Goal: Task Accomplishment & Management: Manage account settings

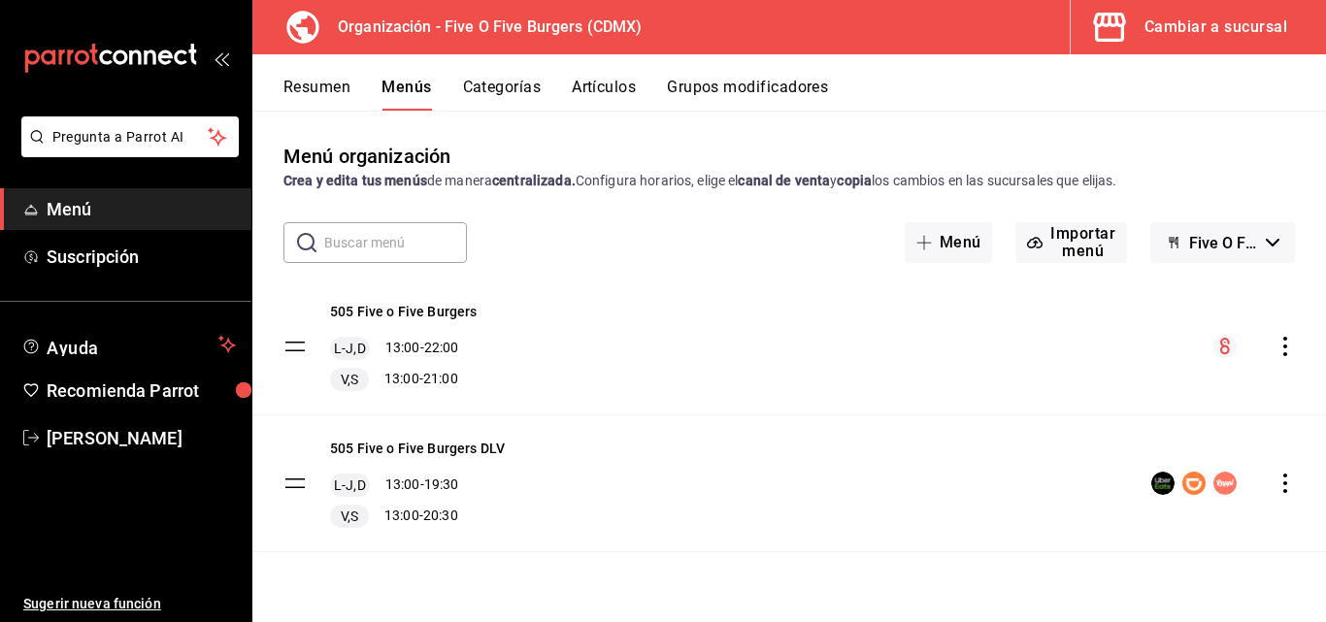
click at [616, 87] on button "Artículos" at bounding box center [604, 94] width 64 height 33
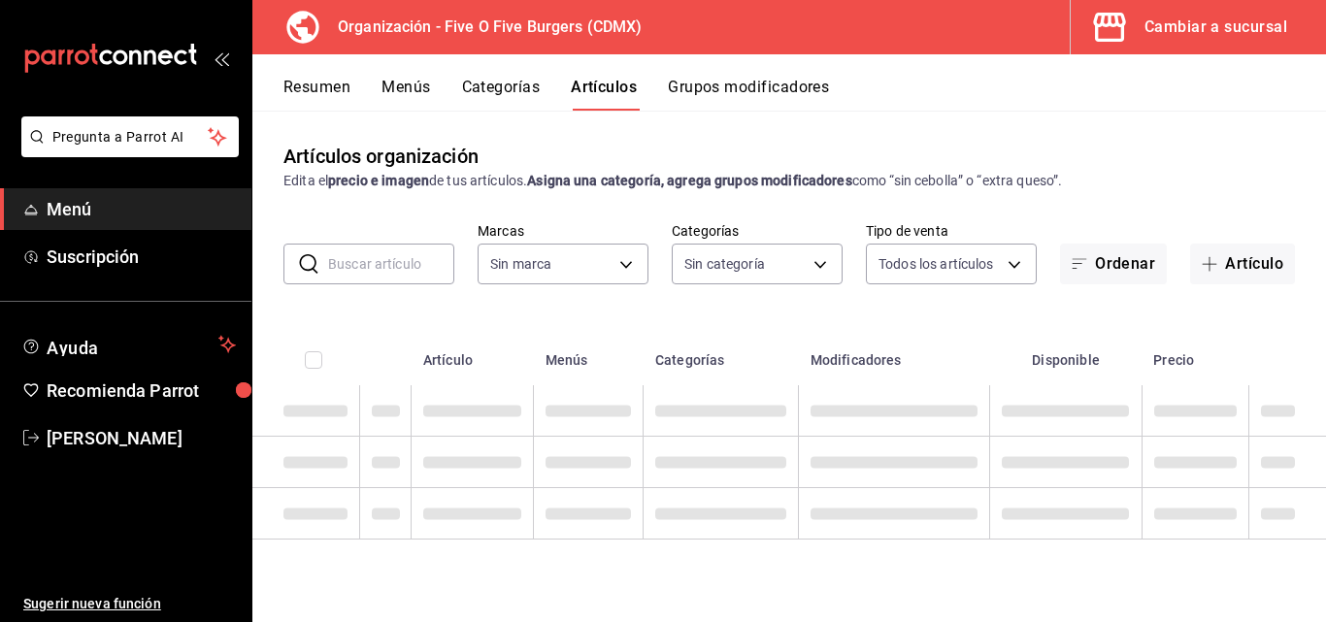
click at [384, 272] on input "text" at bounding box center [391, 264] width 126 height 39
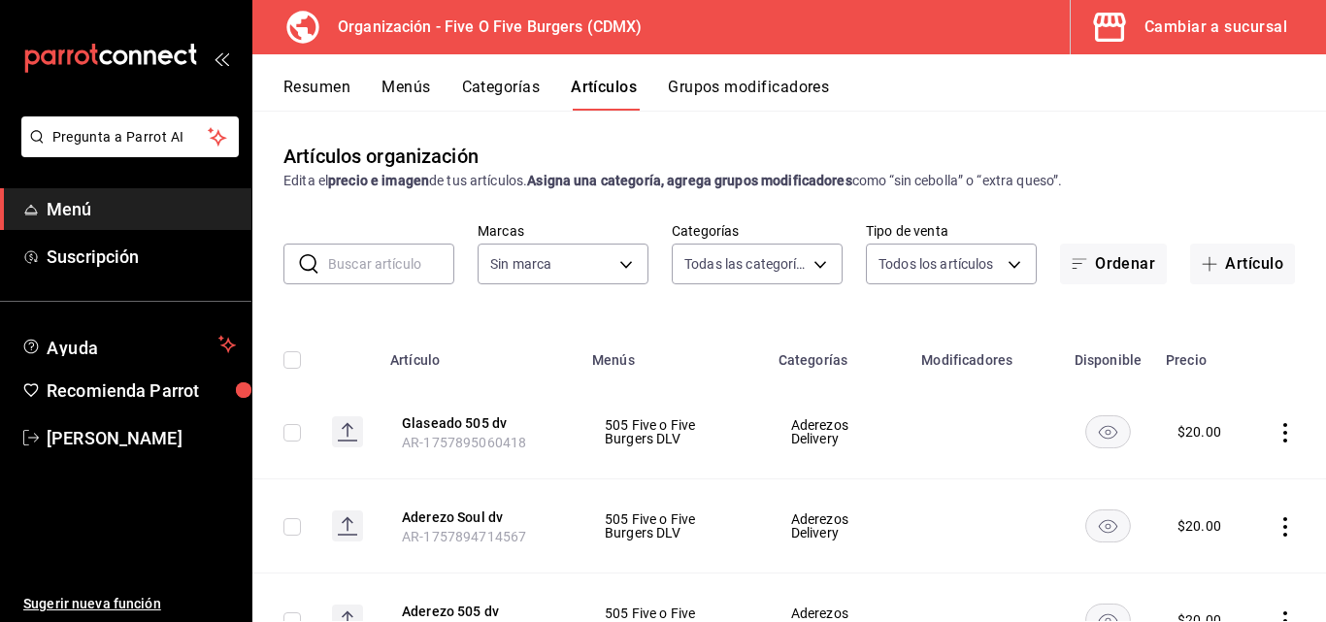
type input "2974cb68-fa0e-4c1b-828b-d4f146ac3279,0784bacb-ccc8-435e-9a40-abf7a349989a,8e234…"
type input "1c621bbb-1c7f-463d-b041-a7faf11ae458"
type input "dv"
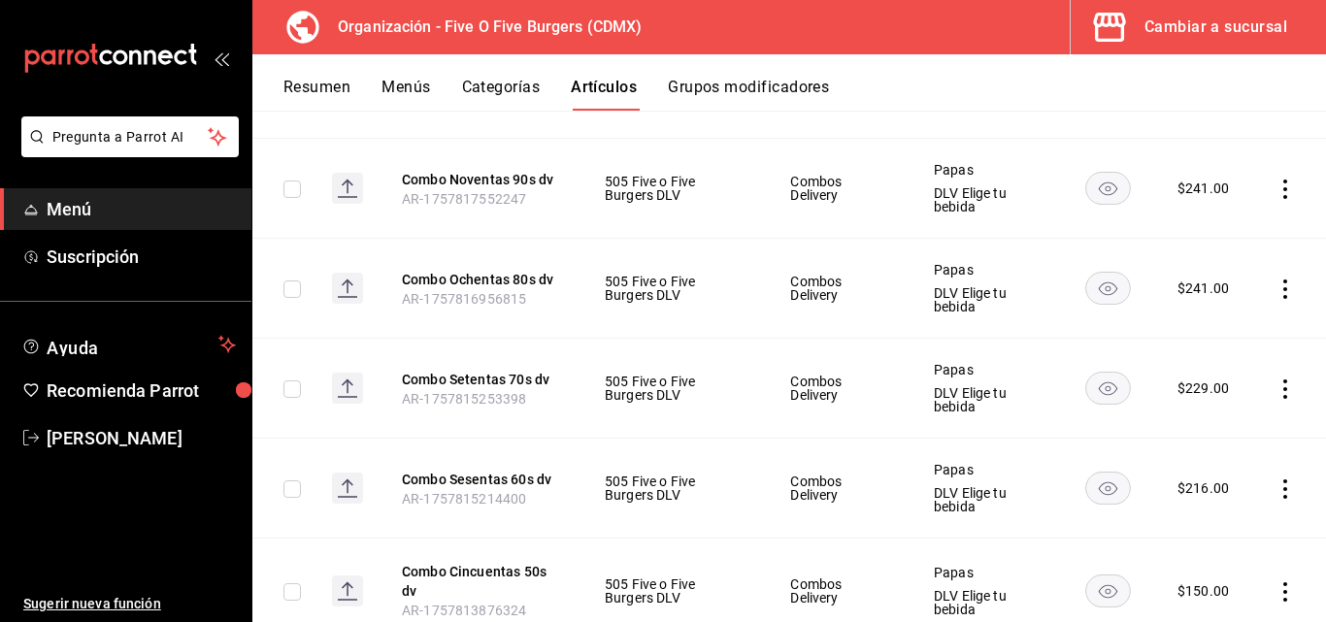
scroll to position [1301, 0]
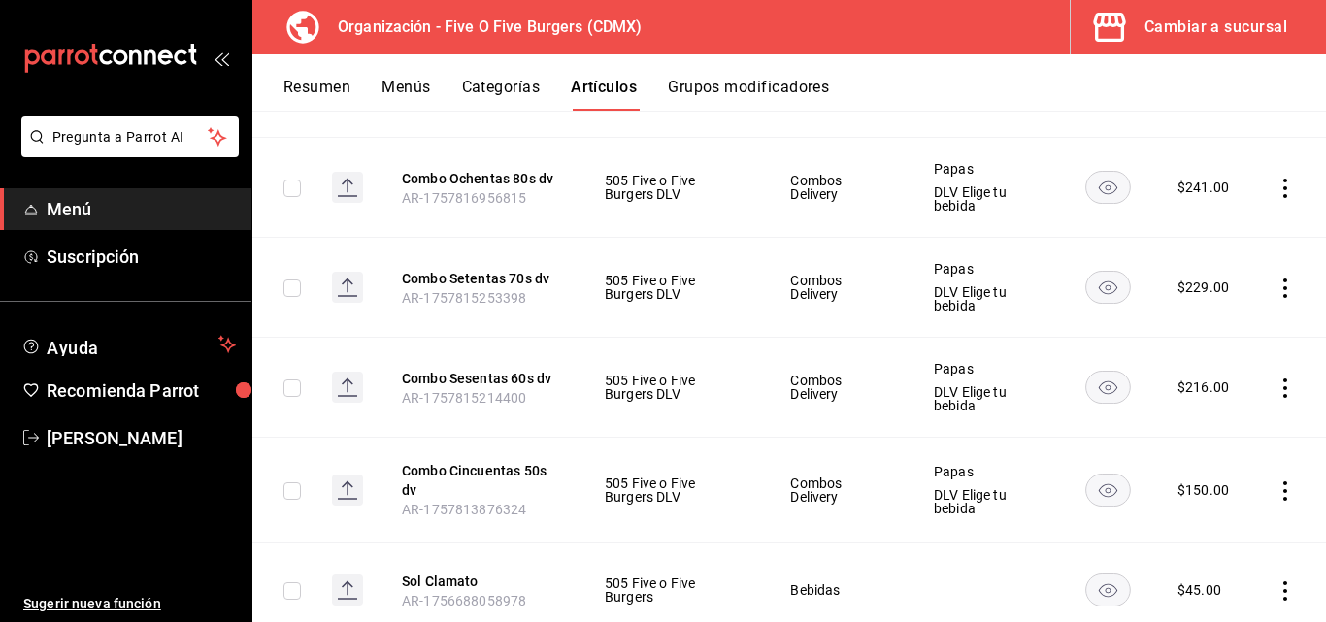
click at [1276, 192] on icon "actions" at bounding box center [1285, 188] width 19 height 19
click at [1199, 232] on span "Editar" at bounding box center [1212, 232] width 50 height 20
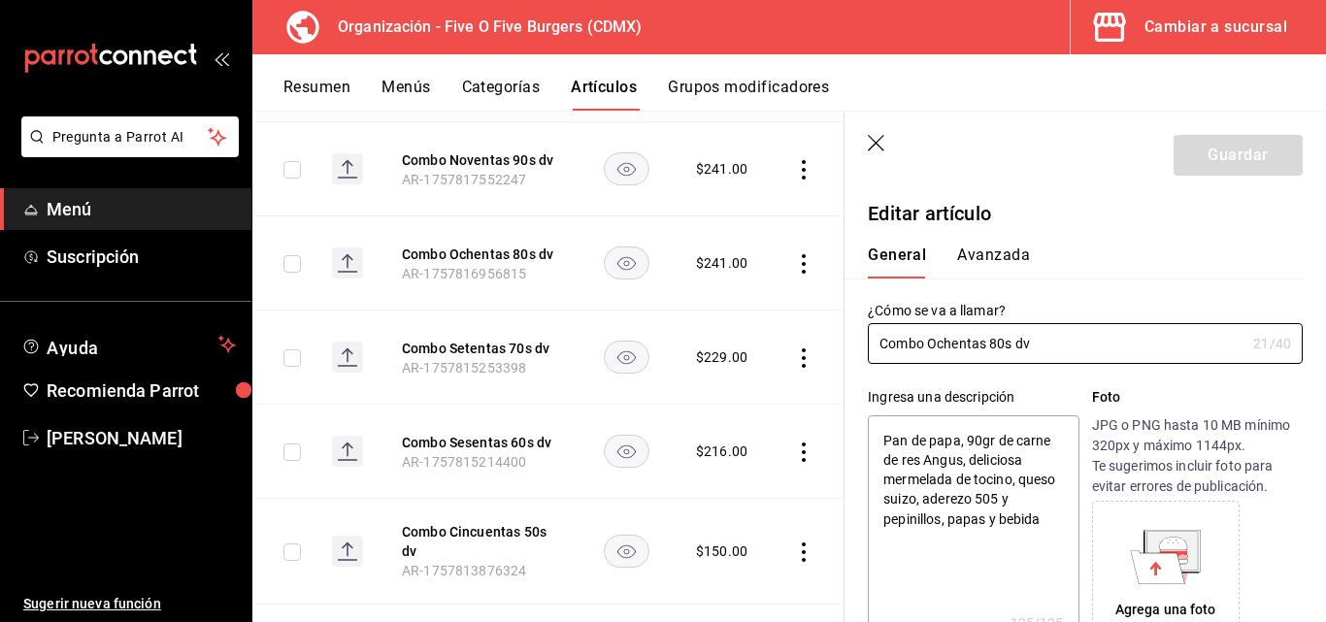
type textarea "x"
type input "$241.00"
radio input "false"
radio input "true"
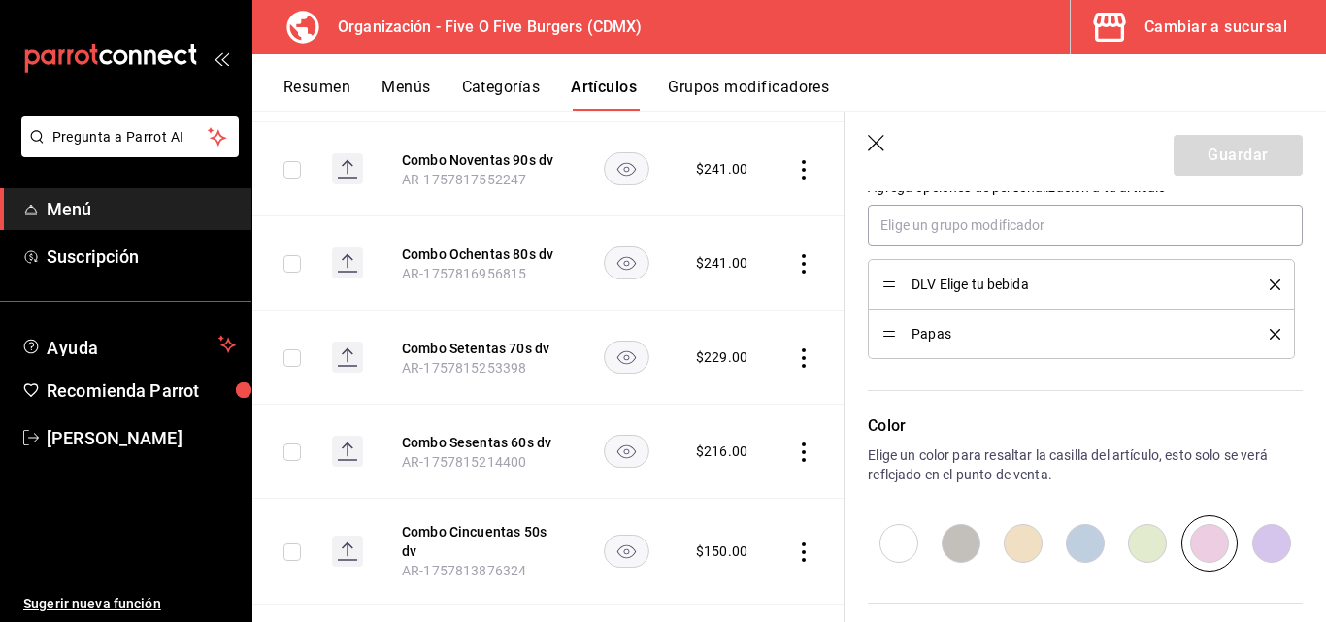
scroll to position [811, 0]
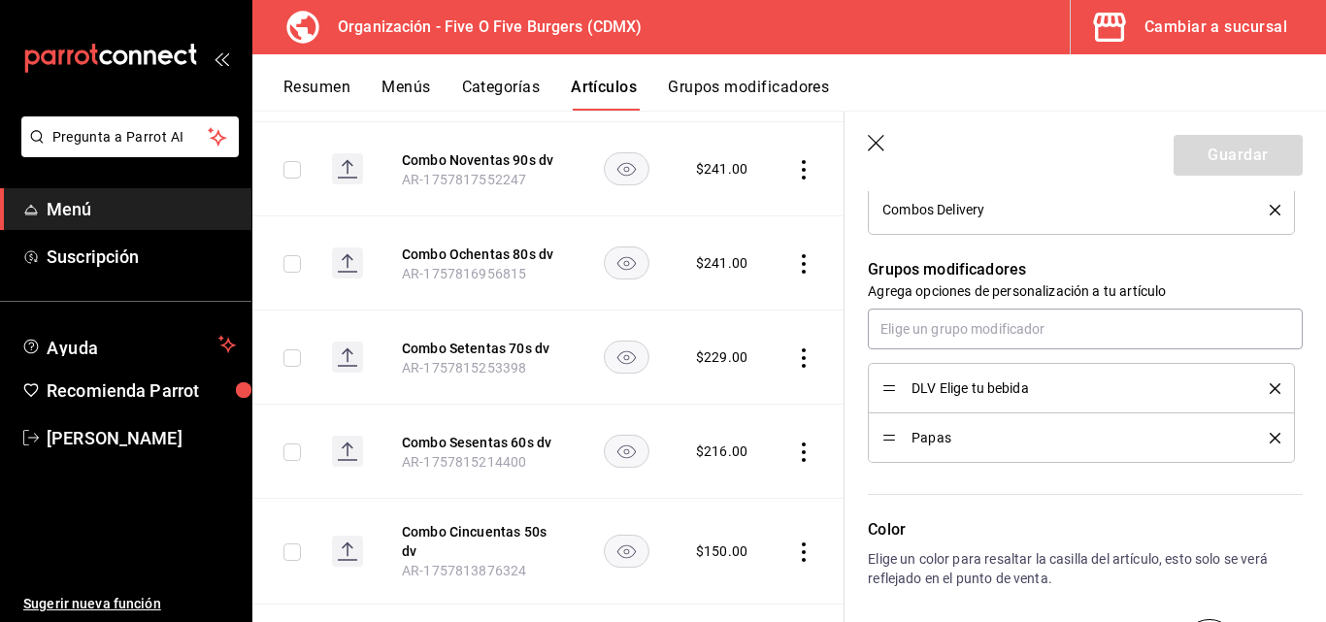
click at [878, 145] on icon "button" at bounding box center [876, 143] width 17 height 17
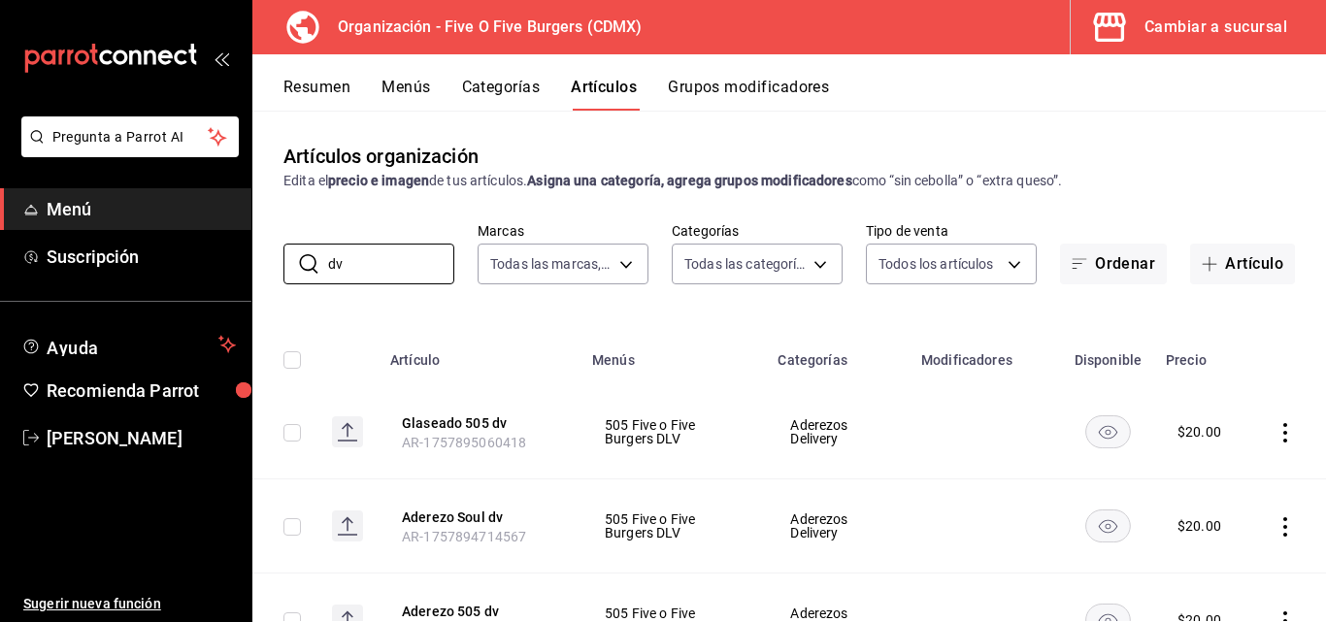
drag, startPoint x: 375, startPoint y: 251, endPoint x: 159, endPoint y: 290, distance: 219.0
click at [159, 290] on div "Pregunta a Parrot AI Menú Suscripción Ayuda Recomienda Parrot [PERSON_NAME] Sug…" at bounding box center [663, 311] width 1326 height 622
click at [1208, 278] on button "Artículo" at bounding box center [1242, 264] width 105 height 41
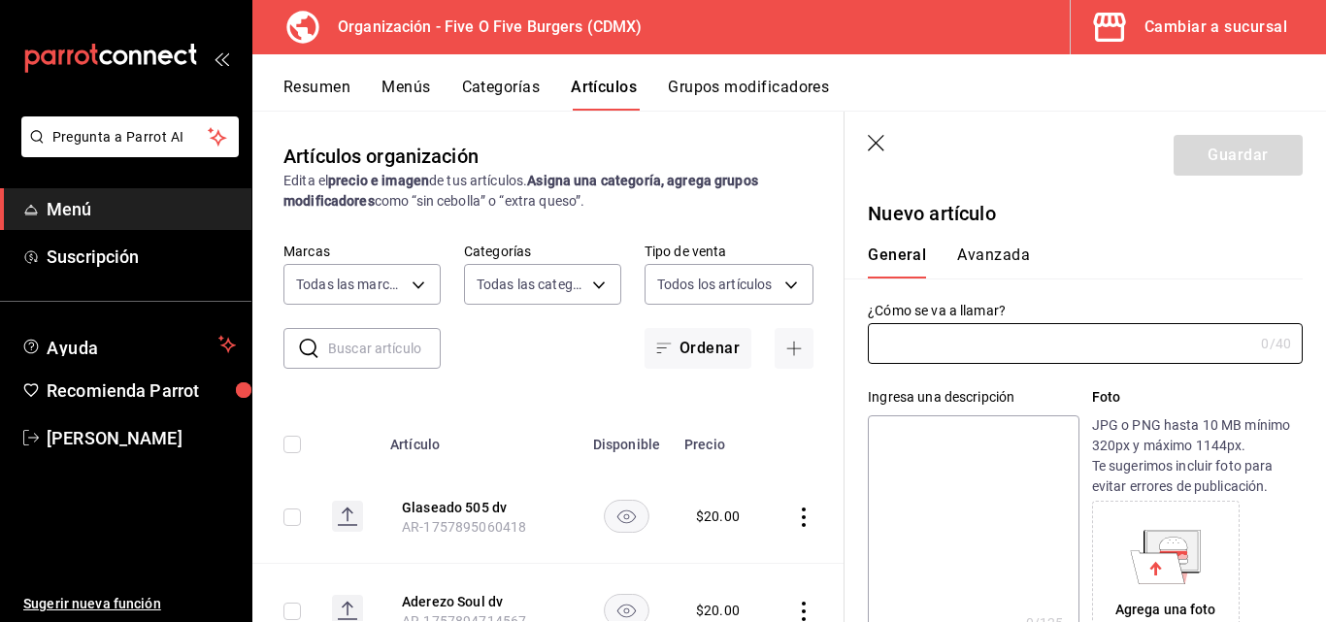
type input "AR-1759019955389"
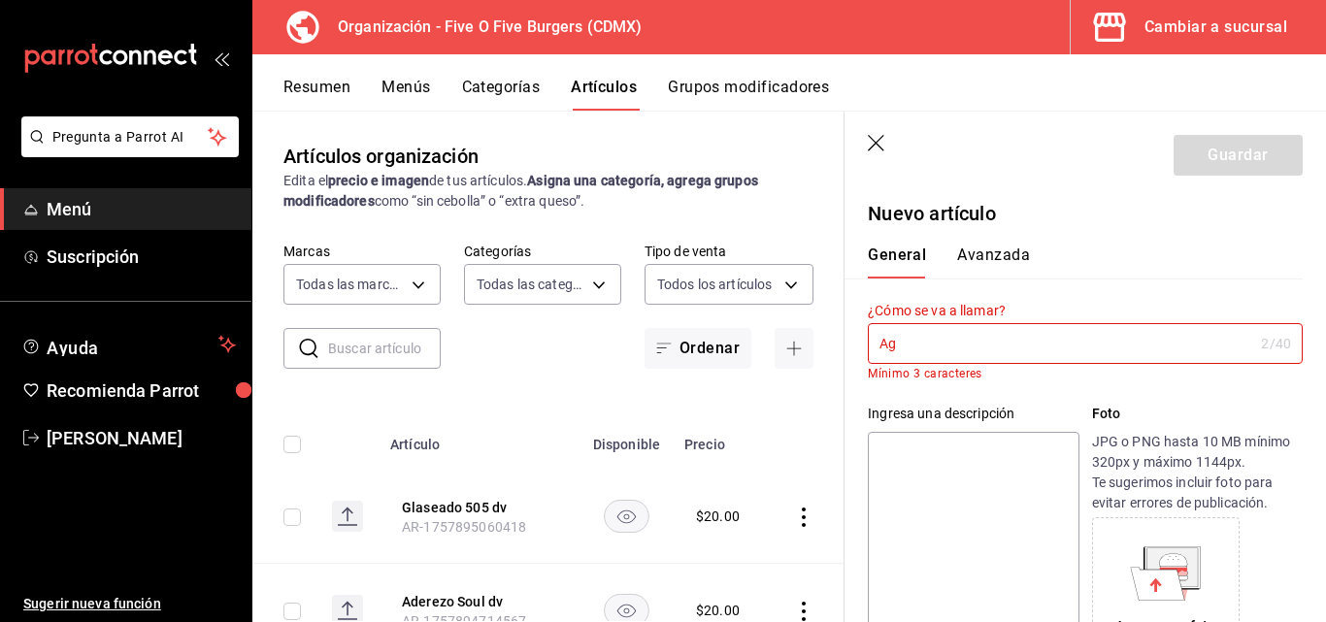
type input "A"
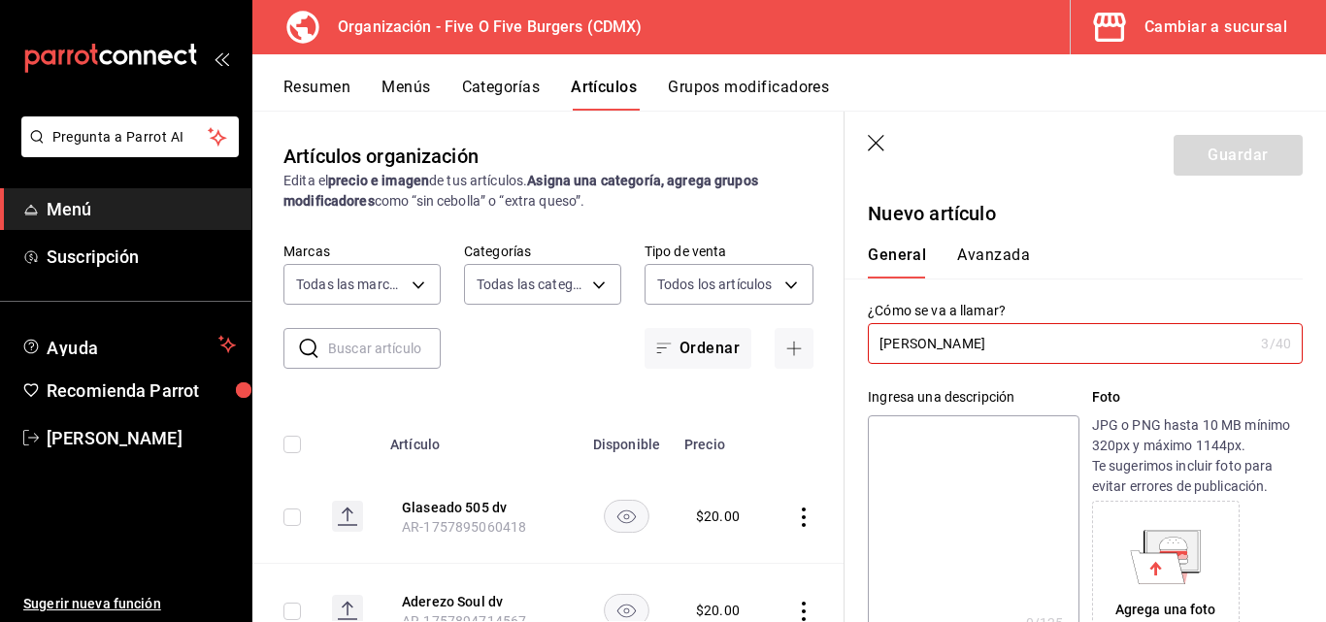
type input "J"
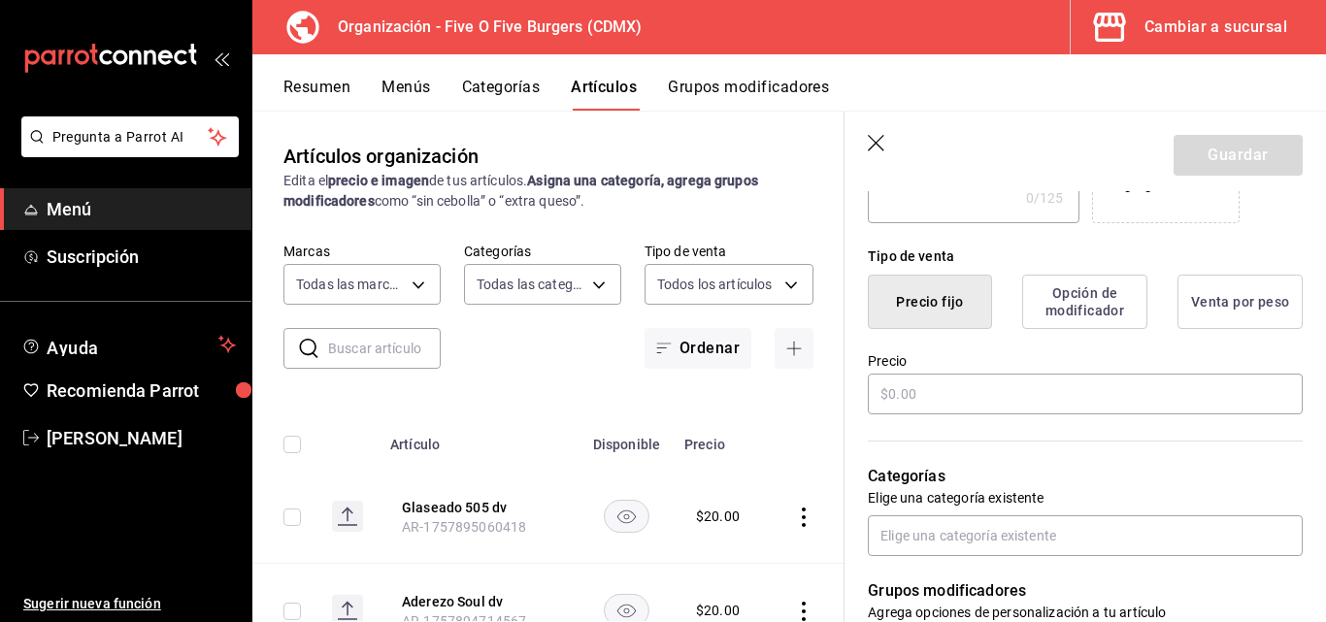
scroll to position [426, 0]
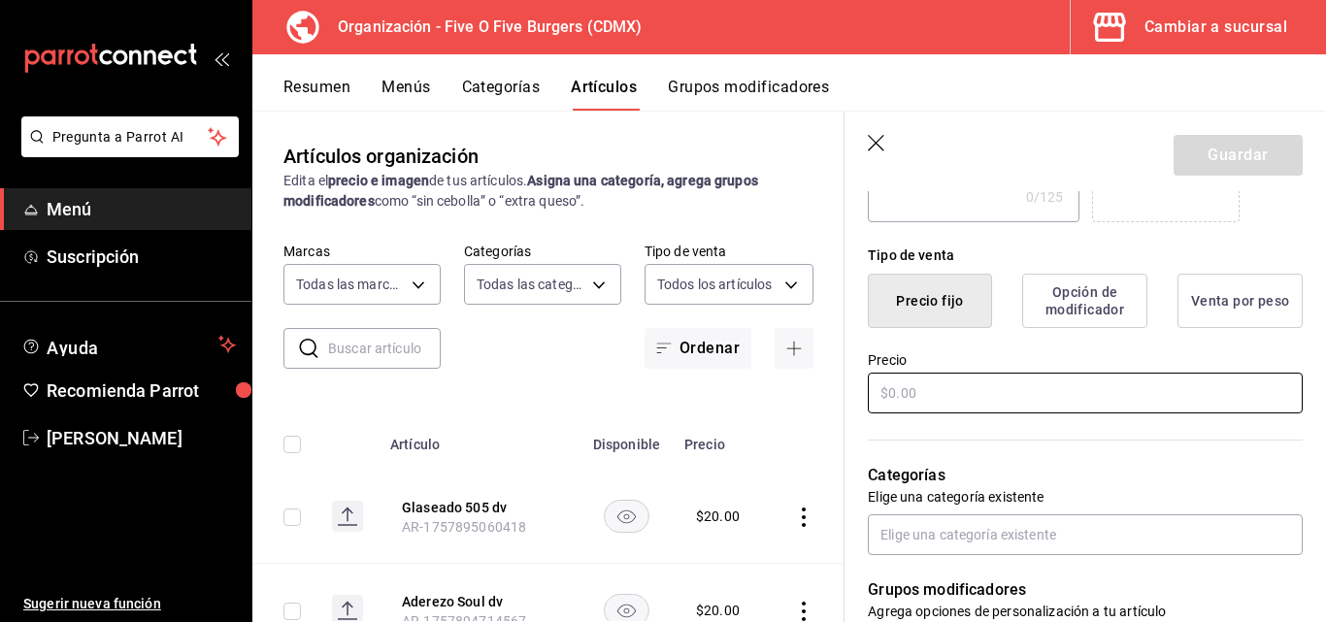
type input "Agua Stereo 500ml"
click at [978, 398] on input "text" at bounding box center [1085, 393] width 435 height 41
type input "$35.00"
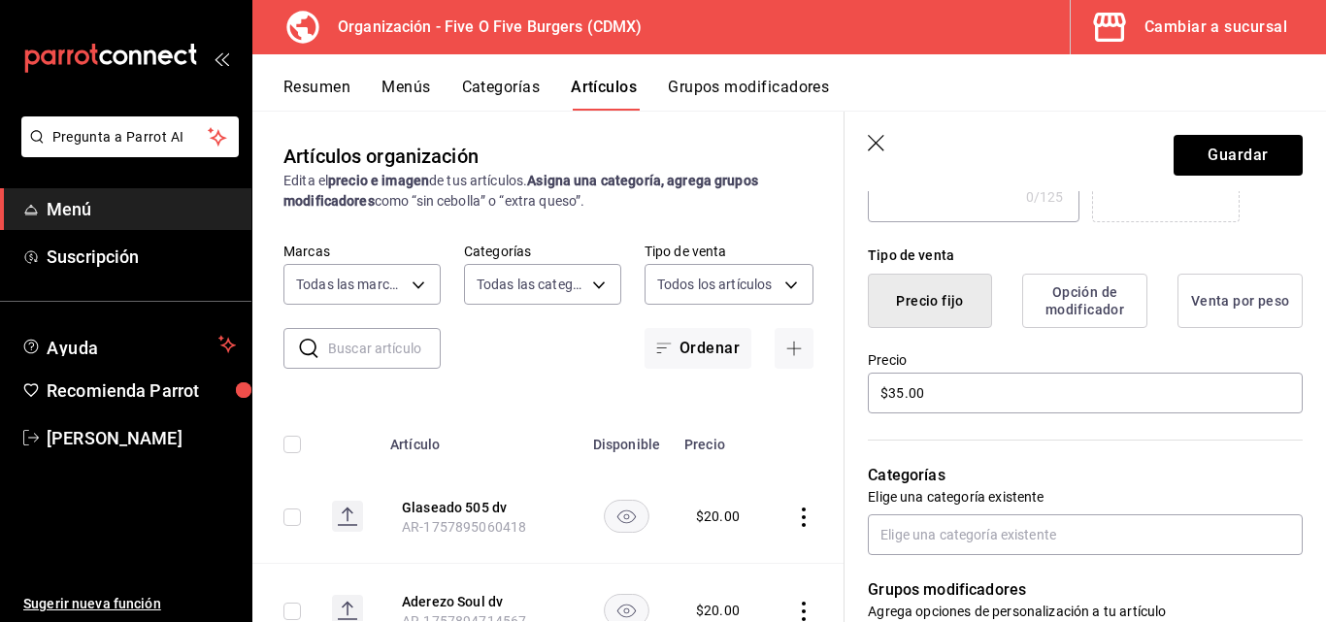
click at [1066, 492] on p "Elige una categoría existente" at bounding box center [1085, 496] width 435 height 19
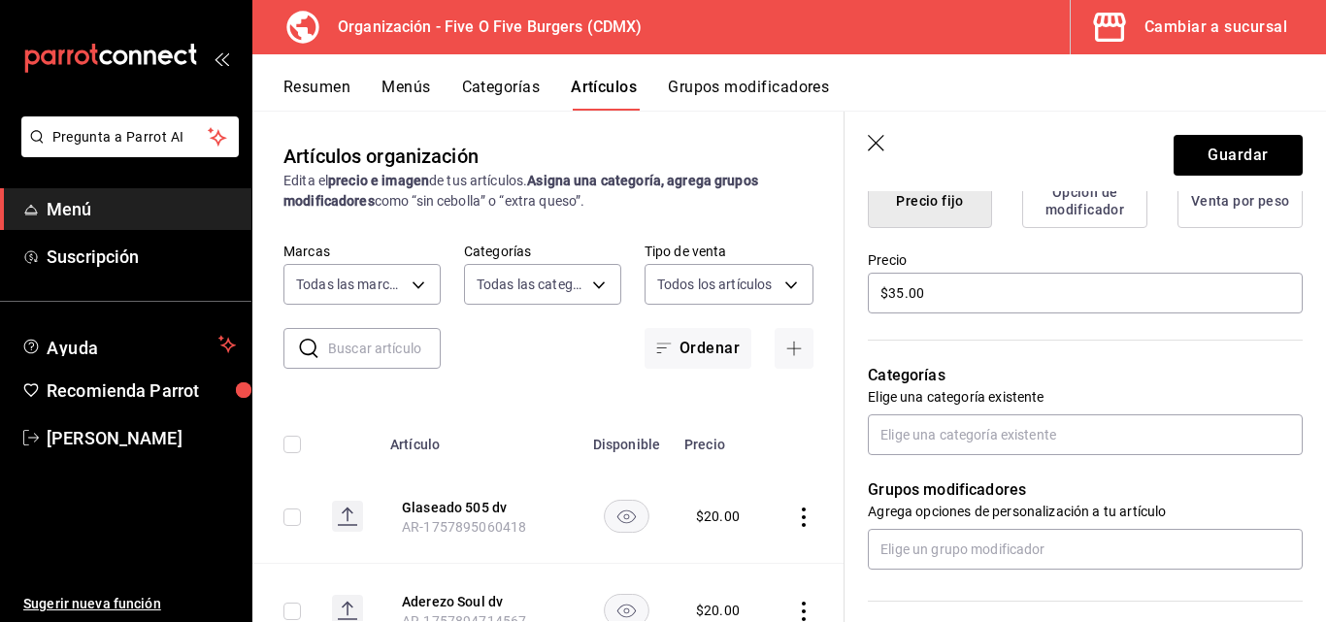
scroll to position [527, 0]
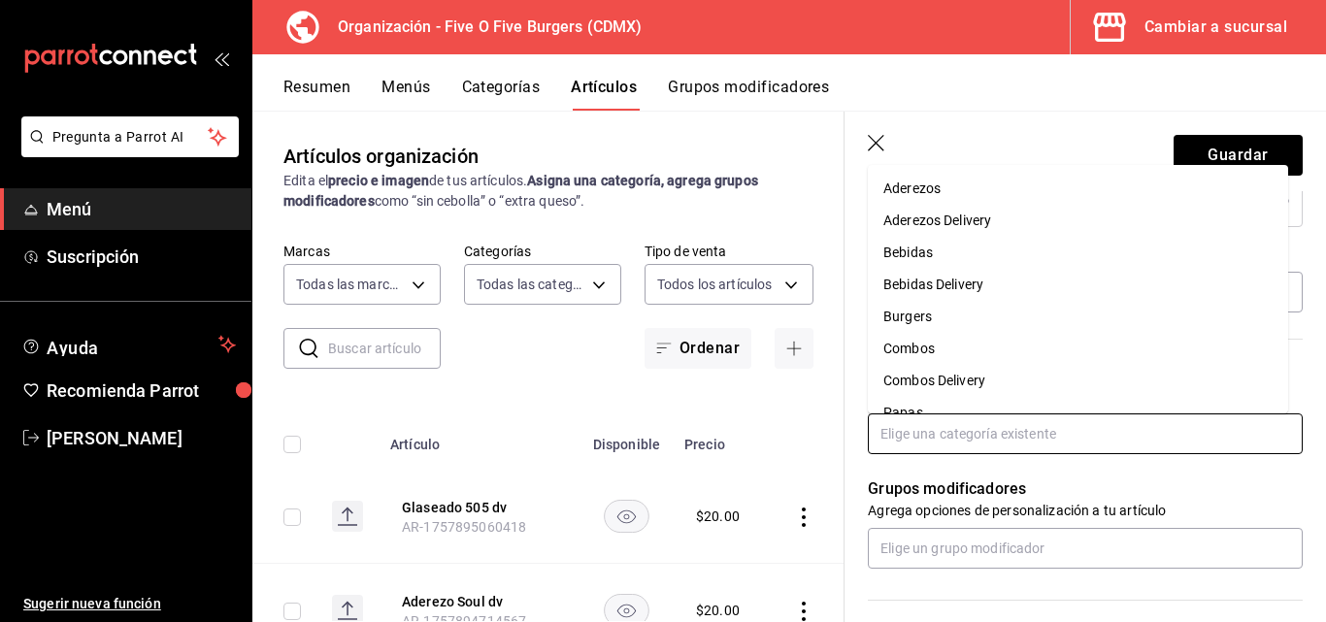
click at [1011, 442] on input "text" at bounding box center [1085, 434] width 435 height 41
click at [1011, 440] on input "text" at bounding box center [1085, 434] width 435 height 41
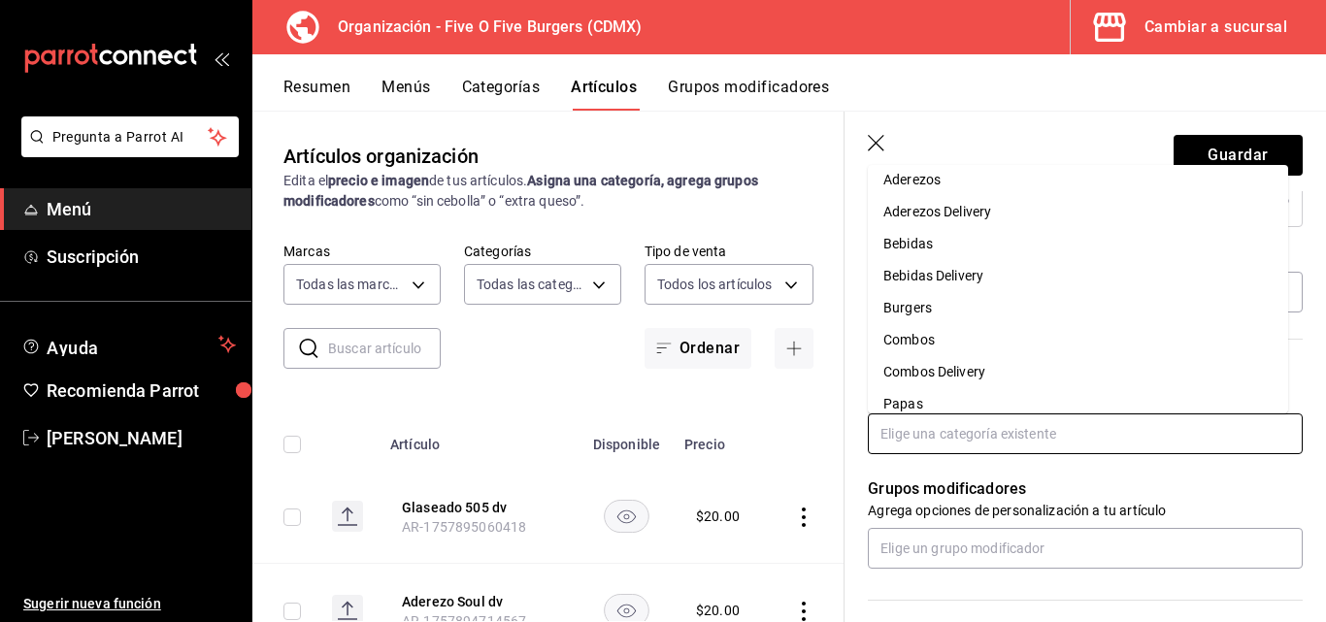
scroll to position [0, 0]
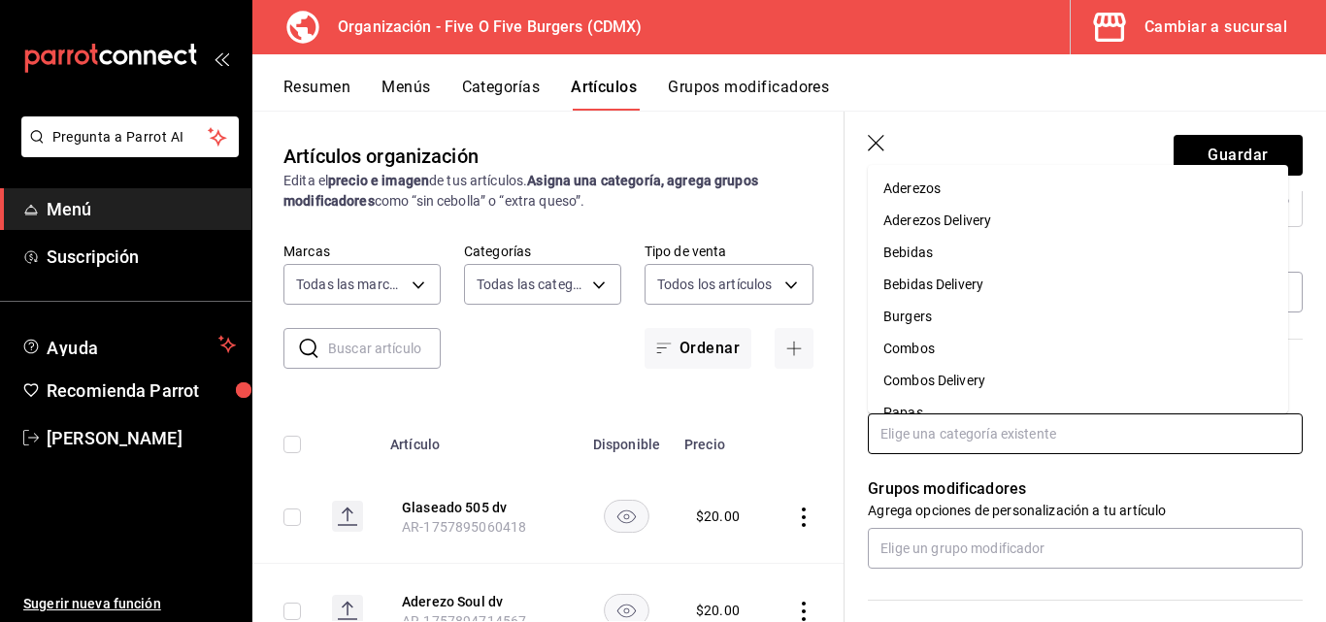
click at [937, 239] on li "Bebidas" at bounding box center [1078, 253] width 420 height 32
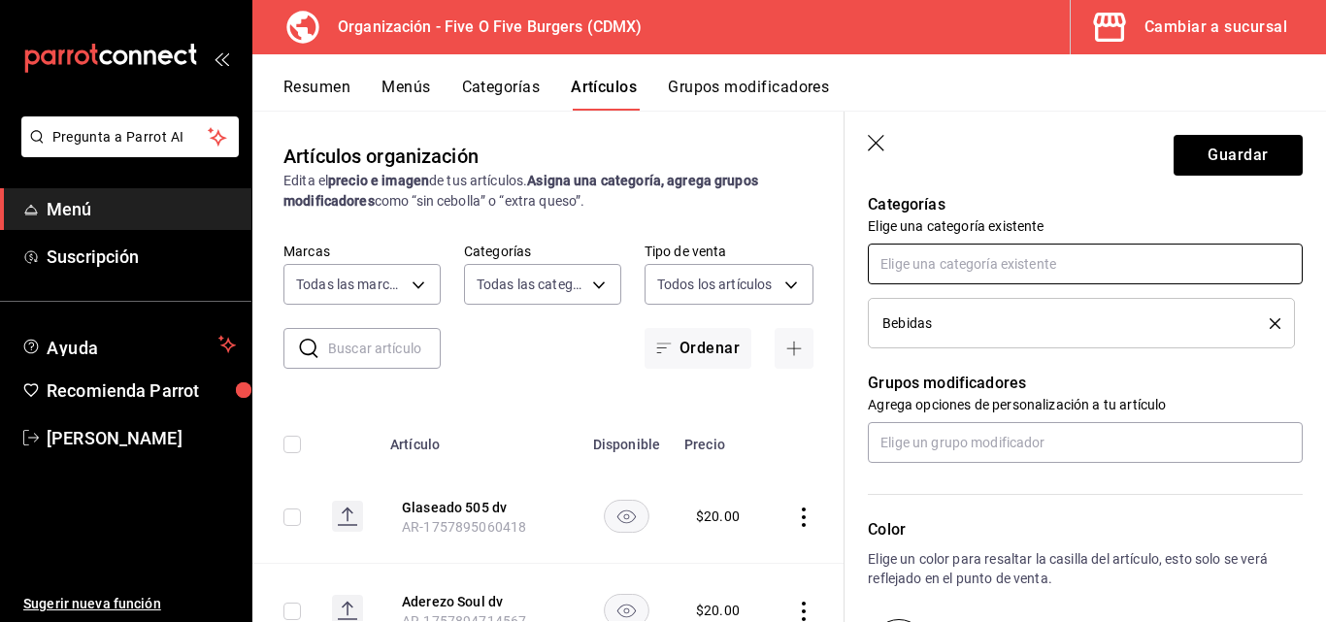
scroll to position [698, 0]
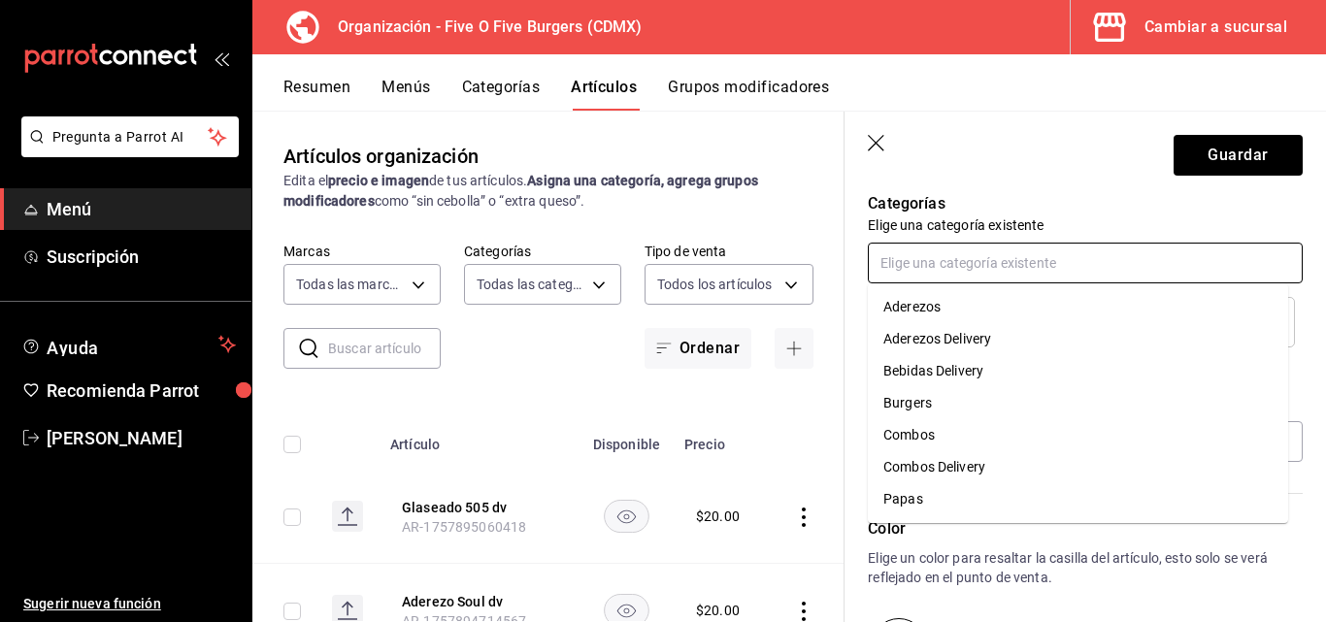
click at [958, 273] on input "text" at bounding box center [1085, 263] width 435 height 41
type input "el"
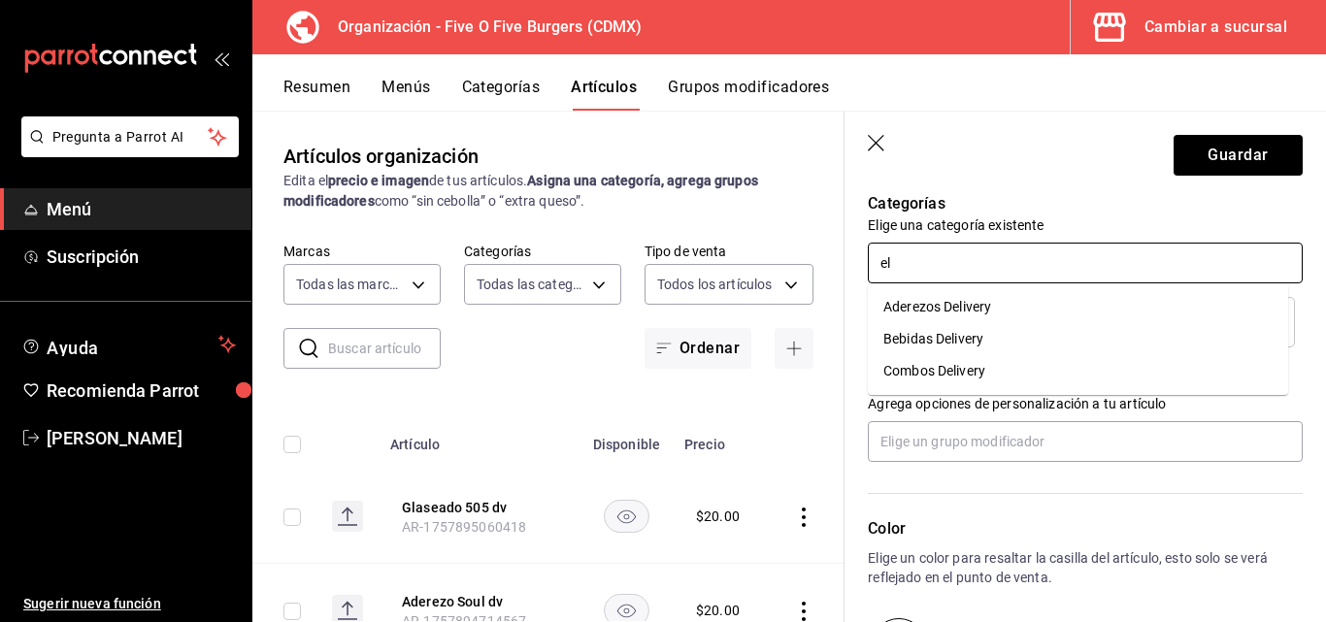
click at [942, 329] on li "Bebidas Delivery" at bounding box center [1078, 339] width 420 height 32
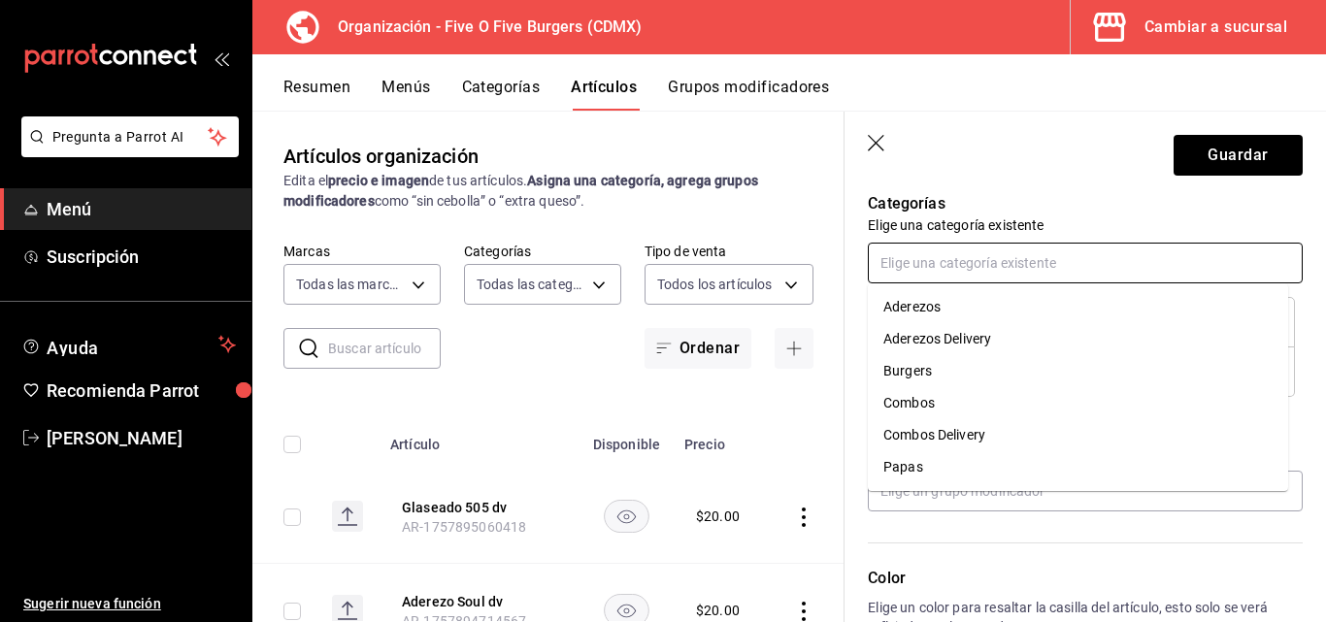
click at [941, 261] on input "text" at bounding box center [1085, 263] width 435 height 41
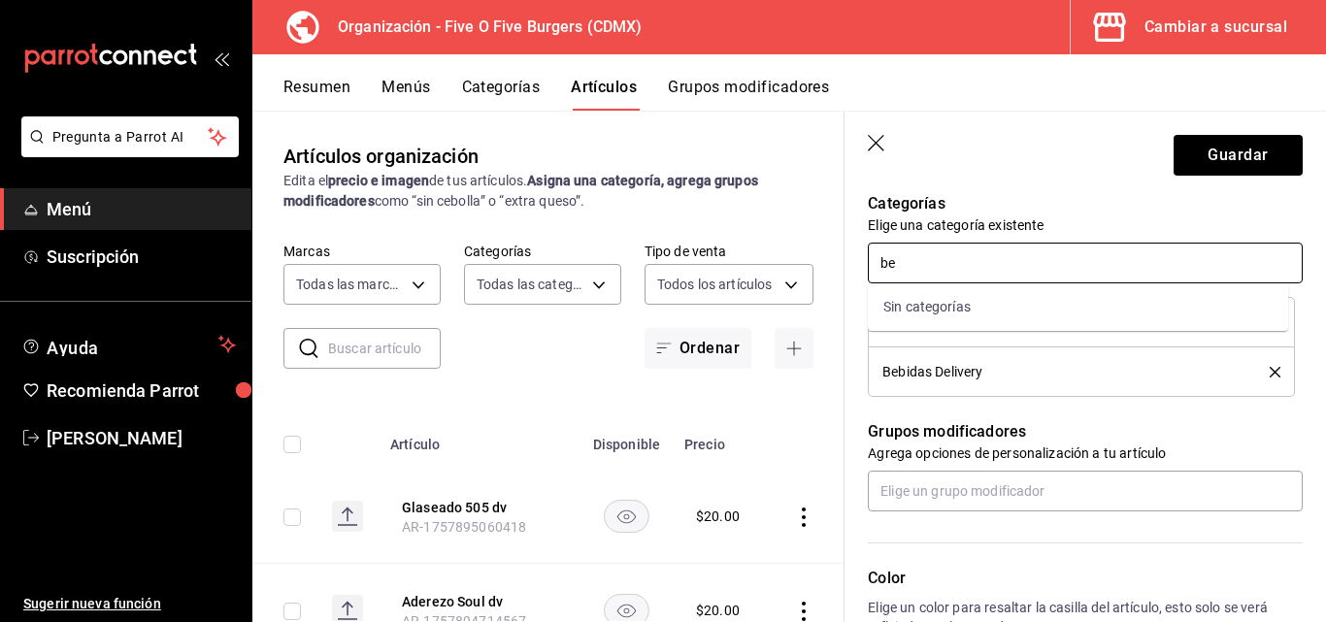
type input "b"
type input "e"
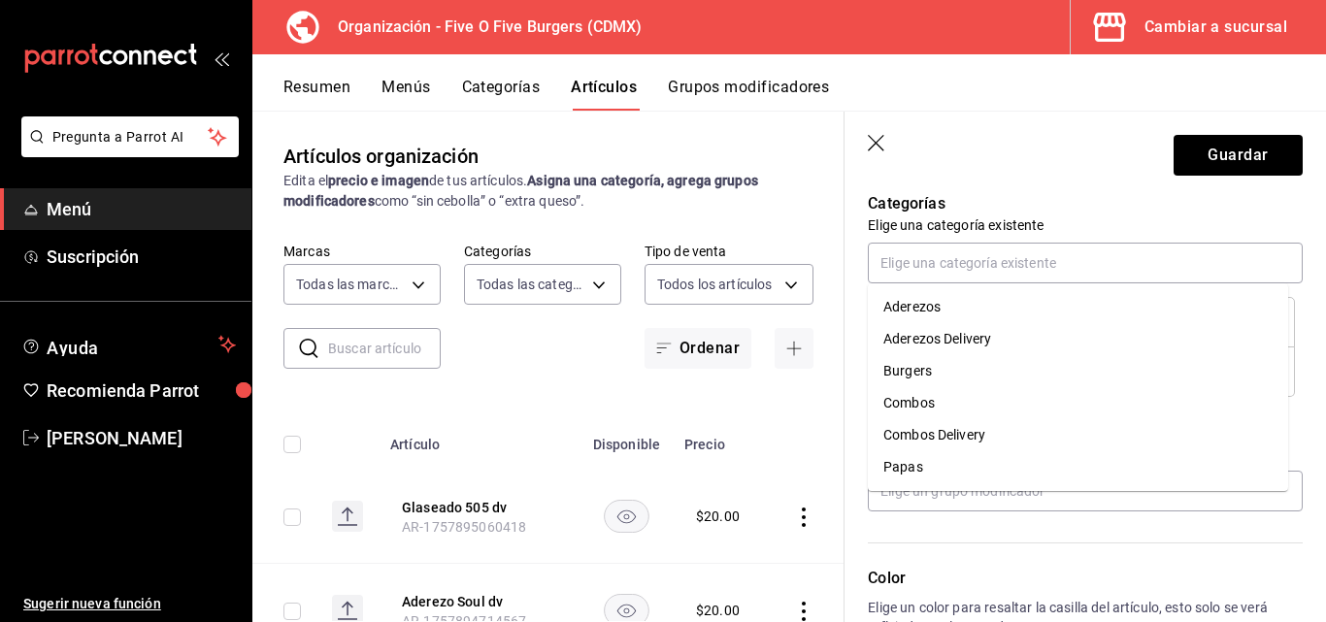
click at [1117, 193] on p "Categorías" at bounding box center [1085, 203] width 435 height 23
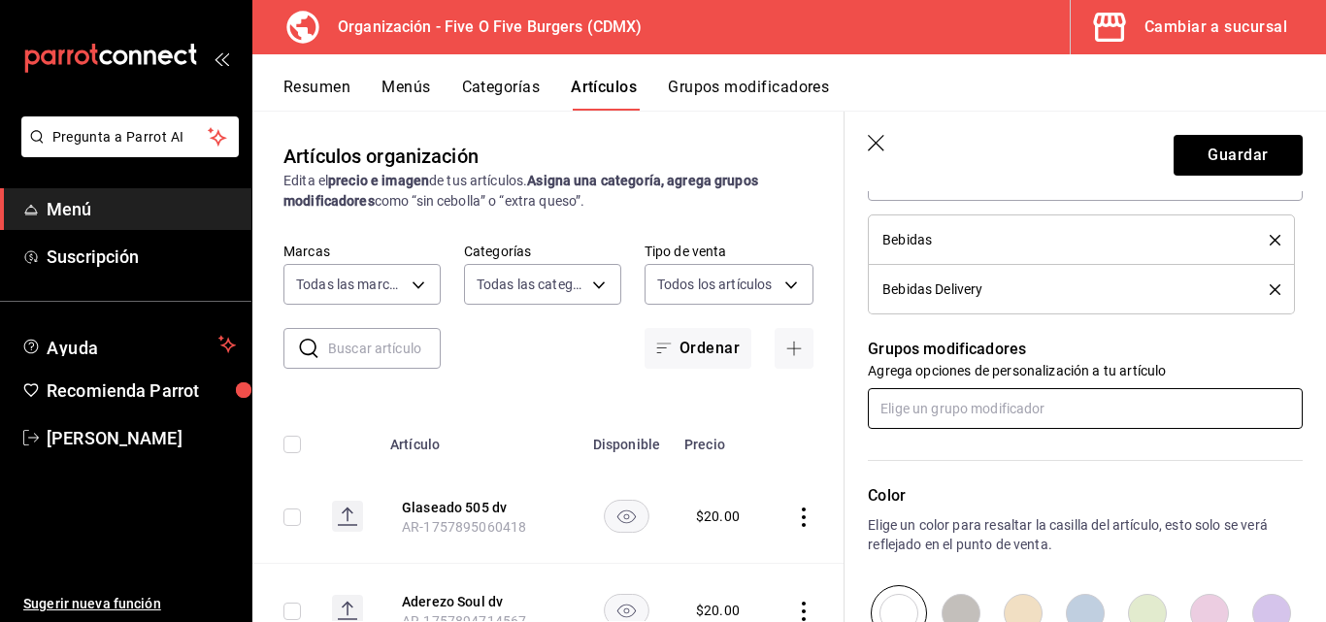
scroll to position [800, 0]
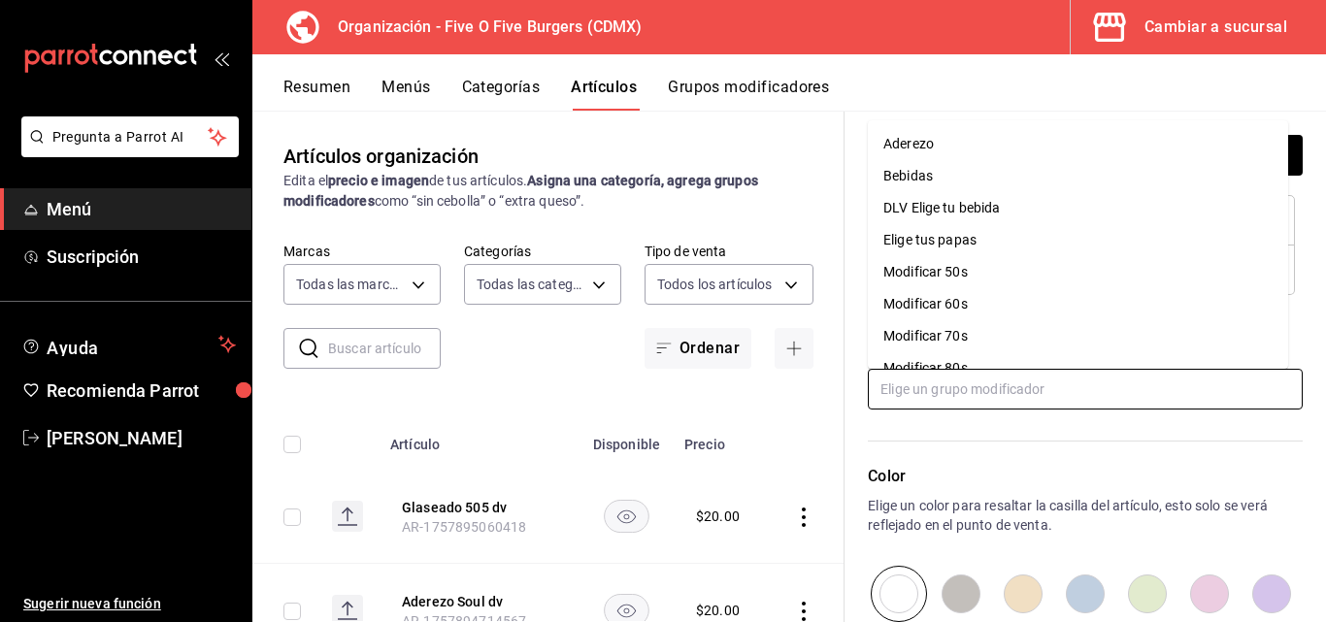
click at [1027, 393] on input "text" at bounding box center [1085, 389] width 435 height 41
type input "e"
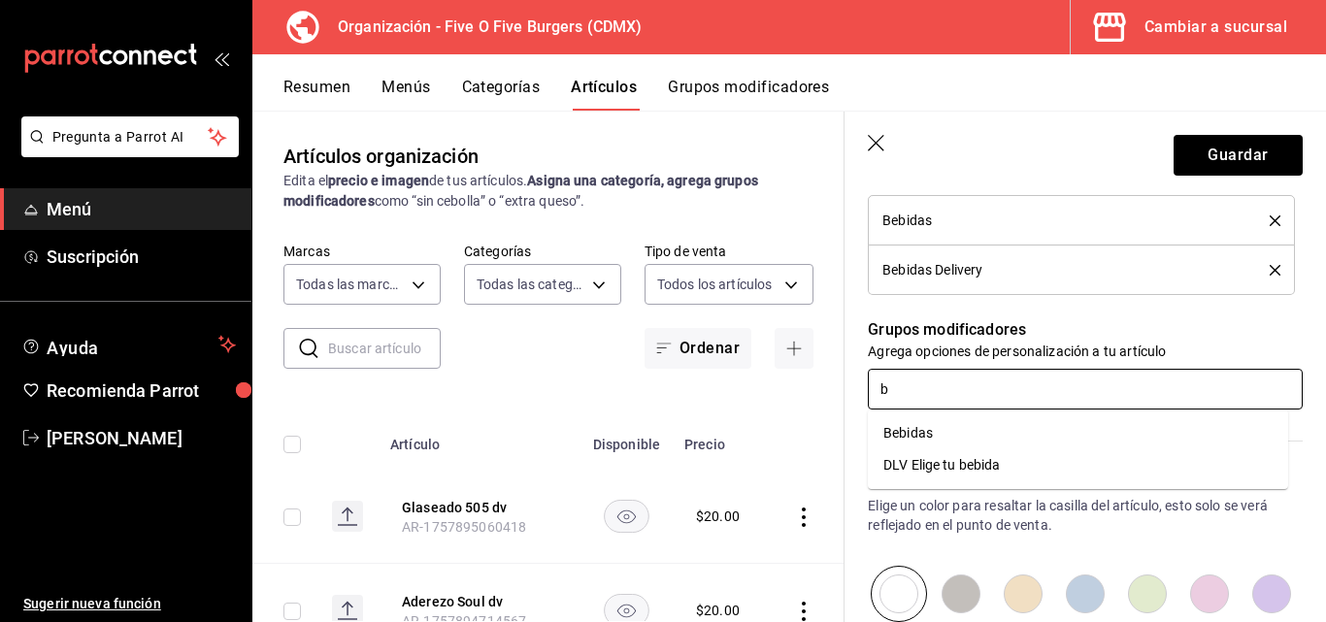
type input "be"
click at [993, 455] on div "DLV Elige tu bebida" at bounding box center [941, 465] width 117 height 20
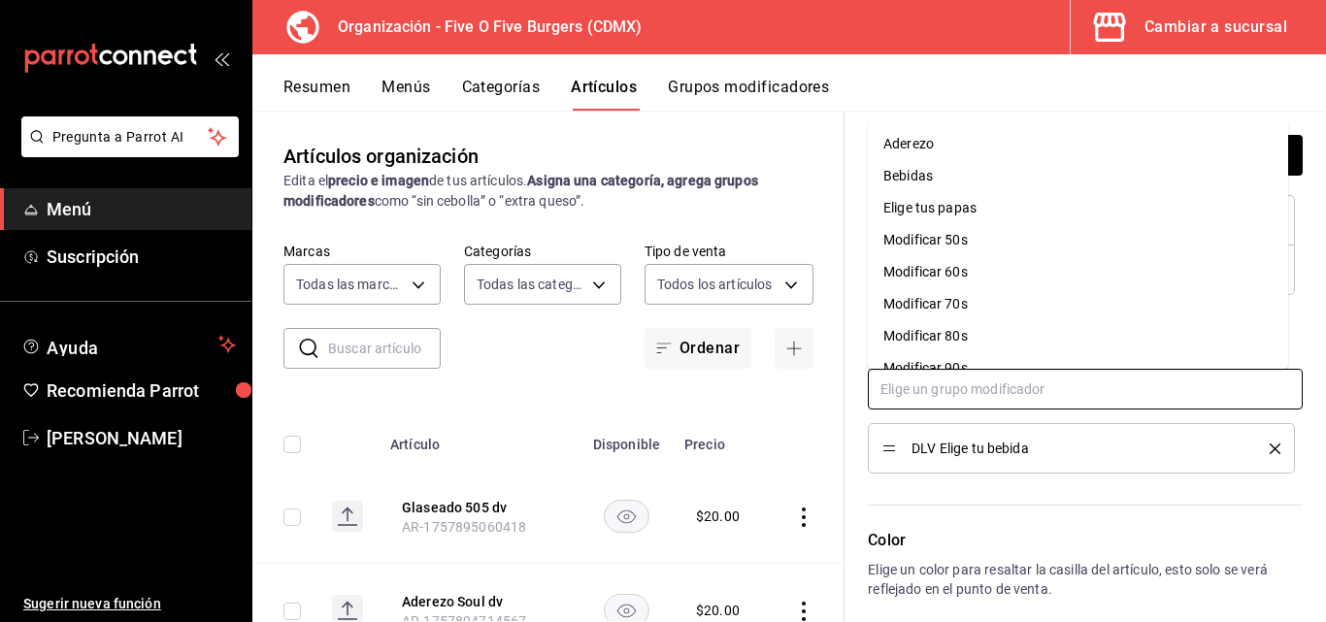
click at [1017, 395] on input "text" at bounding box center [1085, 389] width 435 height 41
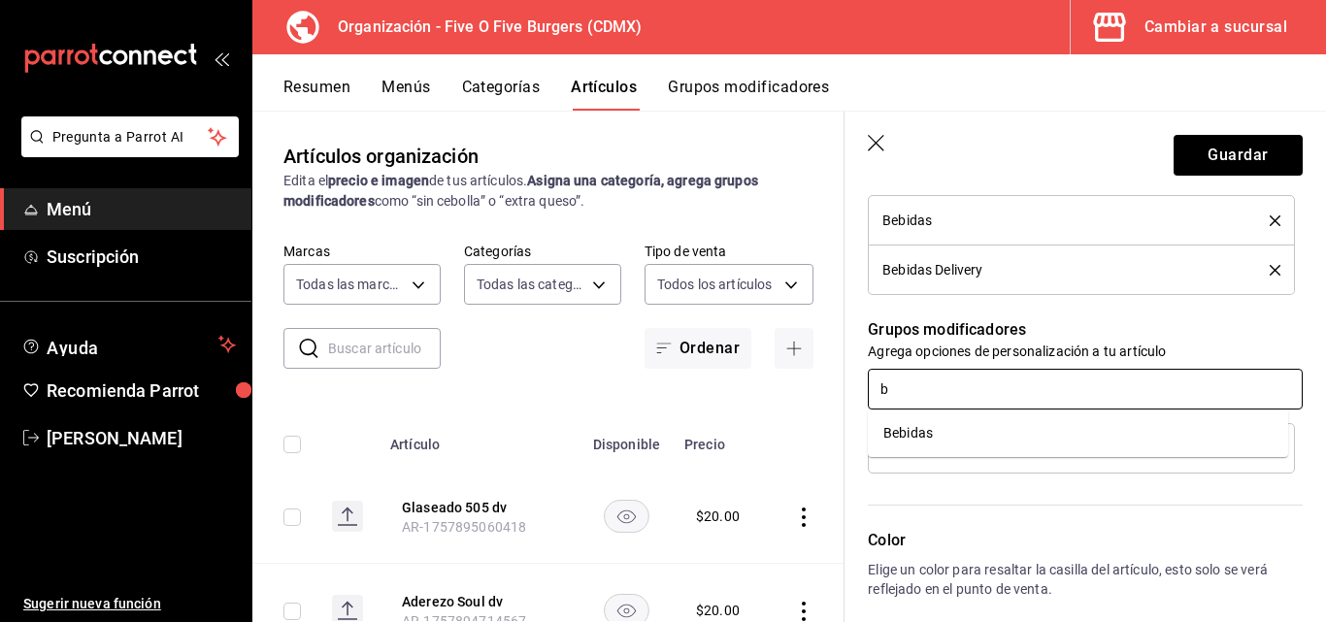
type input "be"
click at [938, 433] on li "Bebidas" at bounding box center [1078, 433] width 420 height 32
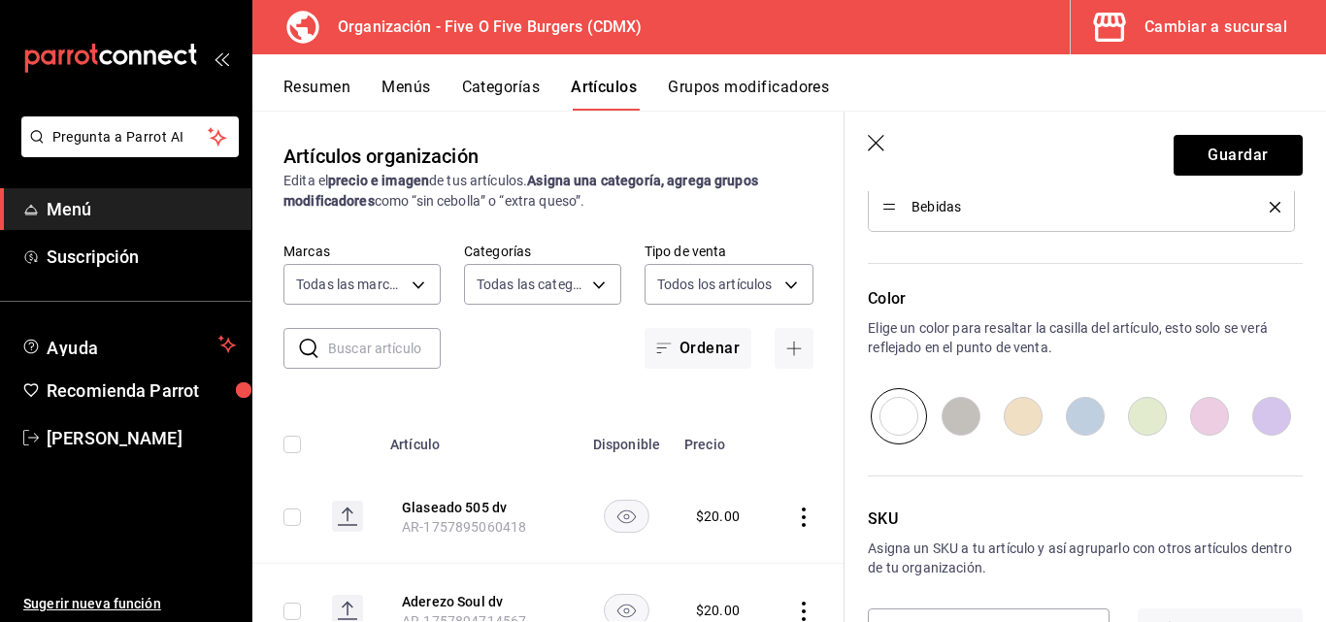
scroll to position [1157, 0]
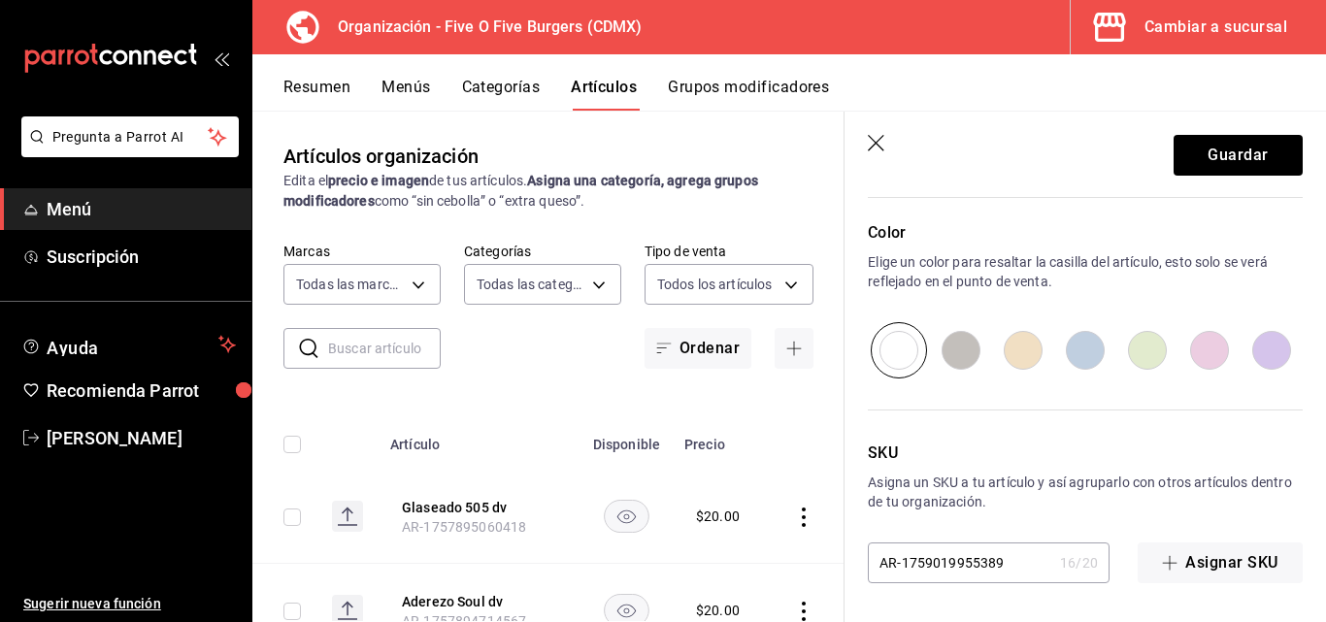
click at [1076, 352] on input "radio" at bounding box center [1085, 350] width 62 height 56
radio input "true"
click at [1207, 166] on button "Guardar" at bounding box center [1238, 155] width 129 height 41
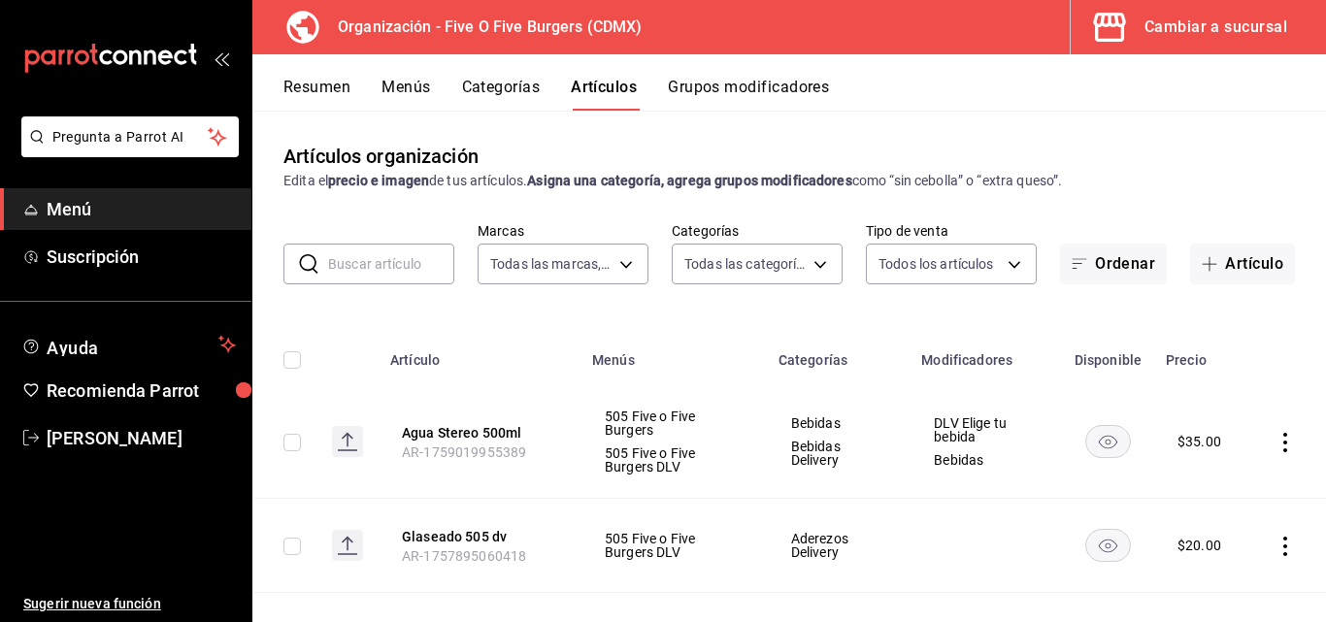
click at [414, 83] on button "Menús" at bounding box center [405, 94] width 49 height 33
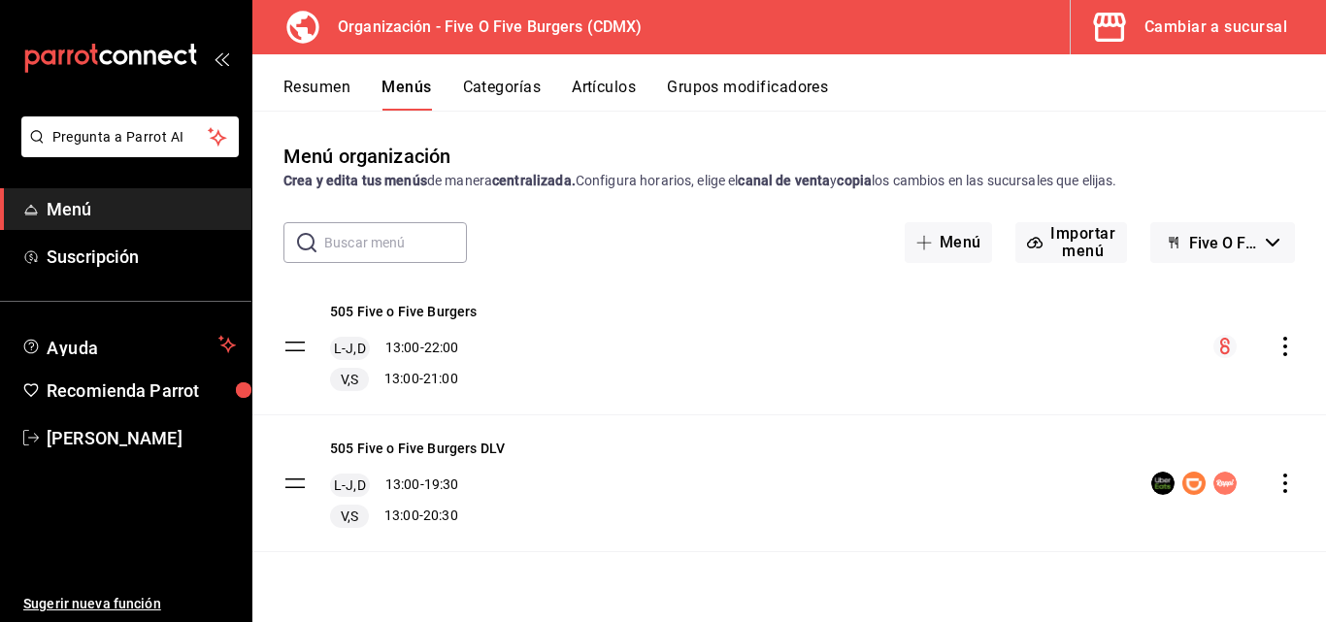
click at [1280, 339] on icon "actions" at bounding box center [1285, 346] width 19 height 19
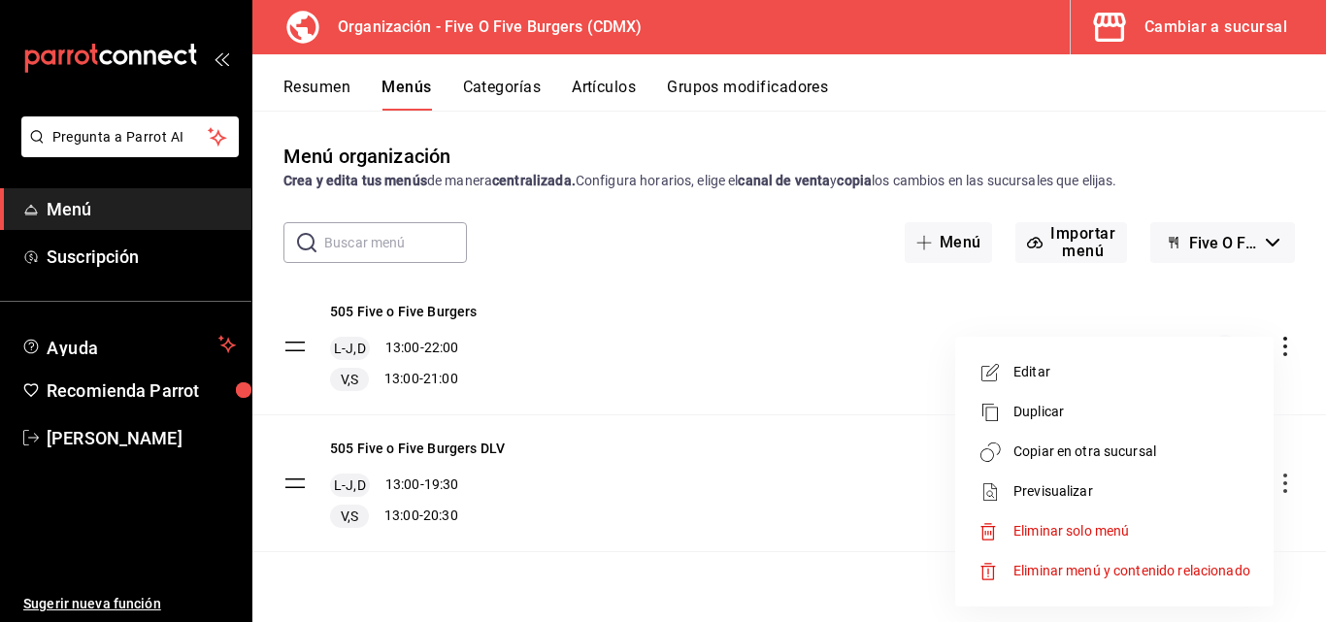
click at [1041, 456] on span "Copiar en otra sucursal" at bounding box center [1131, 452] width 237 height 20
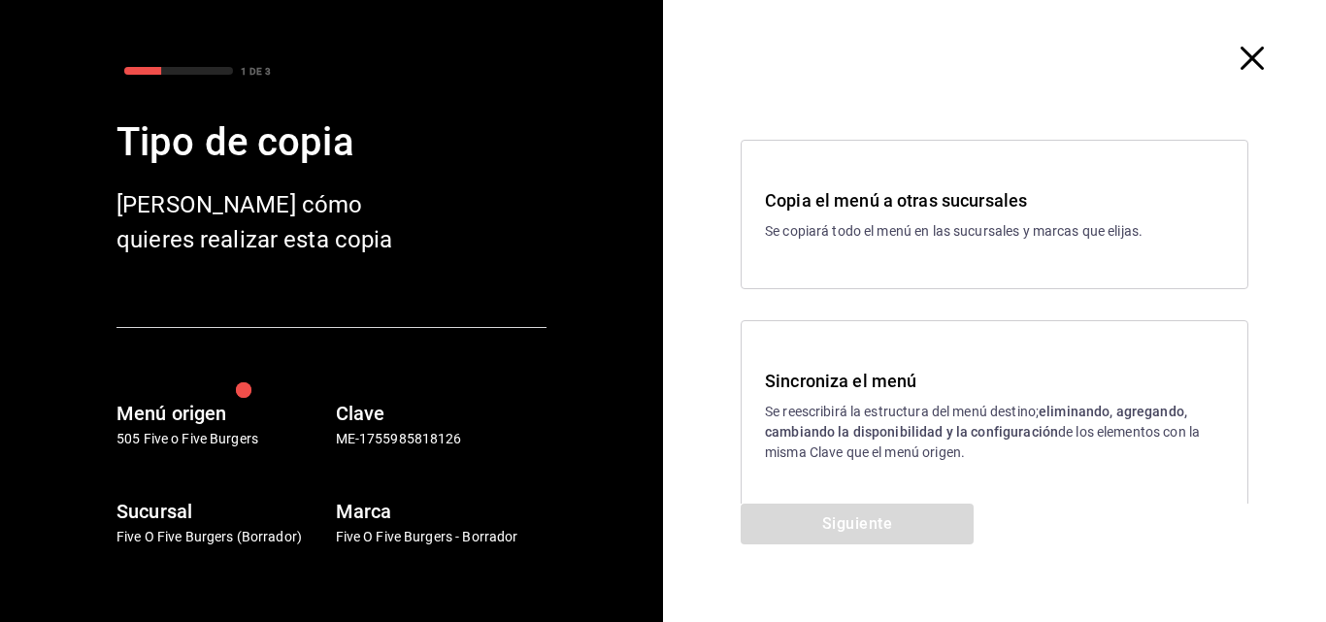
click at [855, 403] on p "Se reescribirá la estructura del menú destino; eliminando, agregando, cambiando…" at bounding box center [994, 432] width 459 height 61
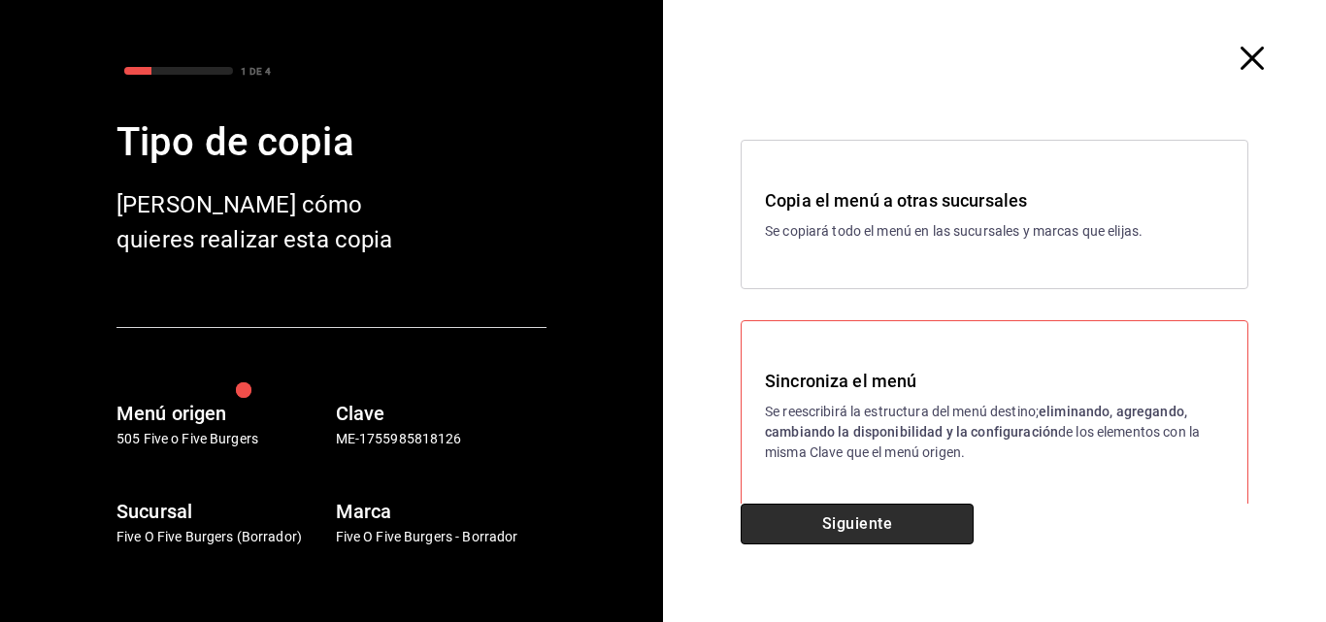
click at [837, 526] on button "Siguiente" at bounding box center [857, 524] width 233 height 41
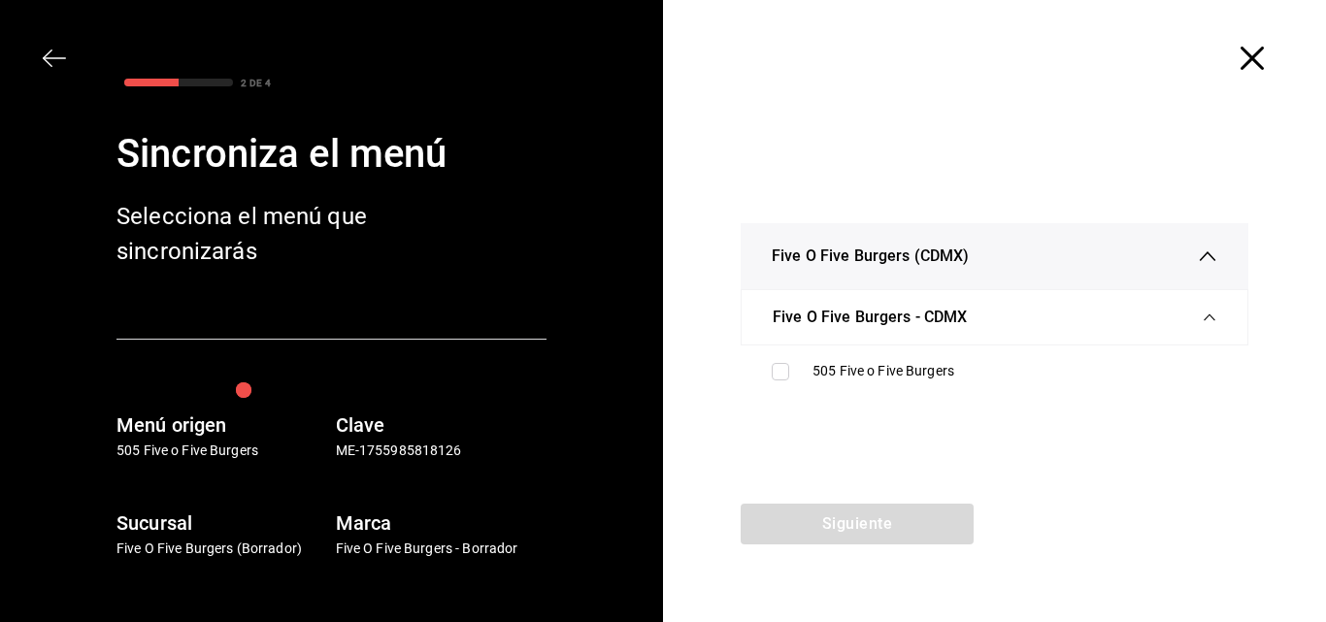
click at [1210, 263] on icon "button" at bounding box center [1207, 256] width 19 height 19
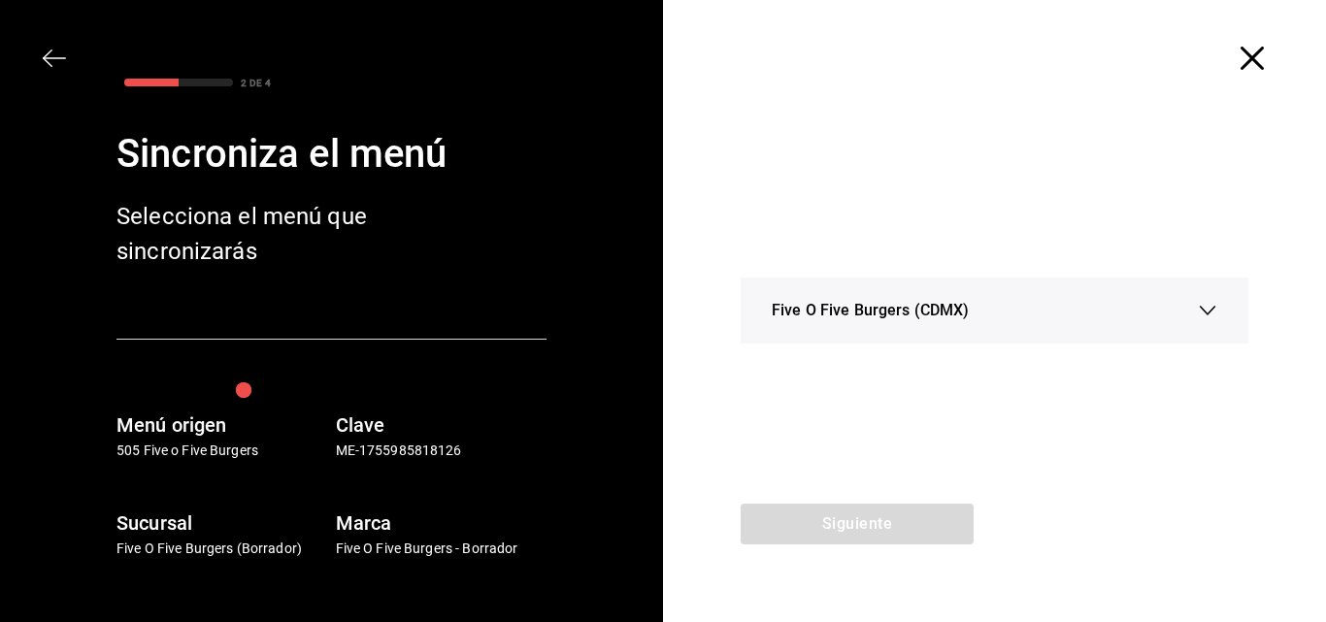
click at [1210, 295] on div "Five O Five Burgers (CDMX)" at bounding box center [995, 311] width 446 height 66
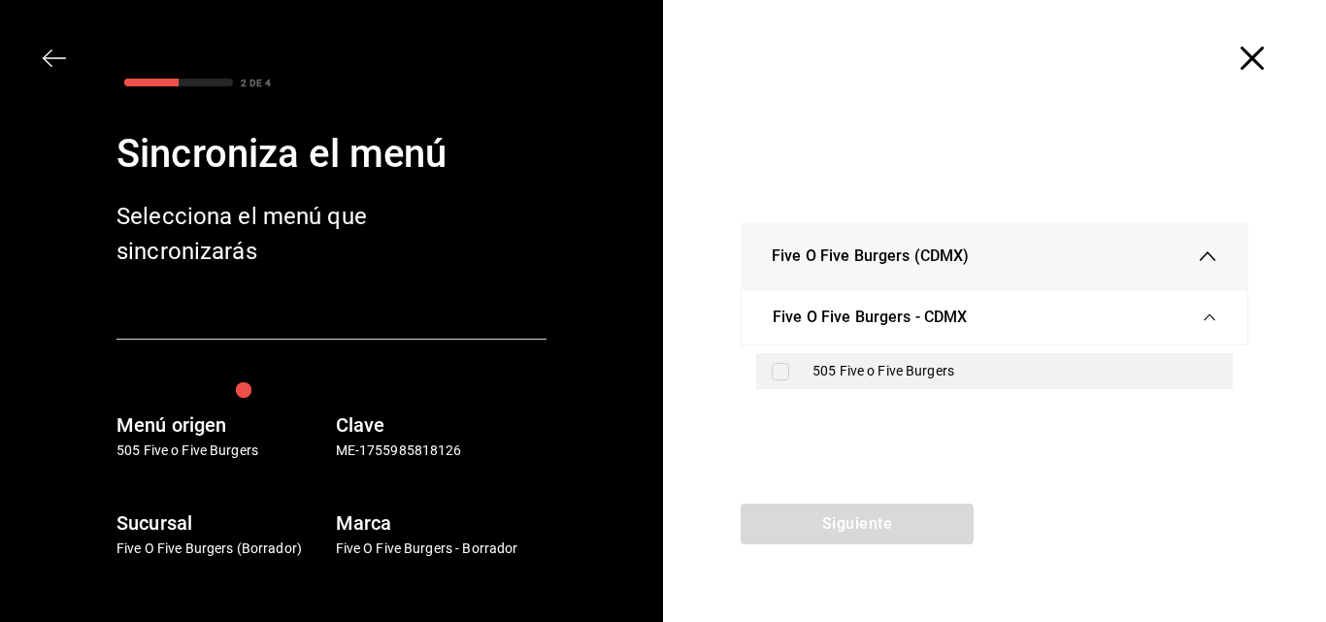
click at [783, 367] on input "checkbox" at bounding box center [780, 371] width 17 height 17
checkbox input "true"
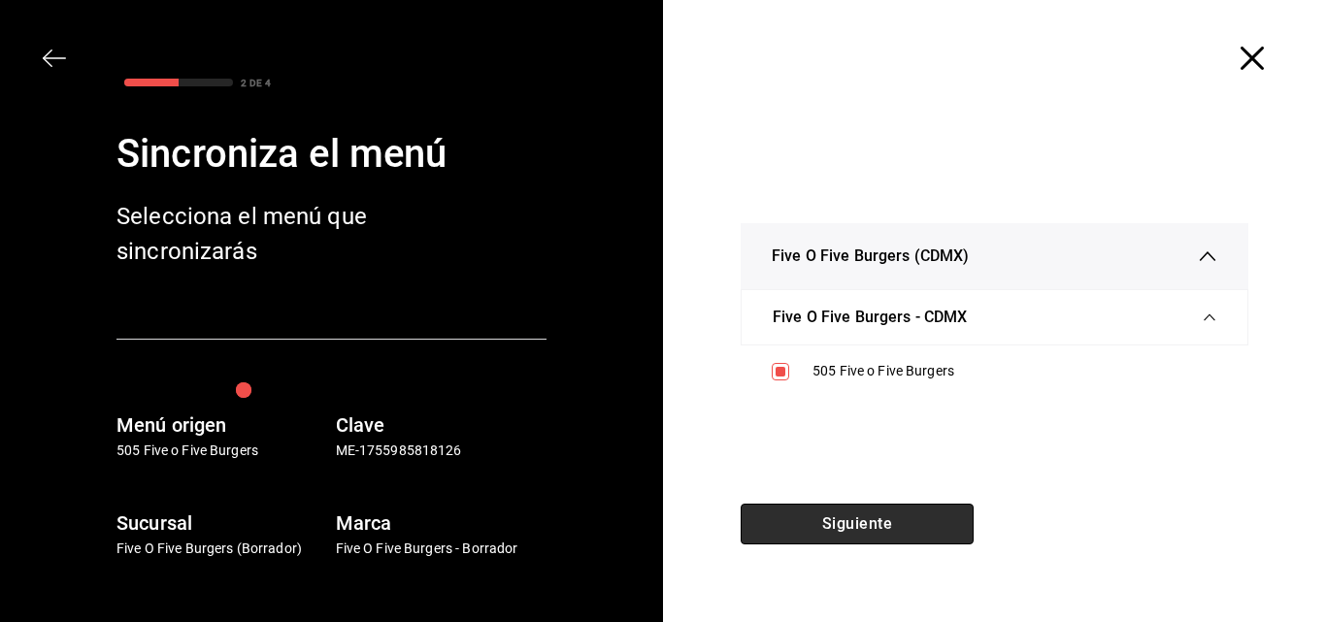
click at [822, 517] on button "Siguiente" at bounding box center [857, 524] width 233 height 41
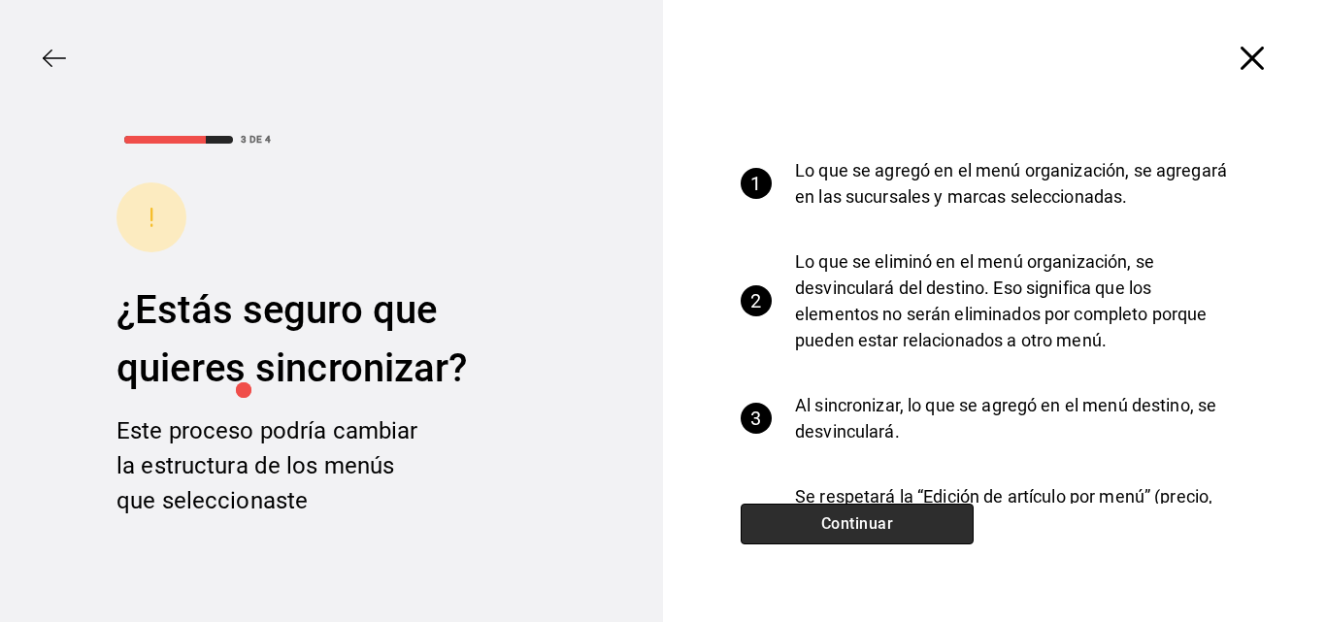
click at [822, 517] on button "Continuar" at bounding box center [857, 524] width 233 height 41
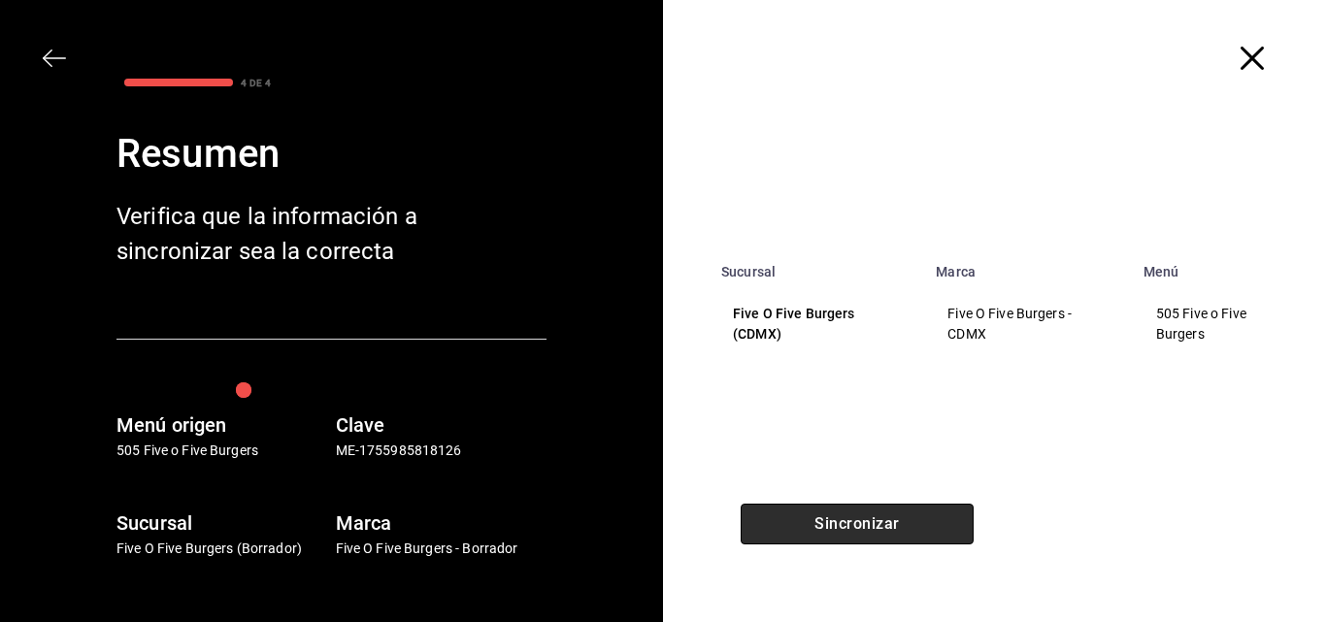
click at [822, 517] on button "Sincronizar" at bounding box center [857, 524] width 233 height 41
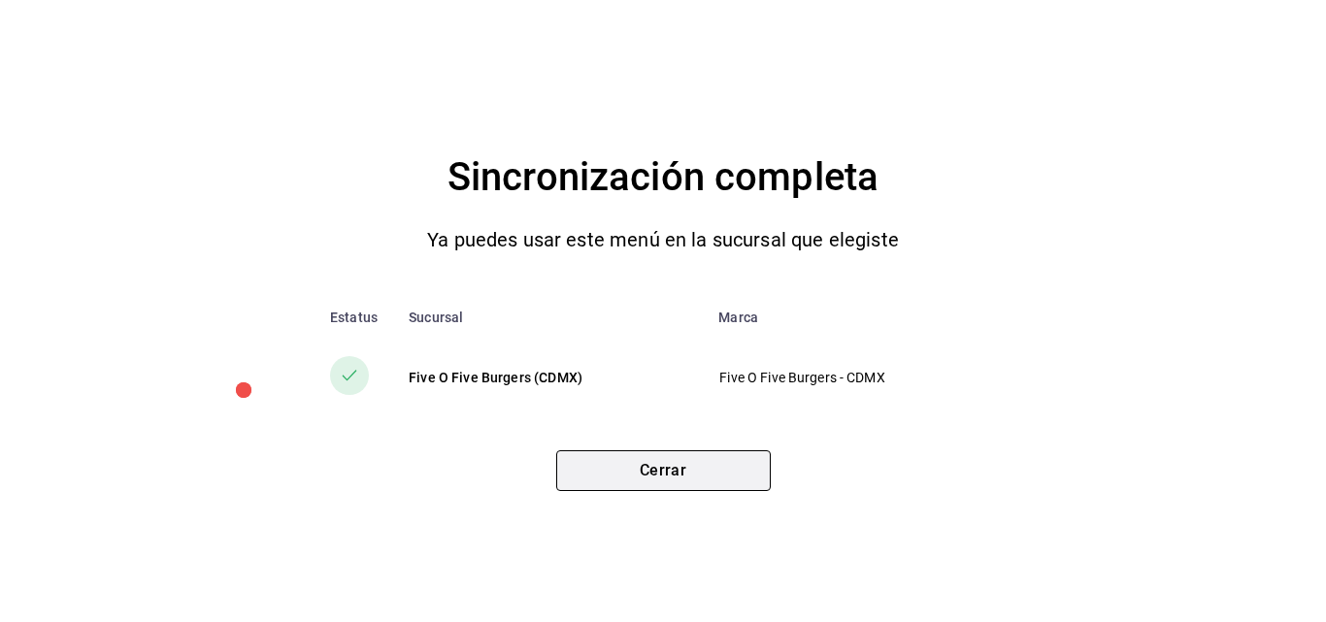
click at [610, 459] on button "Cerrar" at bounding box center [663, 470] width 215 height 41
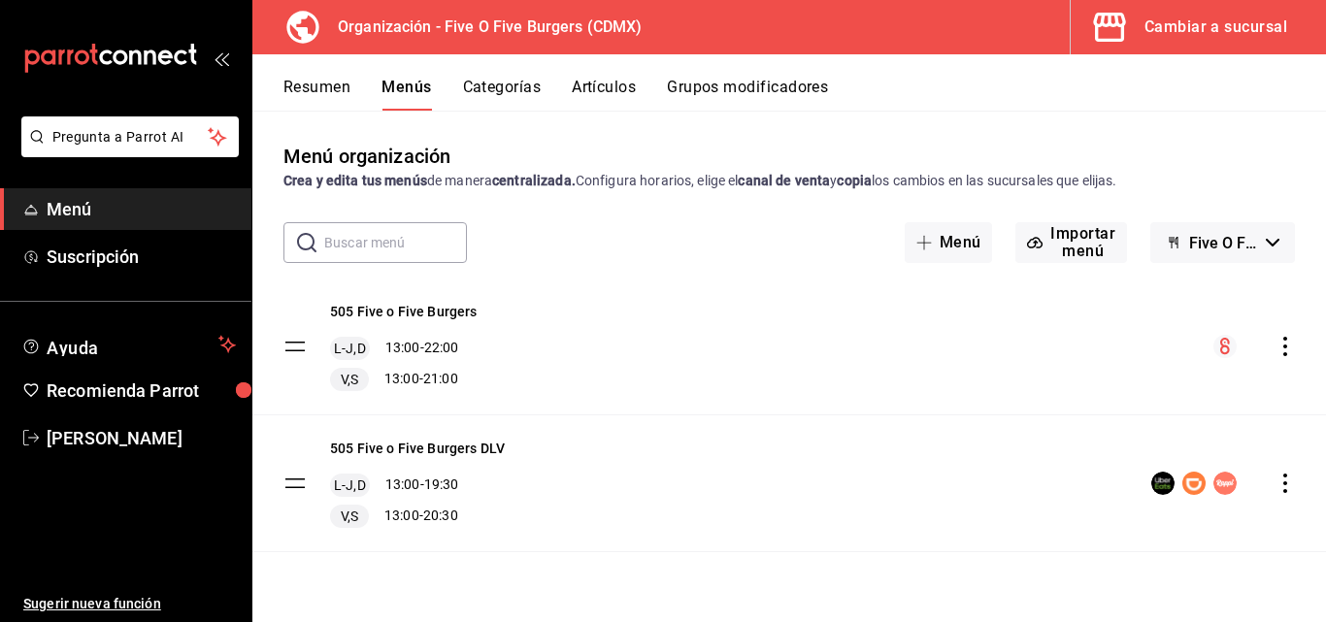
click at [629, 104] on button "Artículos" at bounding box center [604, 94] width 64 height 33
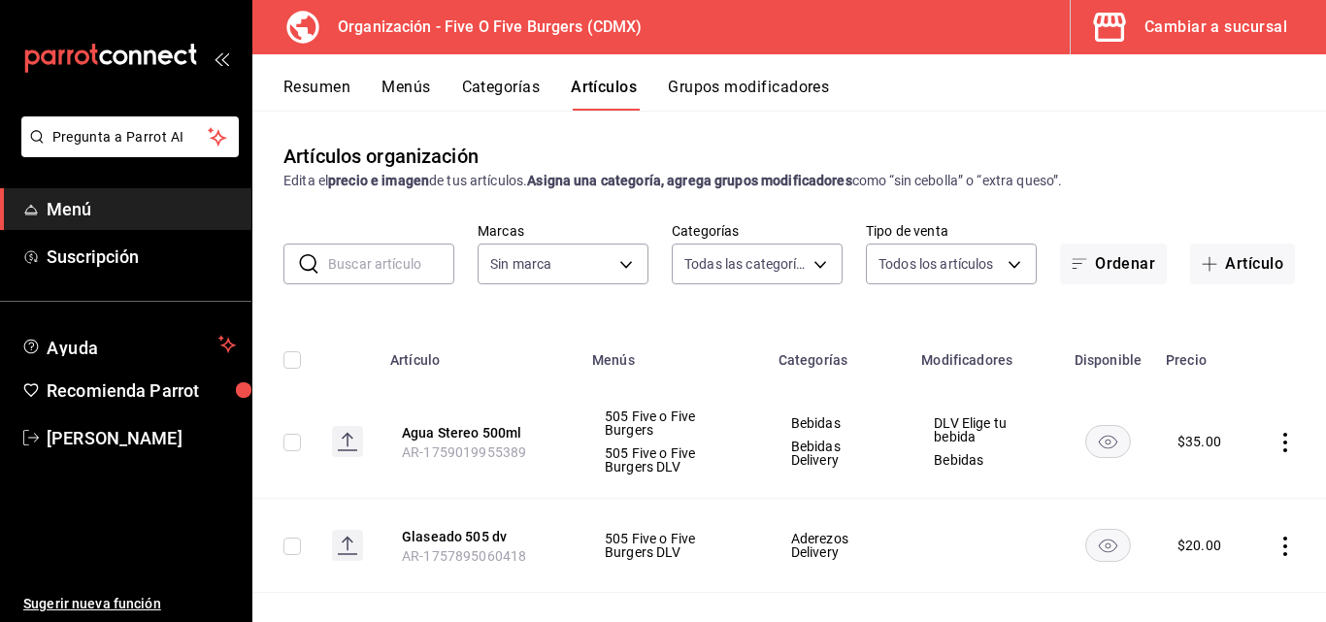
type input "2974cb68-fa0e-4c1b-828b-d4f146ac3279,0784bacb-ccc8-435e-9a40-abf7a349989a,8e234…"
type input "1c621bbb-1c7f-463d-b041-a7faf11ae458"
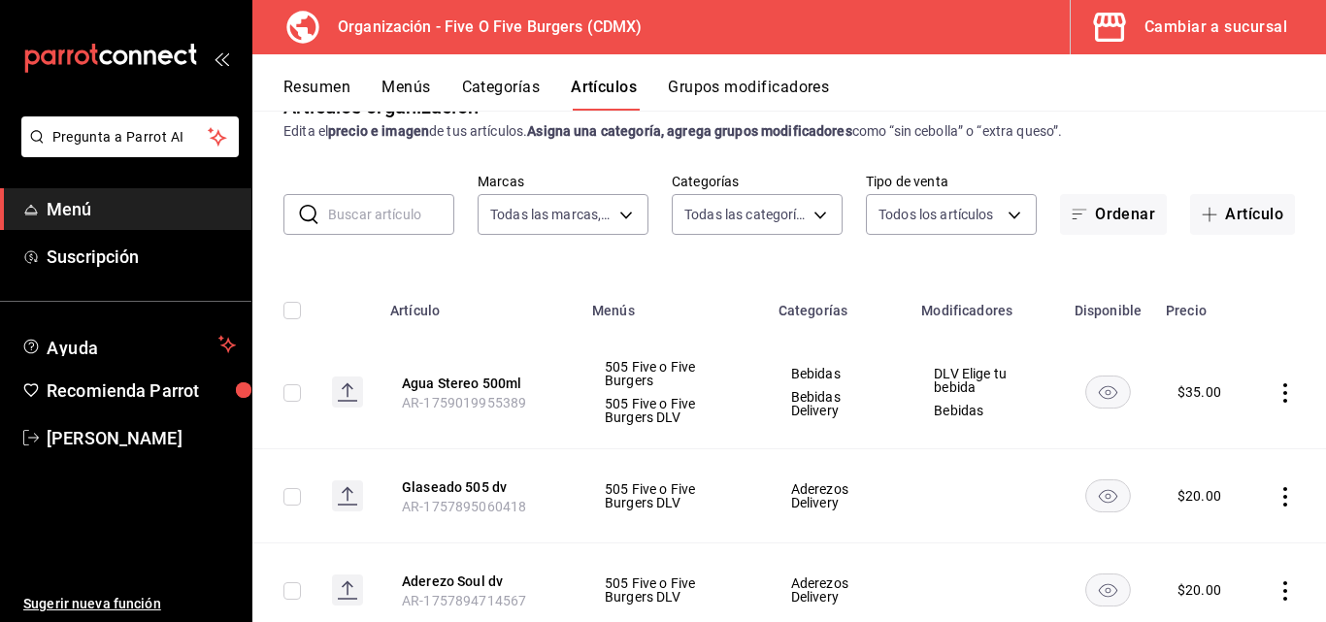
scroll to position [54, 0]
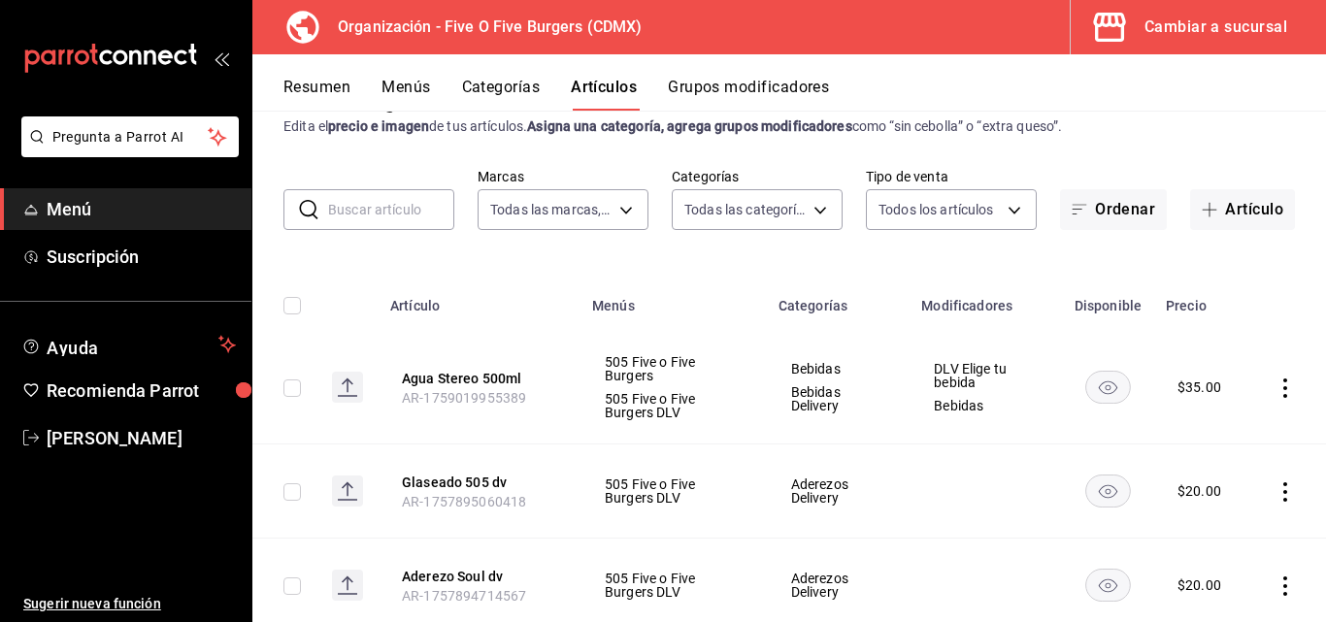
click at [1276, 383] on icon "actions" at bounding box center [1285, 388] width 19 height 19
click at [1209, 437] on span "Editar" at bounding box center [1212, 432] width 50 height 20
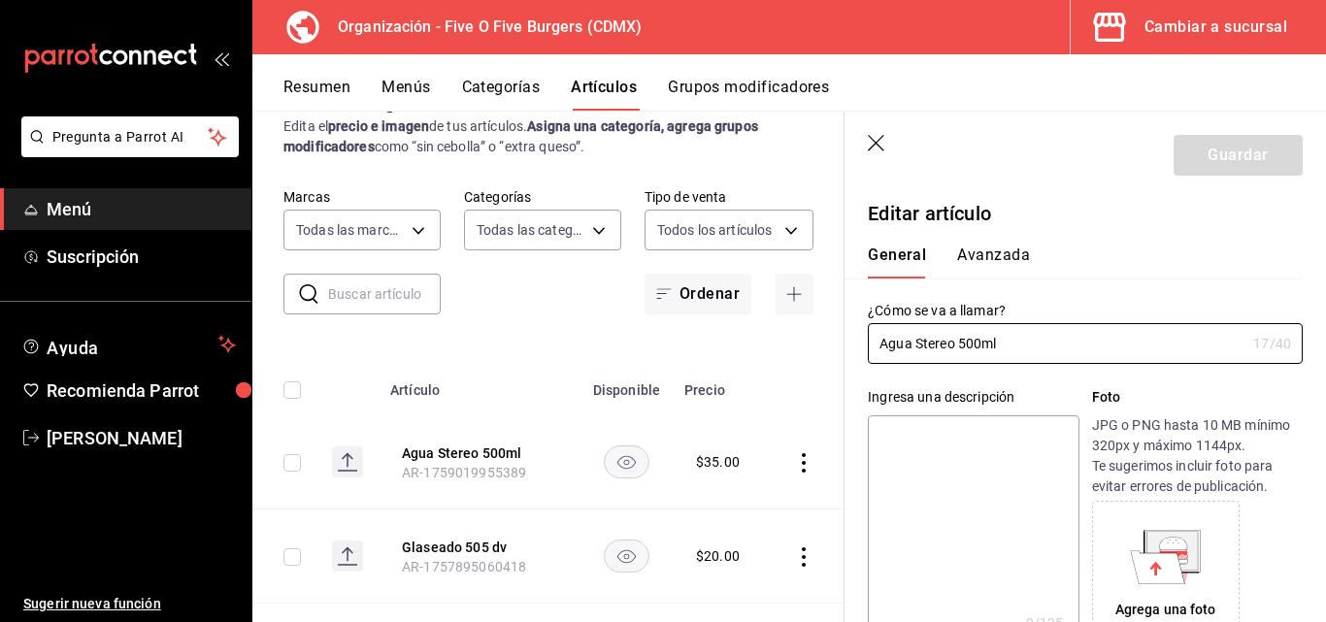
type input "$35.00"
radio input "false"
radio input "true"
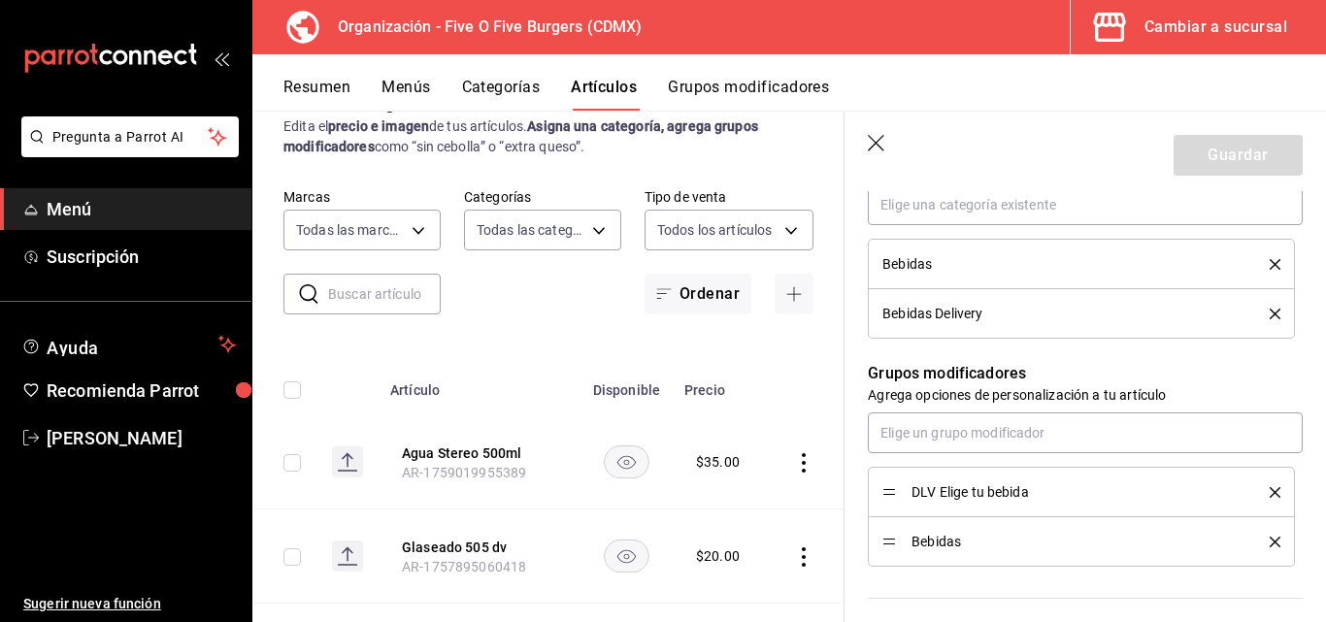
scroll to position [755, 0]
click at [1270, 492] on icon "delete" at bounding box center [1275, 493] width 11 height 11
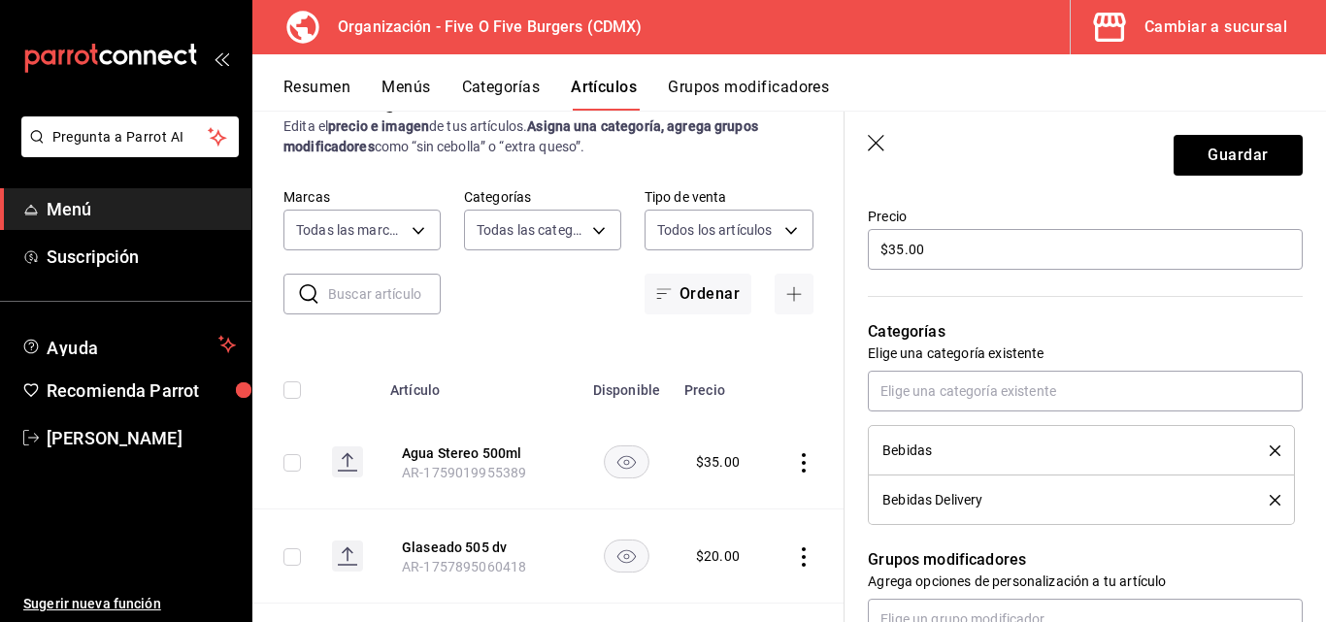
scroll to position [503, 0]
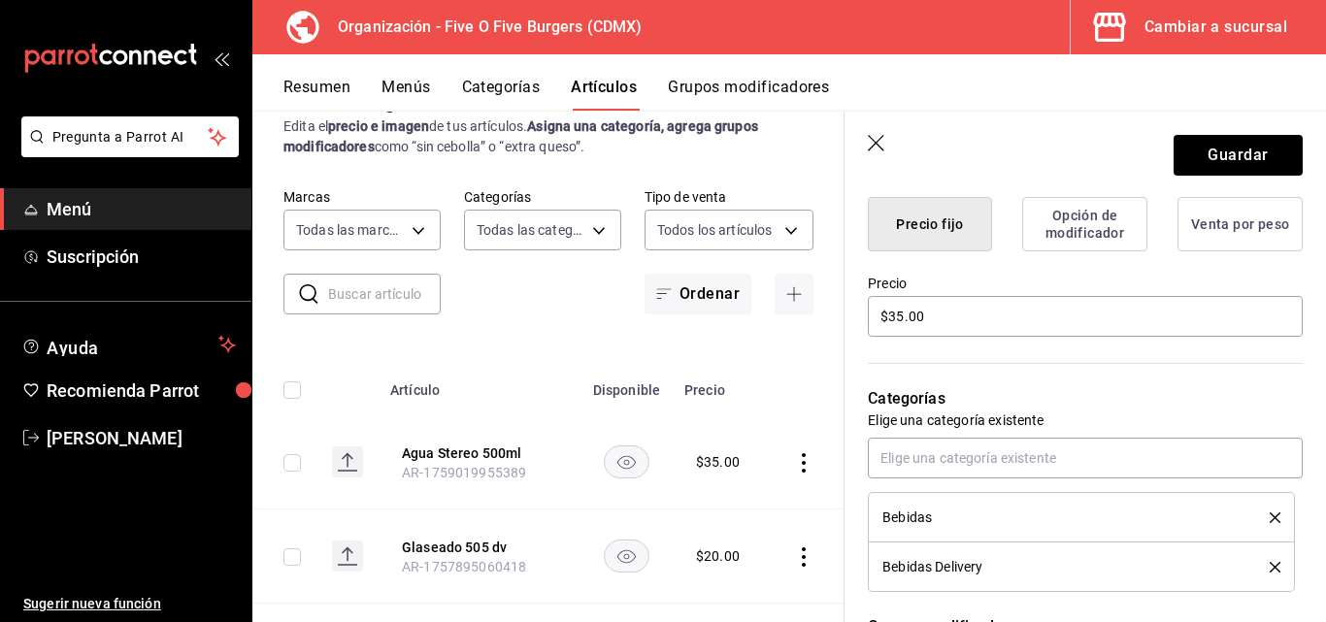
click at [1270, 565] on icon "delete" at bounding box center [1275, 567] width 11 height 11
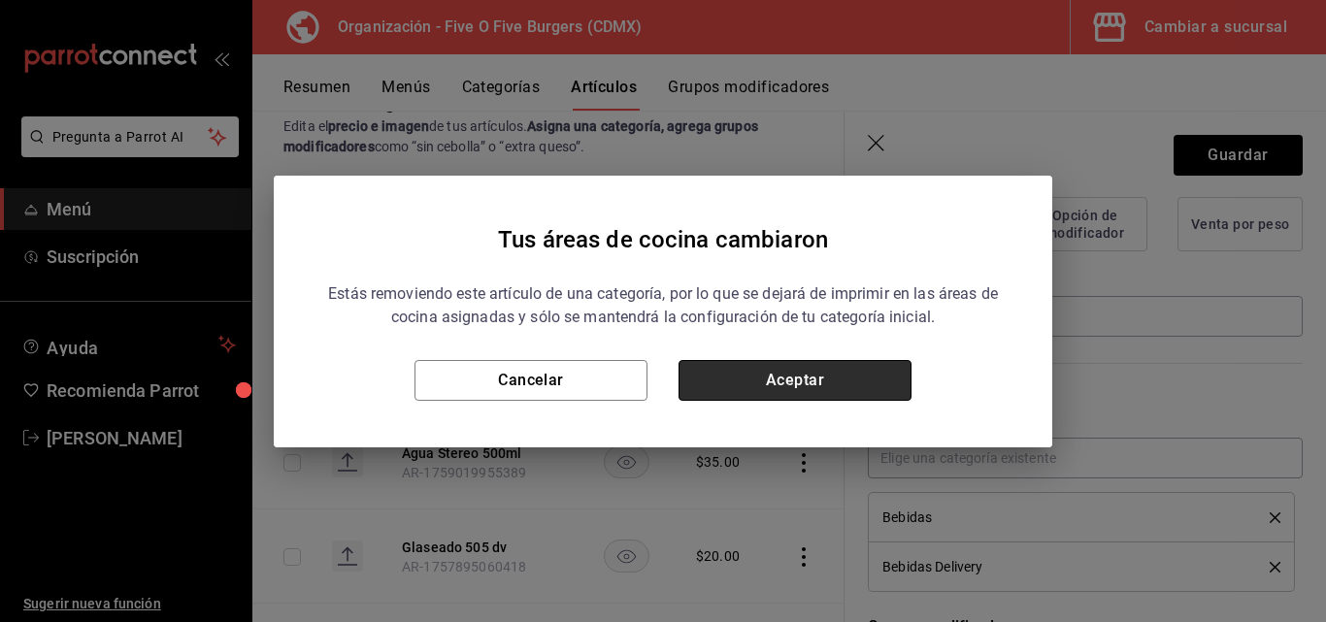
click at [830, 387] on button "Aceptar" at bounding box center [795, 380] width 233 height 41
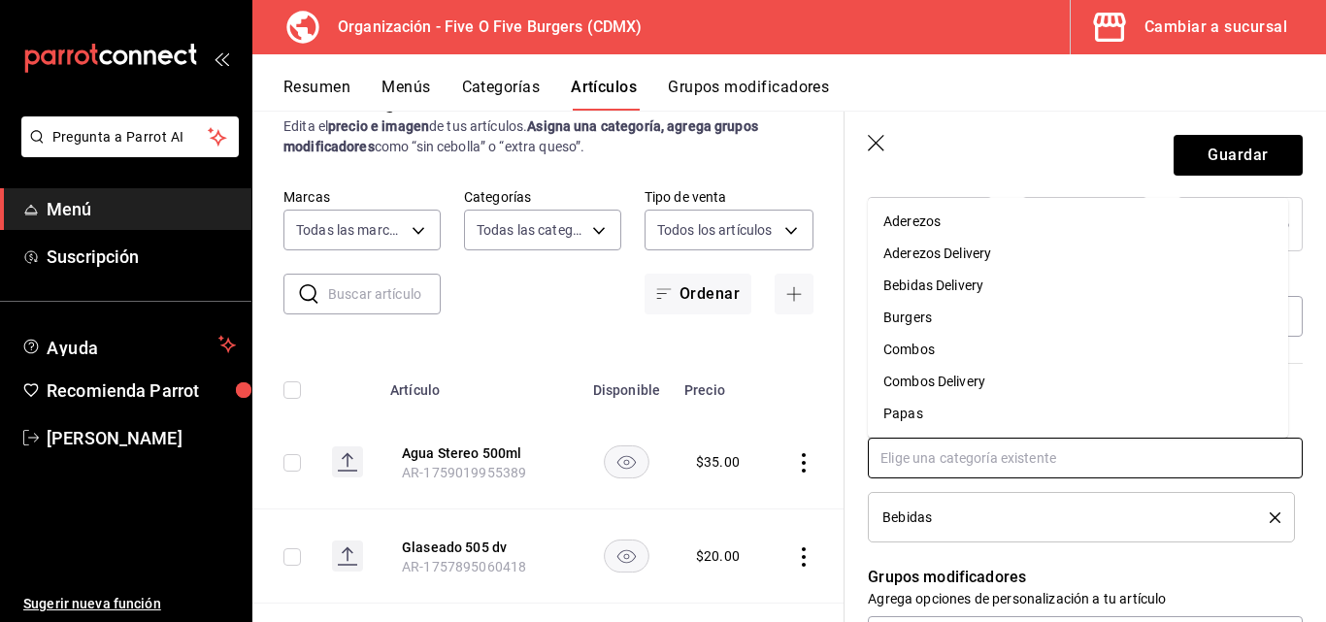
click at [1005, 454] on input "text" at bounding box center [1085, 458] width 435 height 41
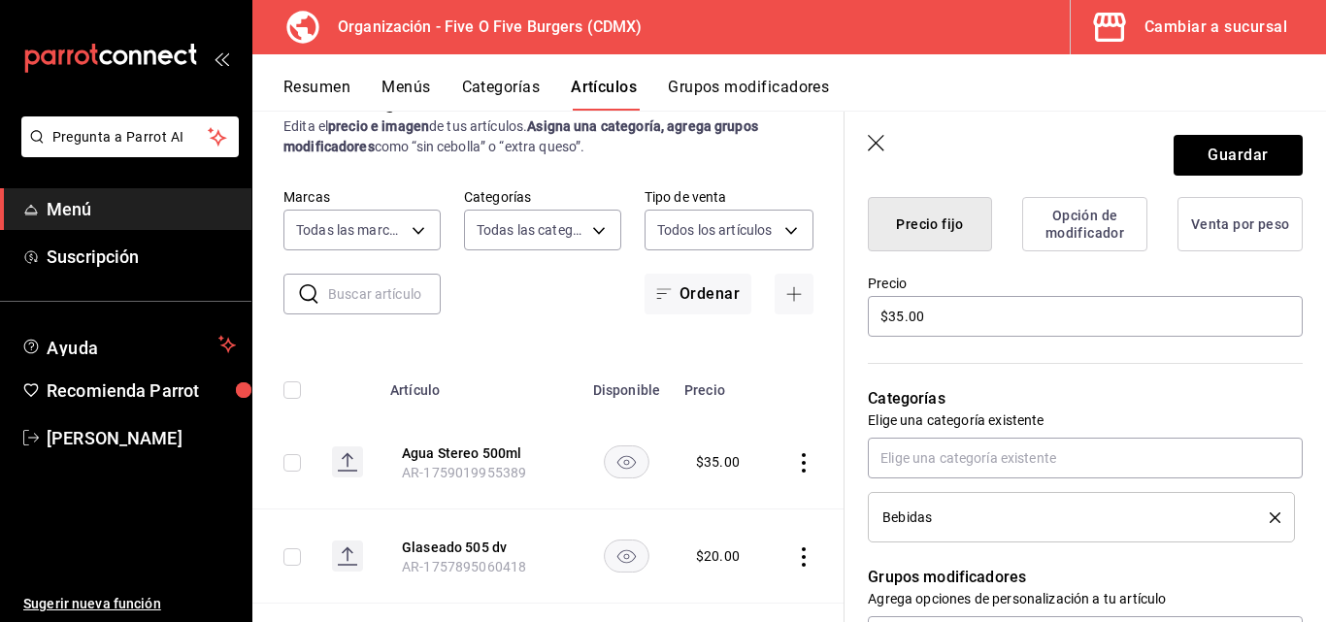
click at [1082, 574] on p "Grupos modificadores" at bounding box center [1085, 577] width 435 height 23
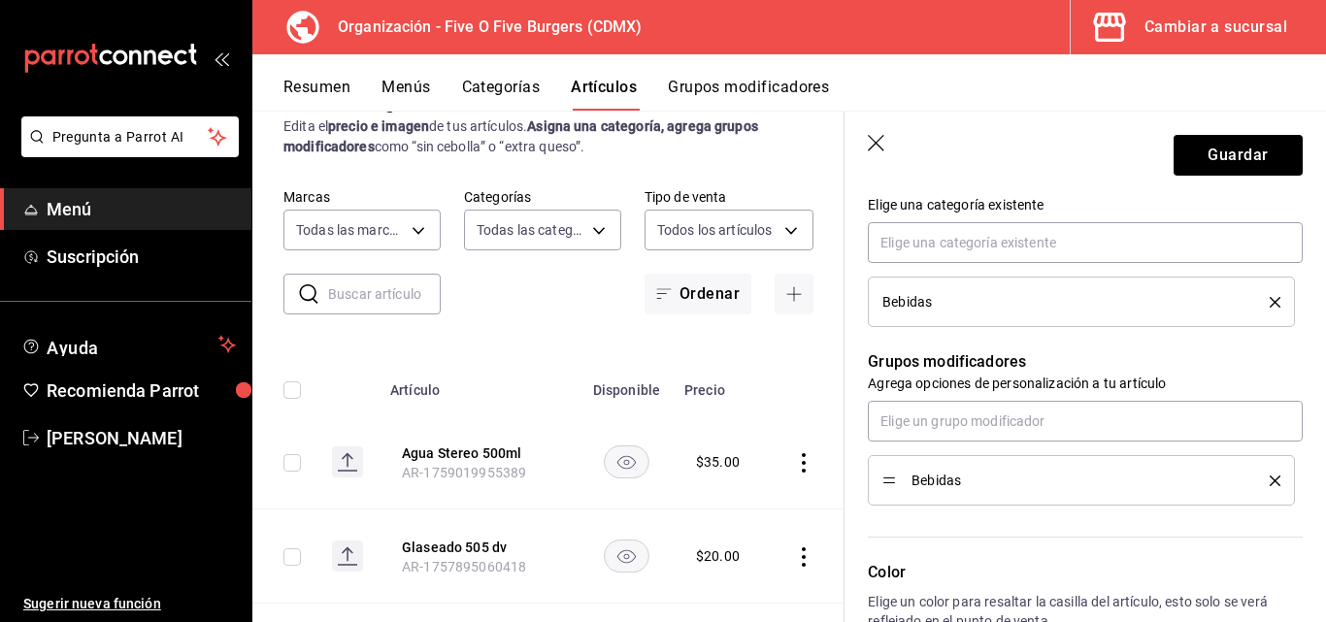
scroll to position [686, 0]
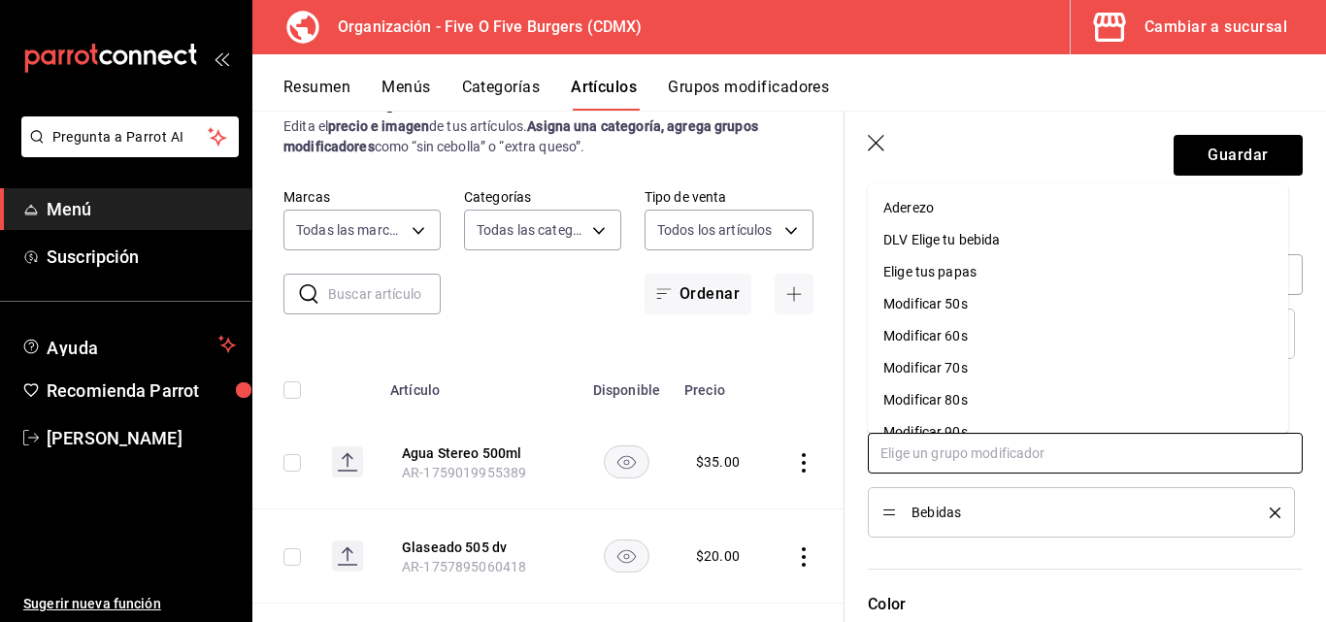
click at [996, 453] on input "text" at bounding box center [1085, 453] width 435 height 41
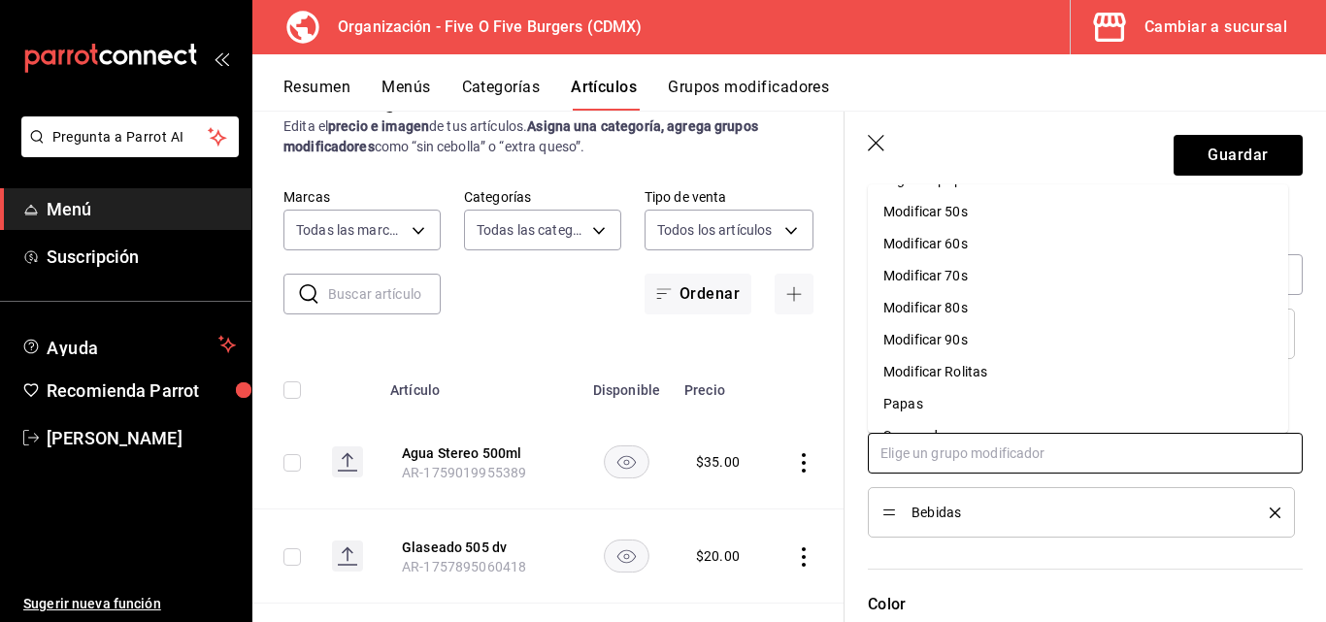
scroll to position [0, 0]
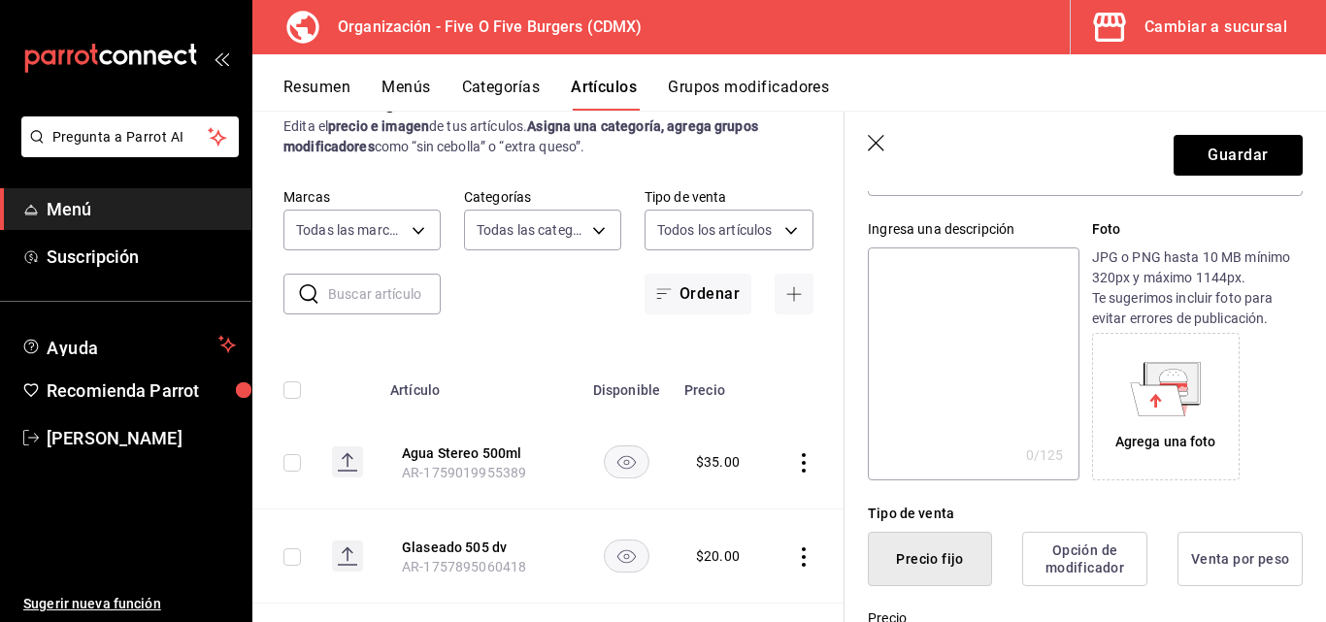
scroll to position [210, 0]
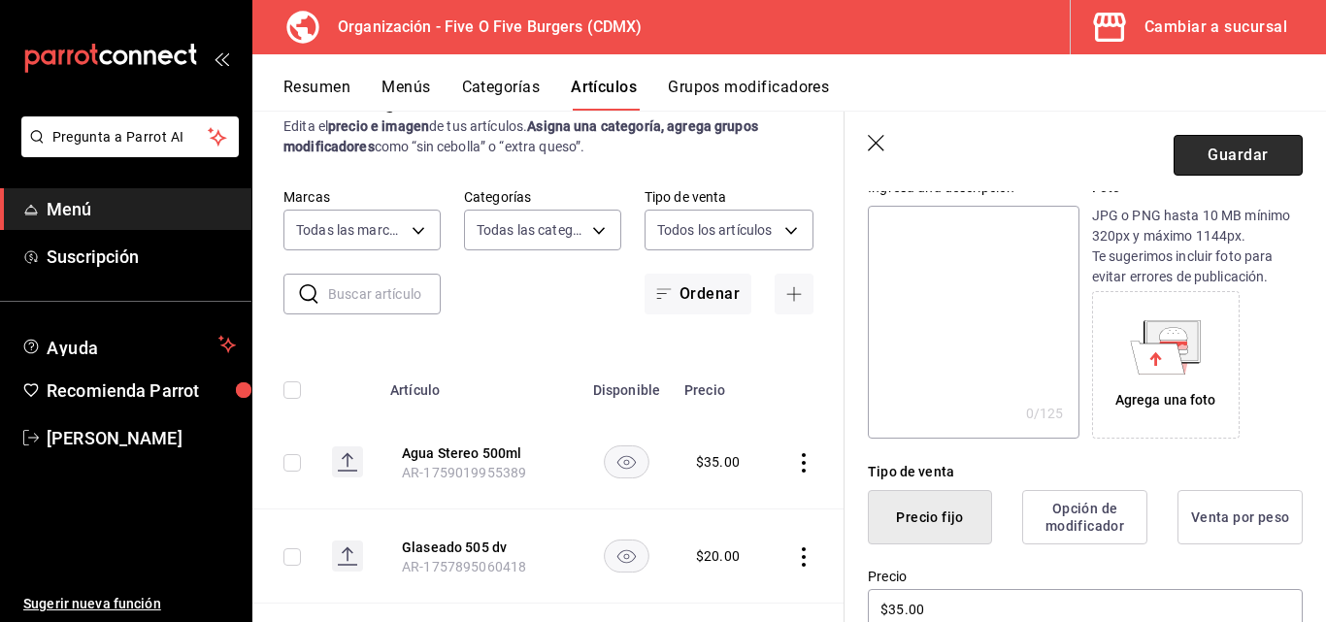
click at [1201, 153] on button "Guardar" at bounding box center [1238, 155] width 129 height 41
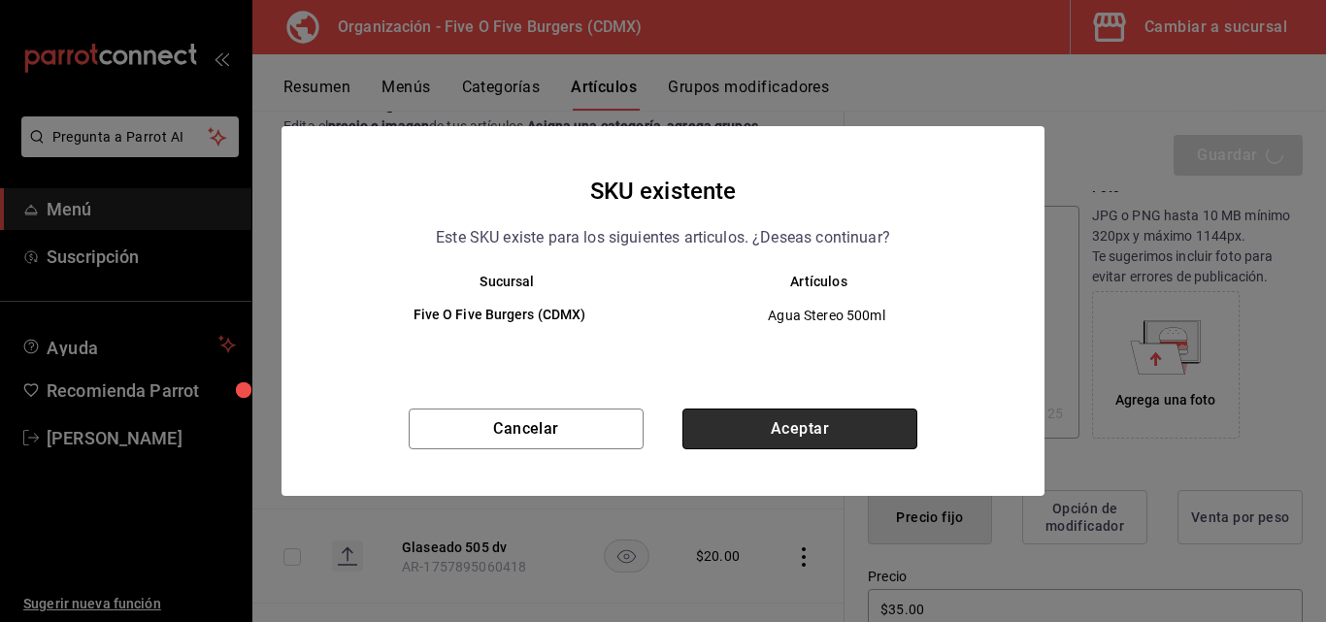
click at [738, 423] on button "Aceptar" at bounding box center [799, 429] width 235 height 41
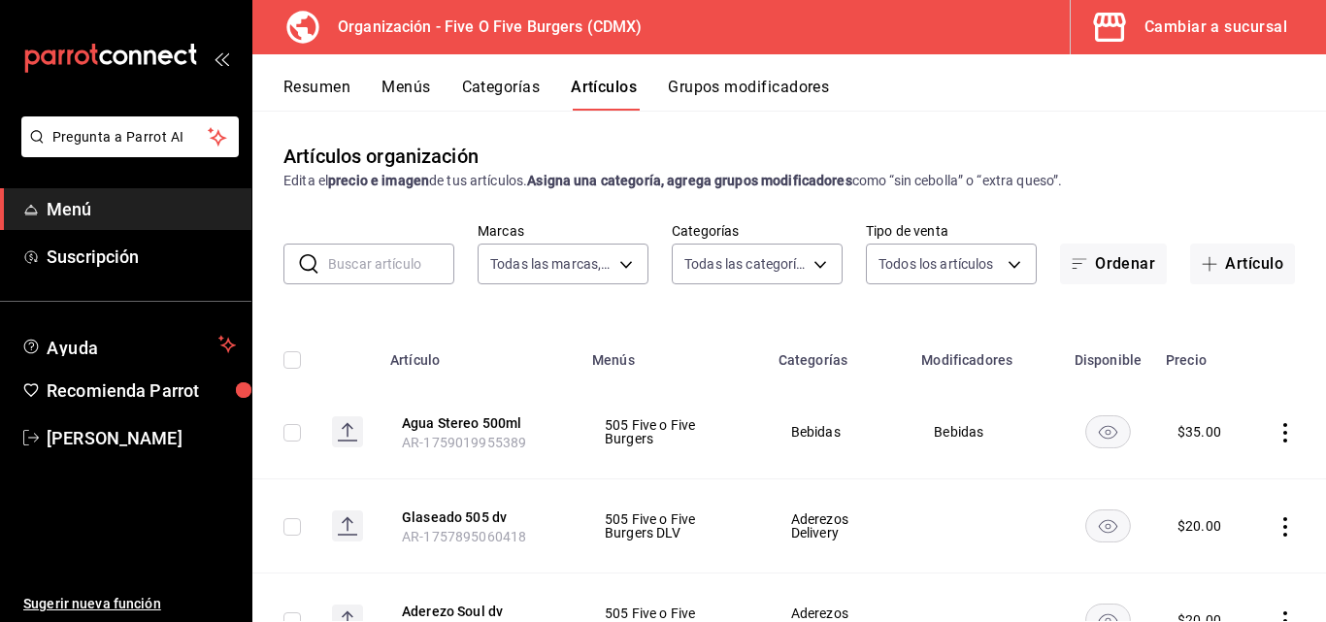
click at [428, 89] on button "Menús" at bounding box center [405, 94] width 49 height 33
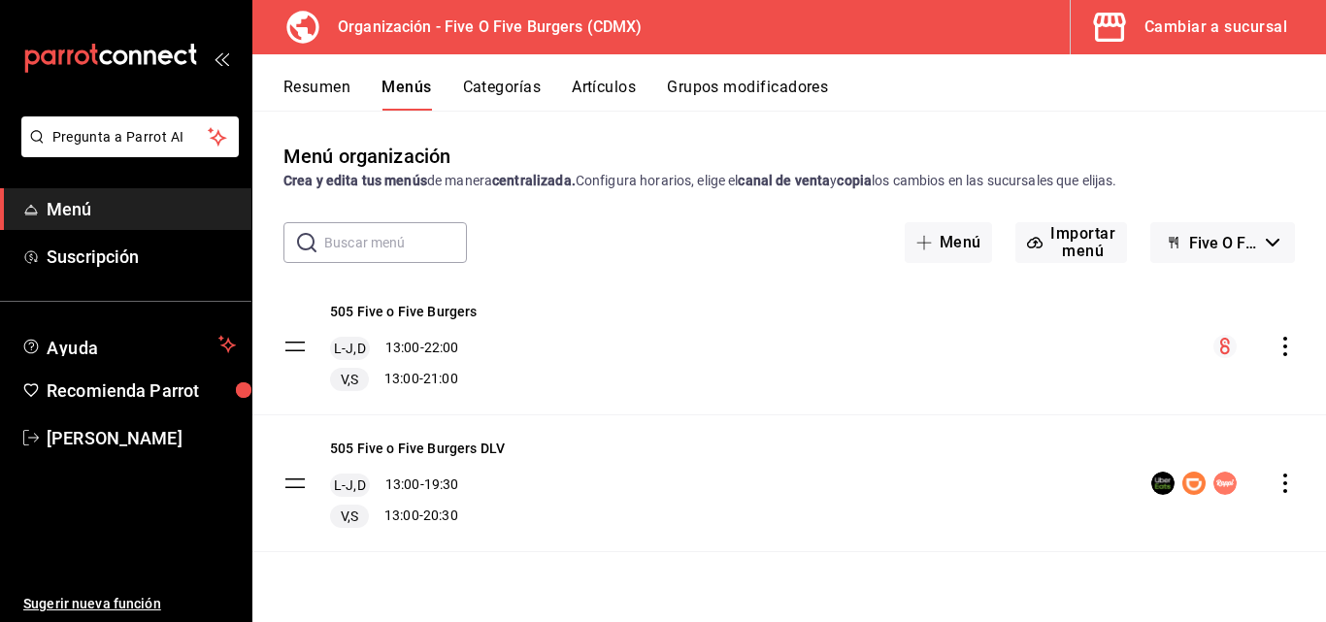
click at [1283, 347] on icon "actions" at bounding box center [1285, 346] width 4 height 19
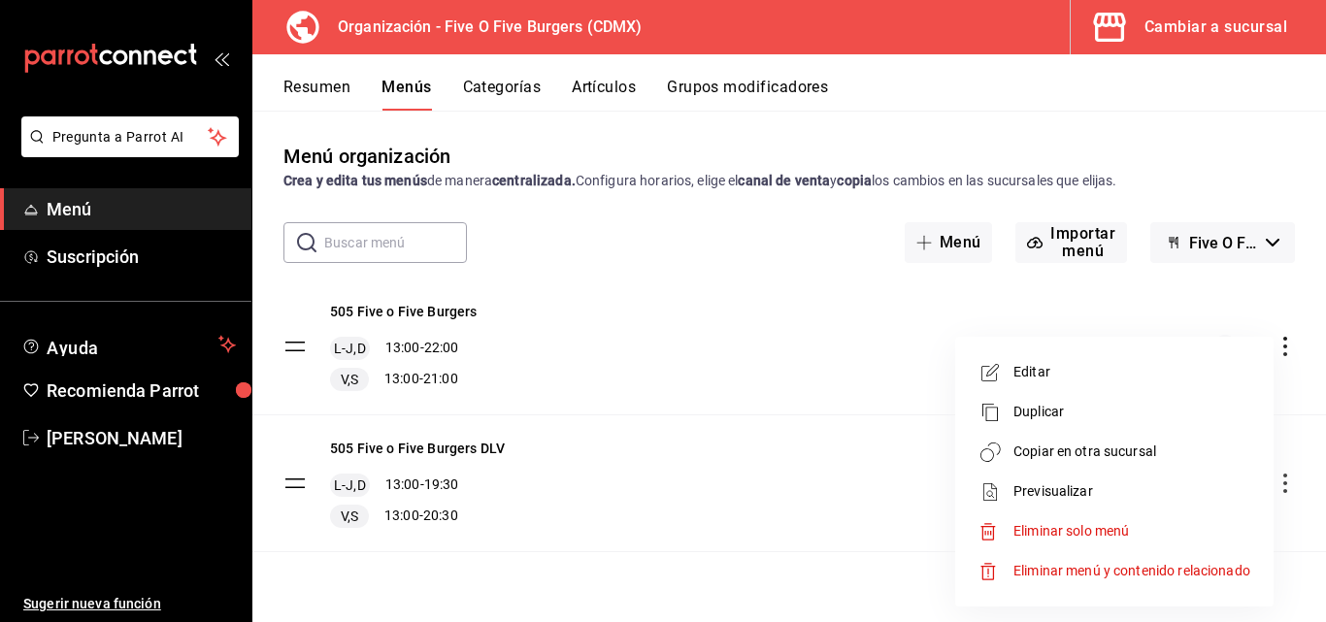
click at [1038, 455] on span "Copiar en otra sucursal" at bounding box center [1131, 452] width 237 height 20
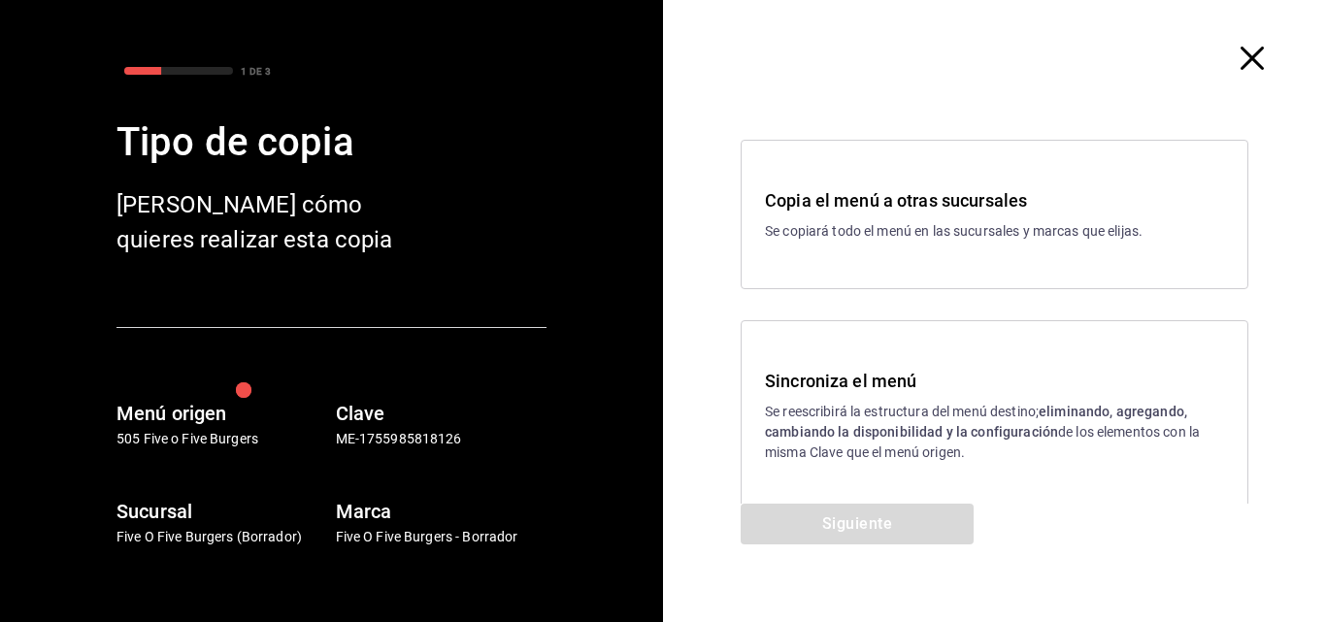
click at [947, 414] on p "Se reescribirá la estructura del menú destino; eliminando, agregando, cambiando…" at bounding box center [994, 432] width 459 height 61
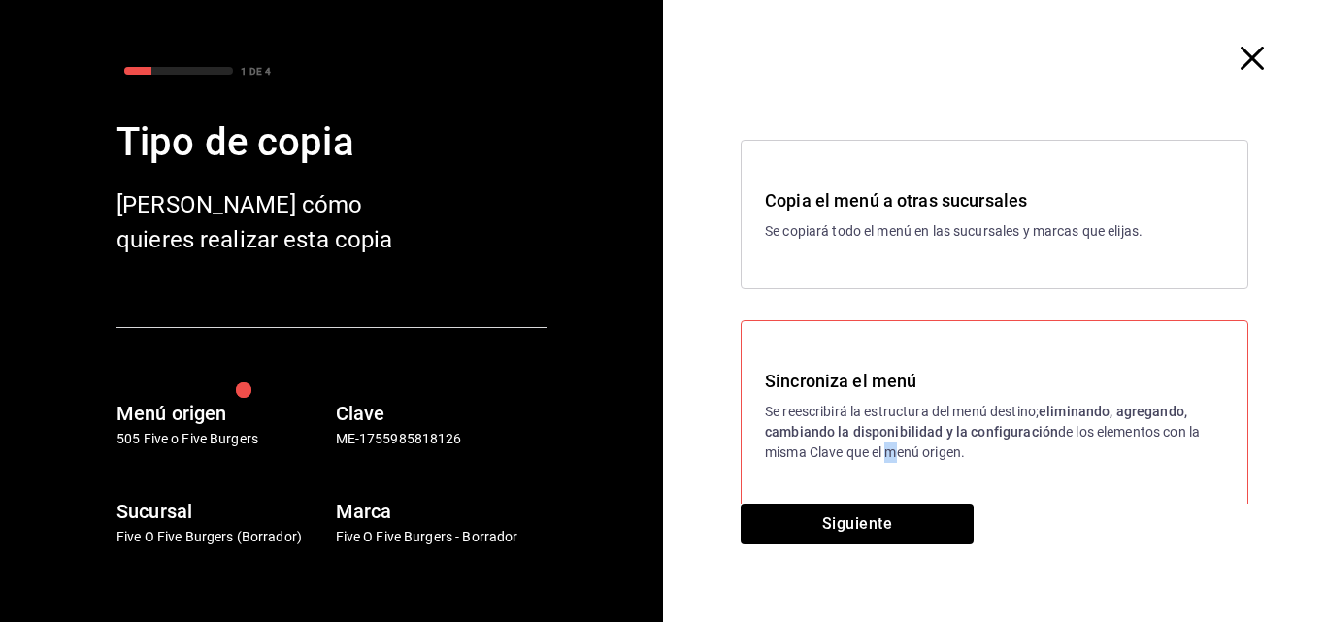
click at [878, 489] on div "Sincroniza el menú Se reescribirá la estructura del menú destino; eliminando, a…" at bounding box center [995, 415] width 508 height 190
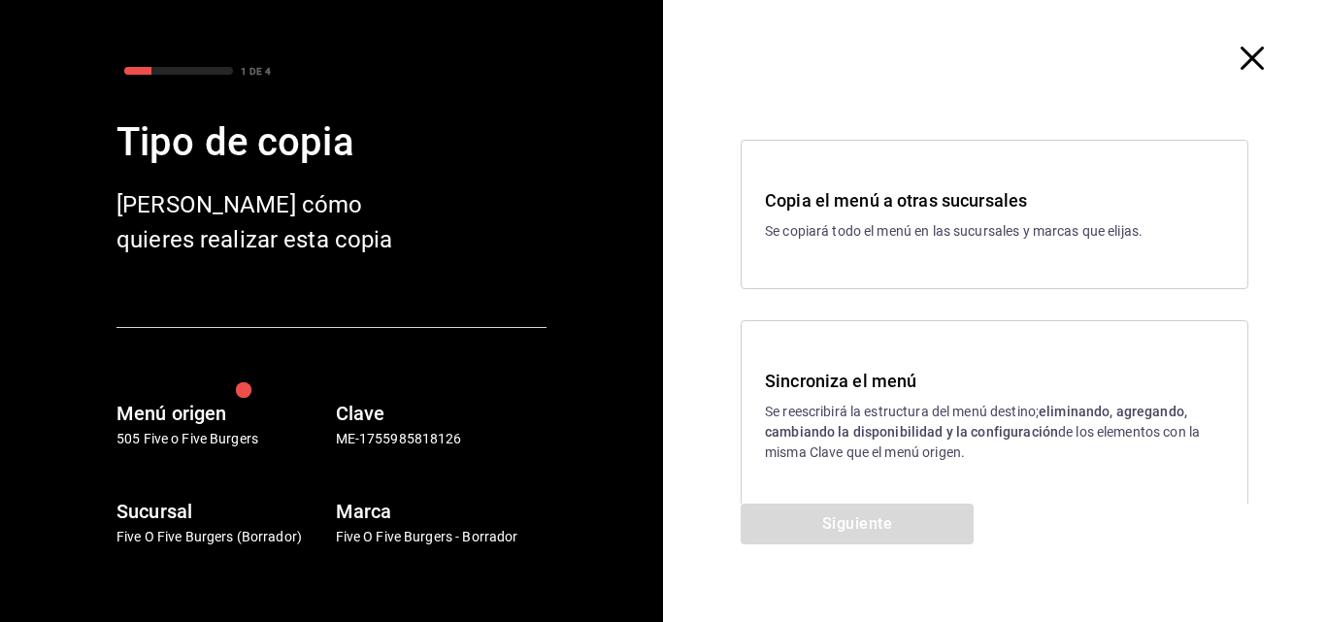
click at [882, 414] on p "Se reescribirá la estructura del menú destino; eliminando, agregando, cambiando…" at bounding box center [994, 432] width 459 height 61
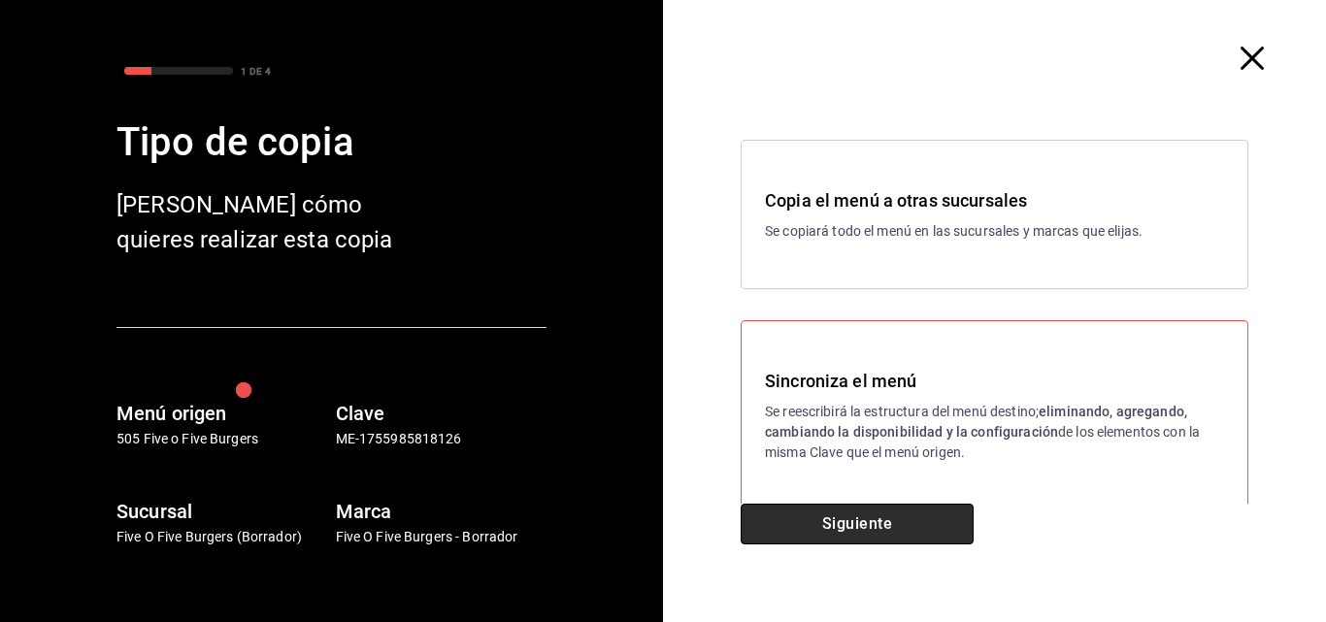
click at [858, 524] on button "Siguiente" at bounding box center [857, 524] width 233 height 41
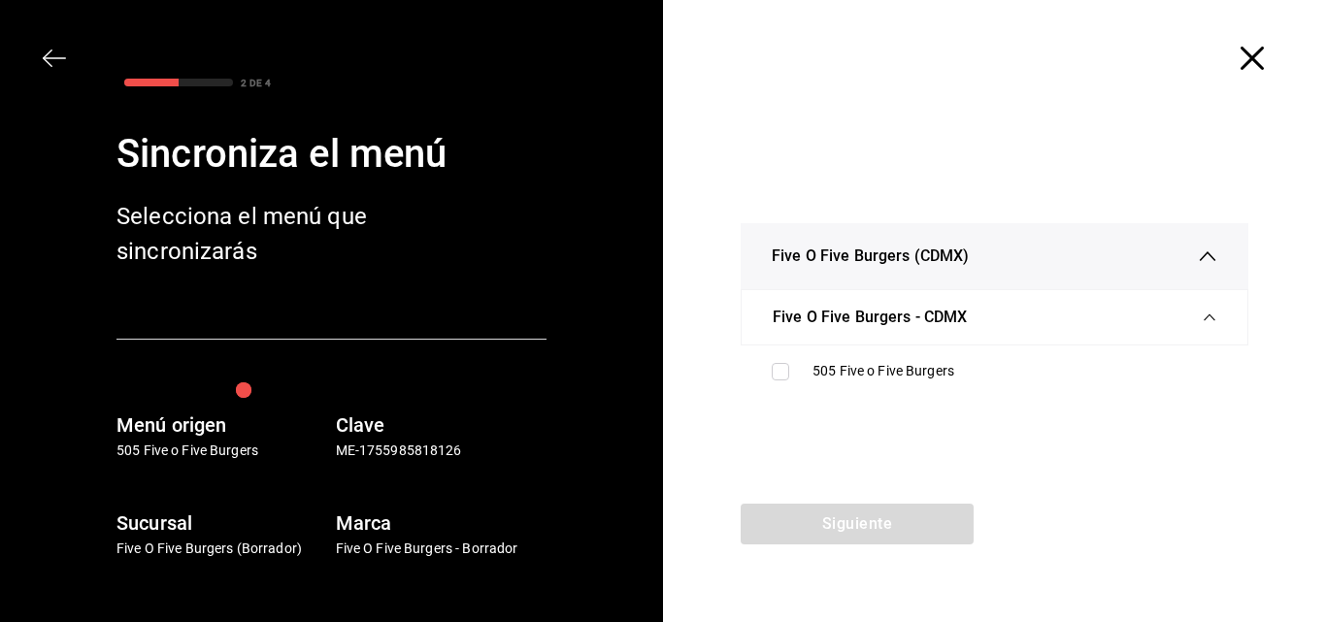
click at [841, 315] on span "Five O Five Burgers - CDMX" at bounding box center [870, 317] width 194 height 23
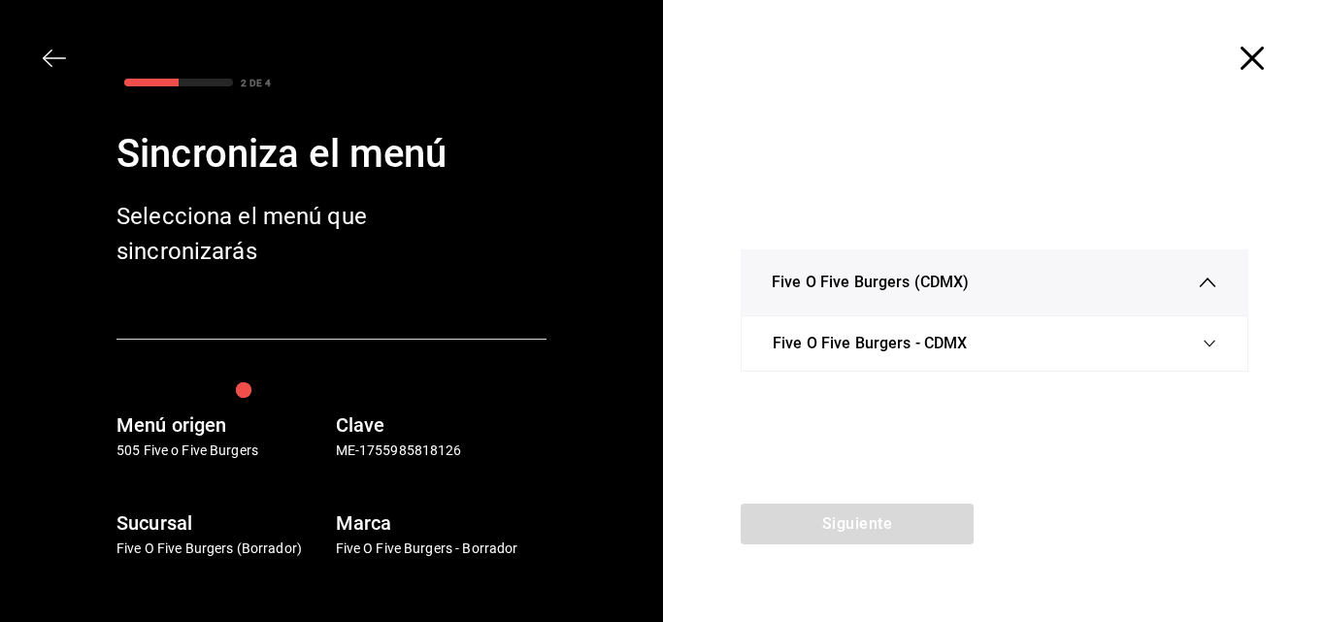
click at [861, 289] on span "Five O Five Burgers (CDMX)" at bounding box center [870, 282] width 197 height 23
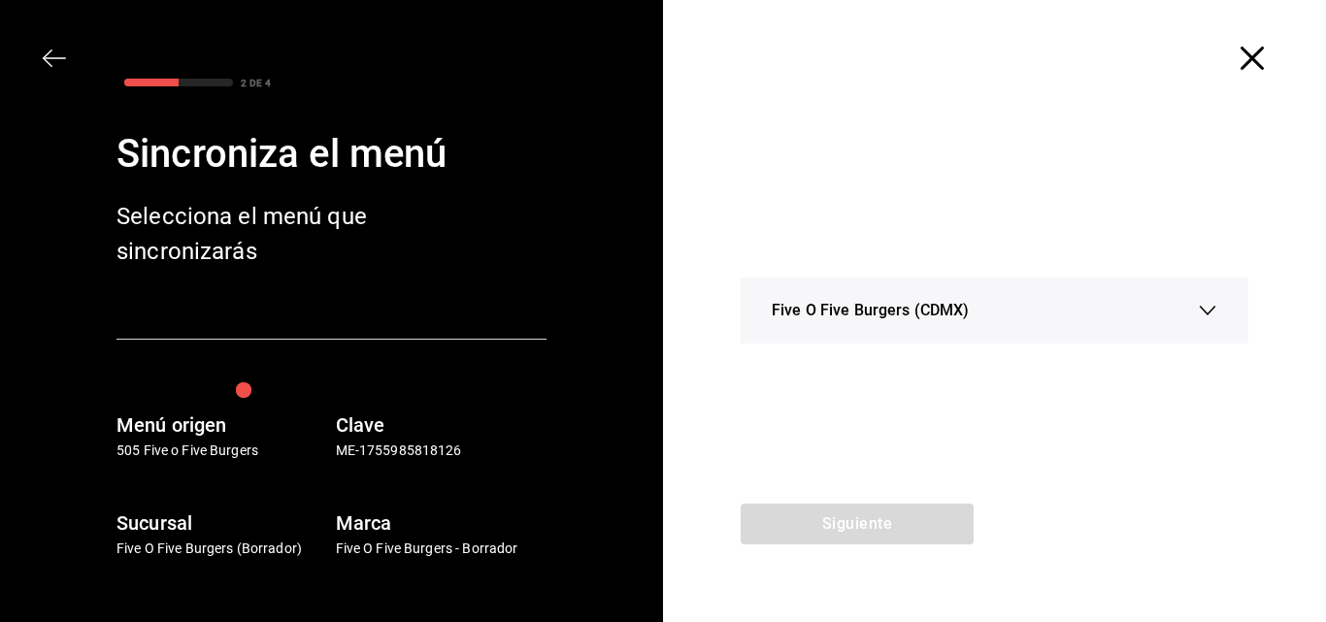
click at [864, 312] on span "Five O Five Burgers (CDMX)" at bounding box center [870, 310] width 197 height 23
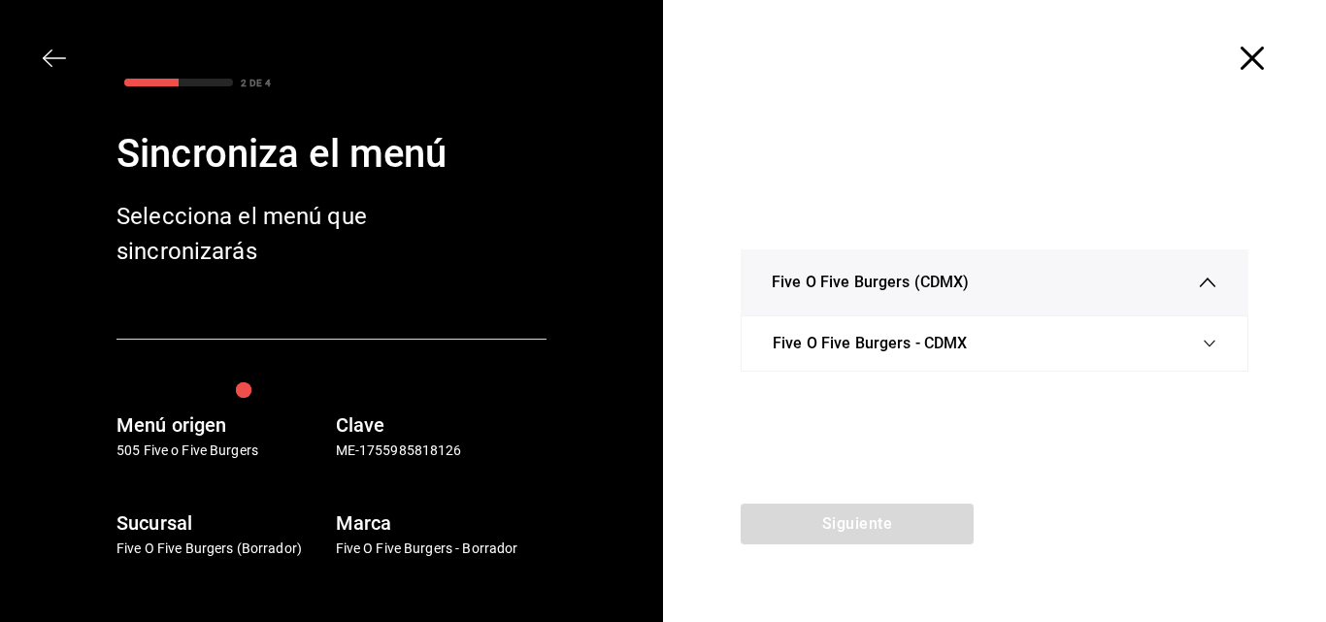
click at [864, 358] on div "Five O Five Burgers - CDMX" at bounding box center [995, 343] width 444 height 54
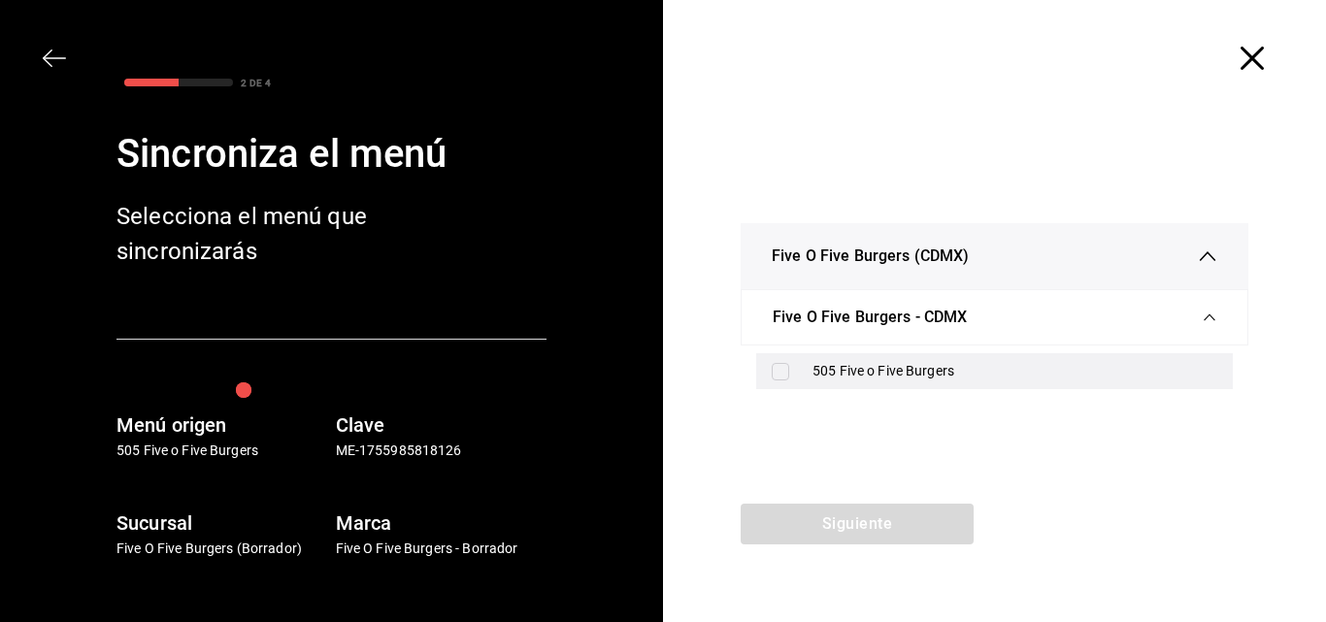
click at [780, 379] on input "checkbox" at bounding box center [780, 371] width 17 height 17
checkbox input "true"
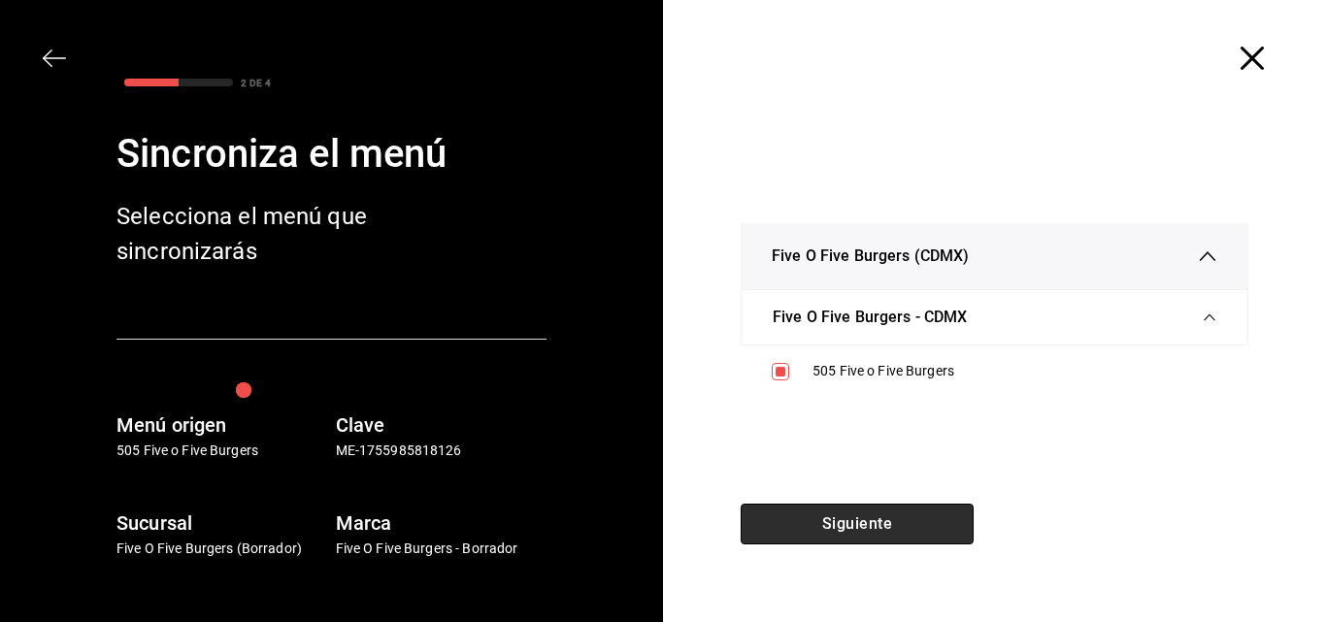
click at [812, 526] on button "Siguiente" at bounding box center [857, 524] width 233 height 41
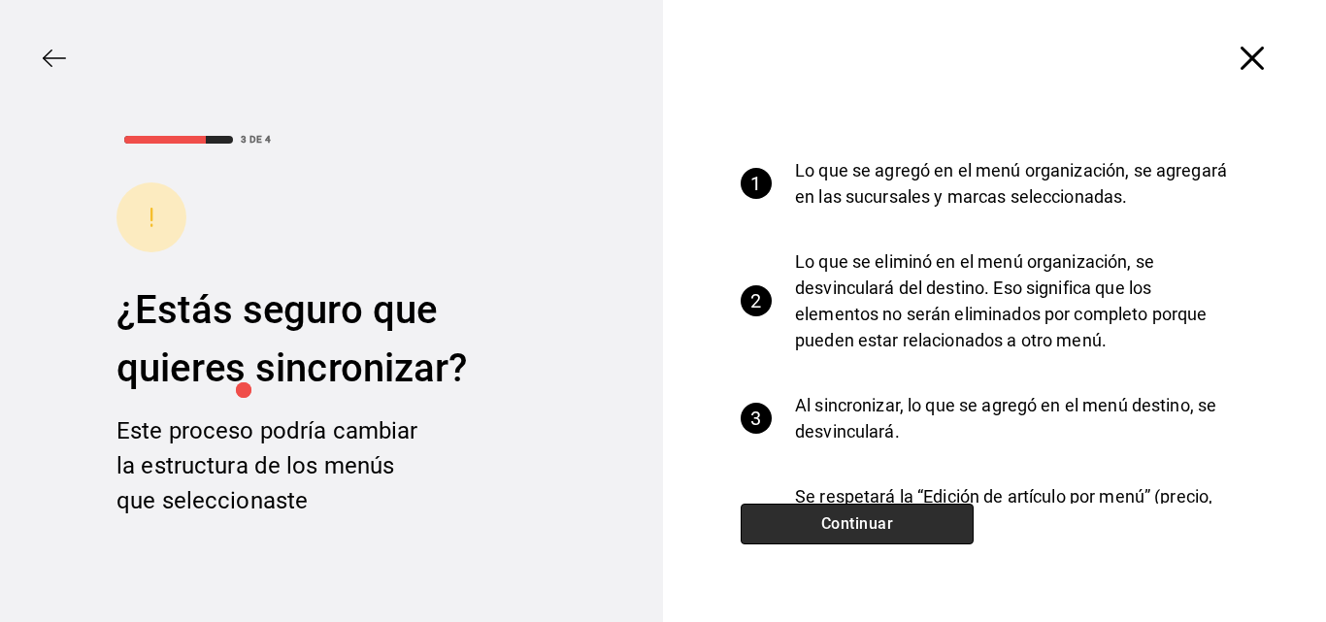
click at [812, 526] on button "Continuar" at bounding box center [857, 524] width 233 height 41
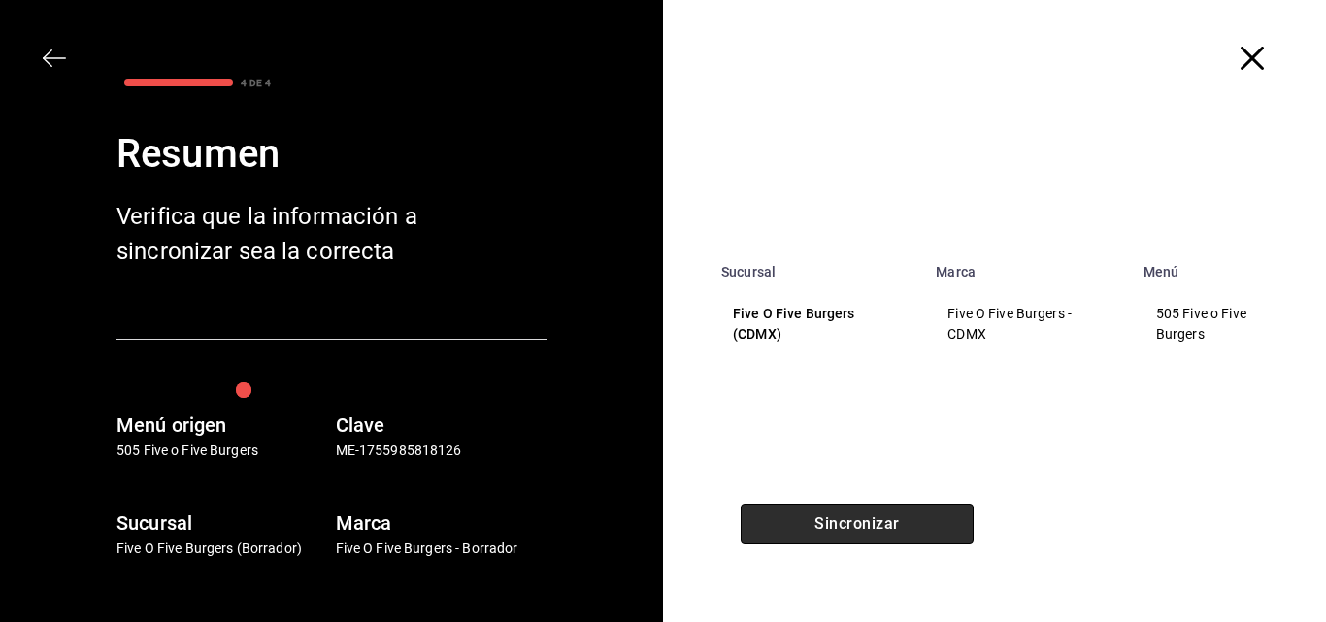
click at [812, 526] on button "Sincronizar" at bounding box center [857, 524] width 233 height 41
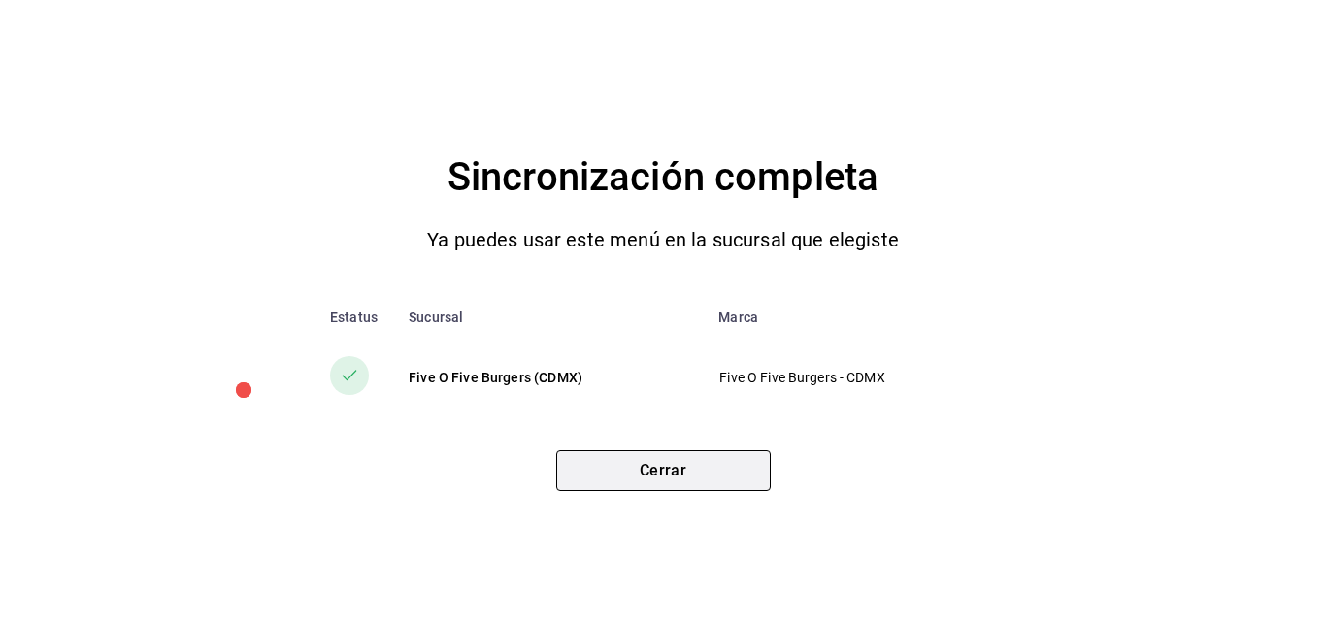
click at [682, 484] on button "Cerrar" at bounding box center [663, 470] width 215 height 41
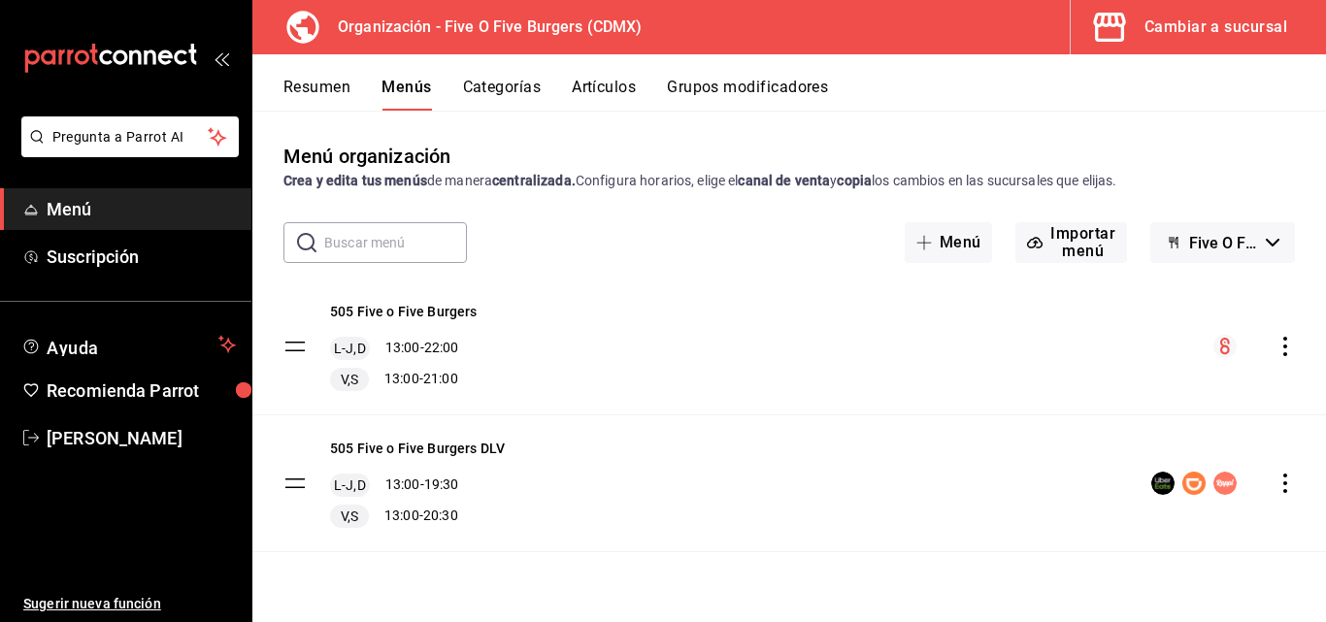
click at [622, 84] on button "Artículos" at bounding box center [604, 94] width 64 height 33
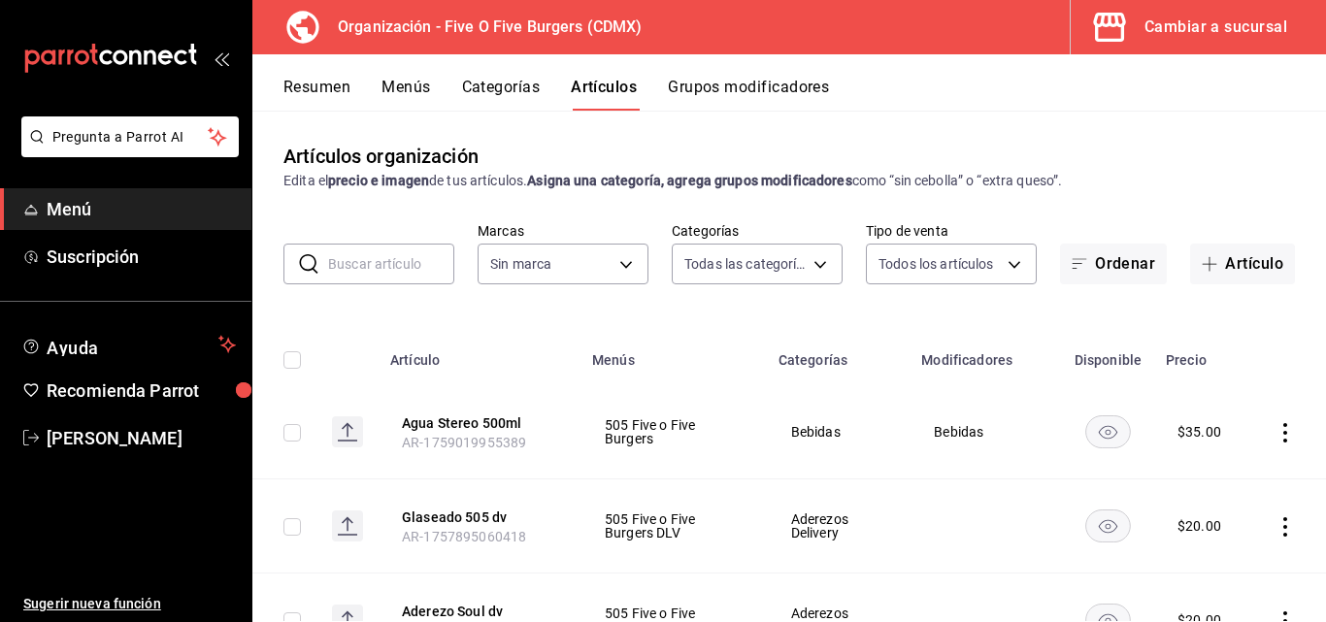
type input "2974cb68-fa0e-4c1b-828b-d4f146ac3279,0784bacb-ccc8-435e-9a40-abf7a349989a,8e234…"
type input "1c621bbb-1c7f-463d-b041-a7faf11ae458"
click at [1276, 435] on icon "actions" at bounding box center [1285, 432] width 19 height 19
click at [1217, 468] on span "Editar" at bounding box center [1212, 477] width 50 height 20
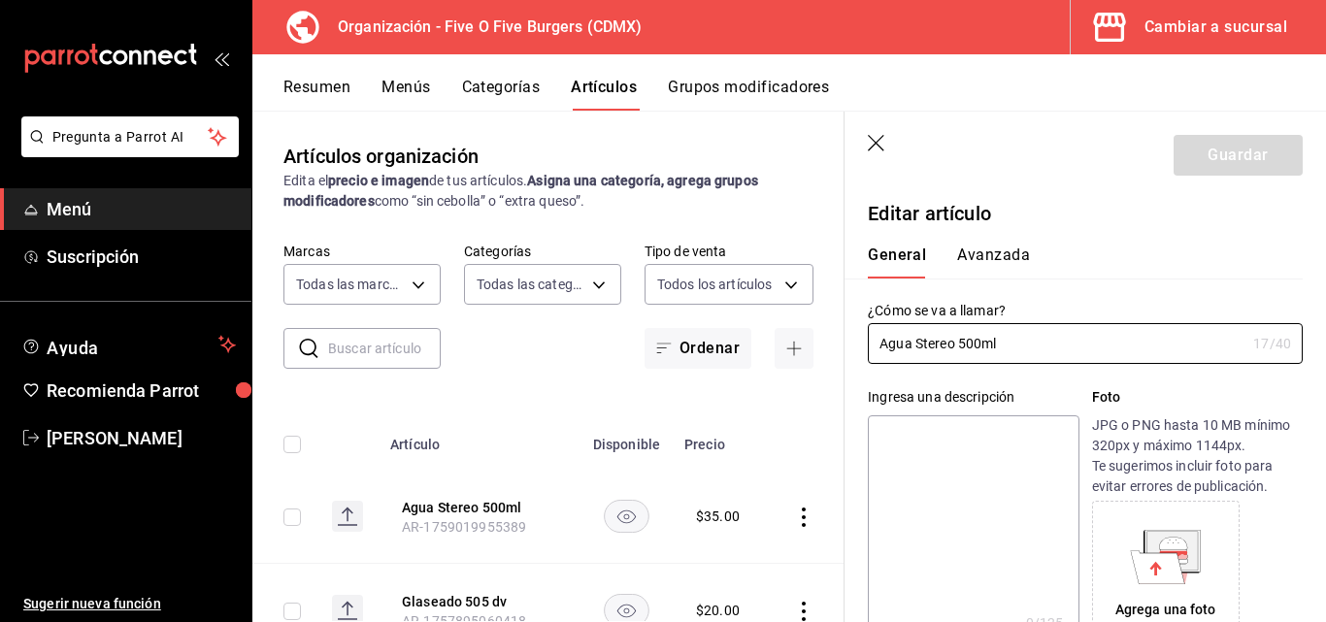
type input "$35.00"
radio input "false"
radio input "true"
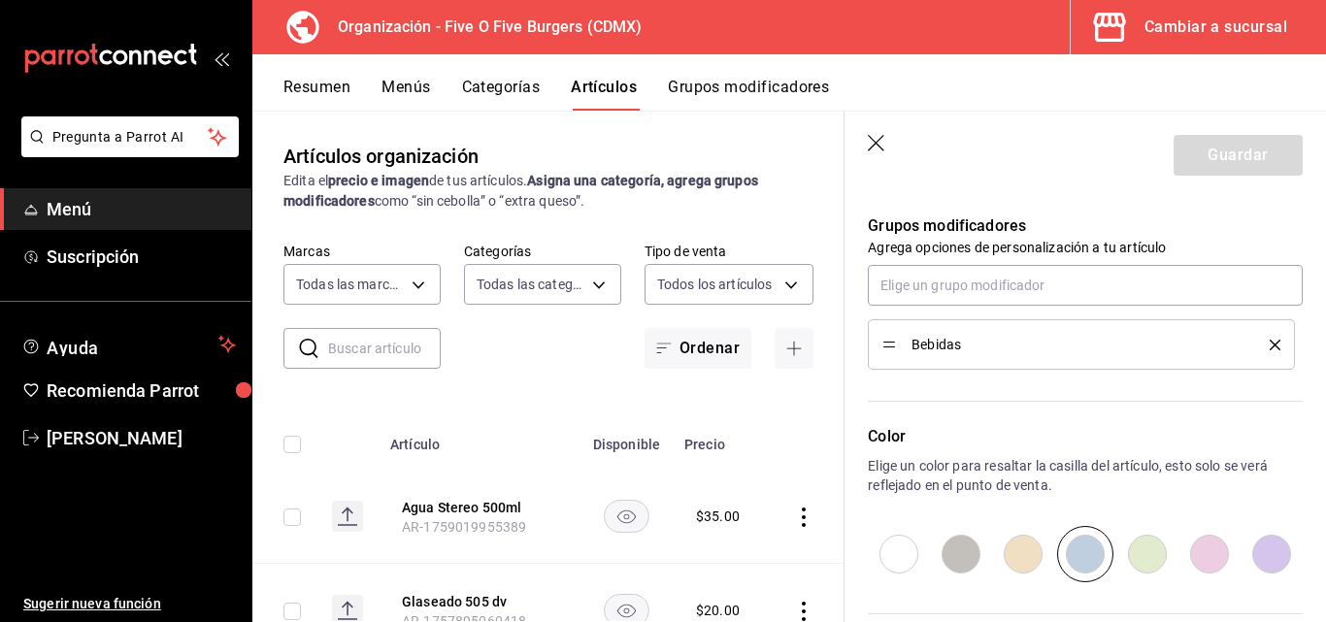
scroll to position [855, 0]
click at [1072, 298] on input "text" at bounding box center [1085, 284] width 435 height 41
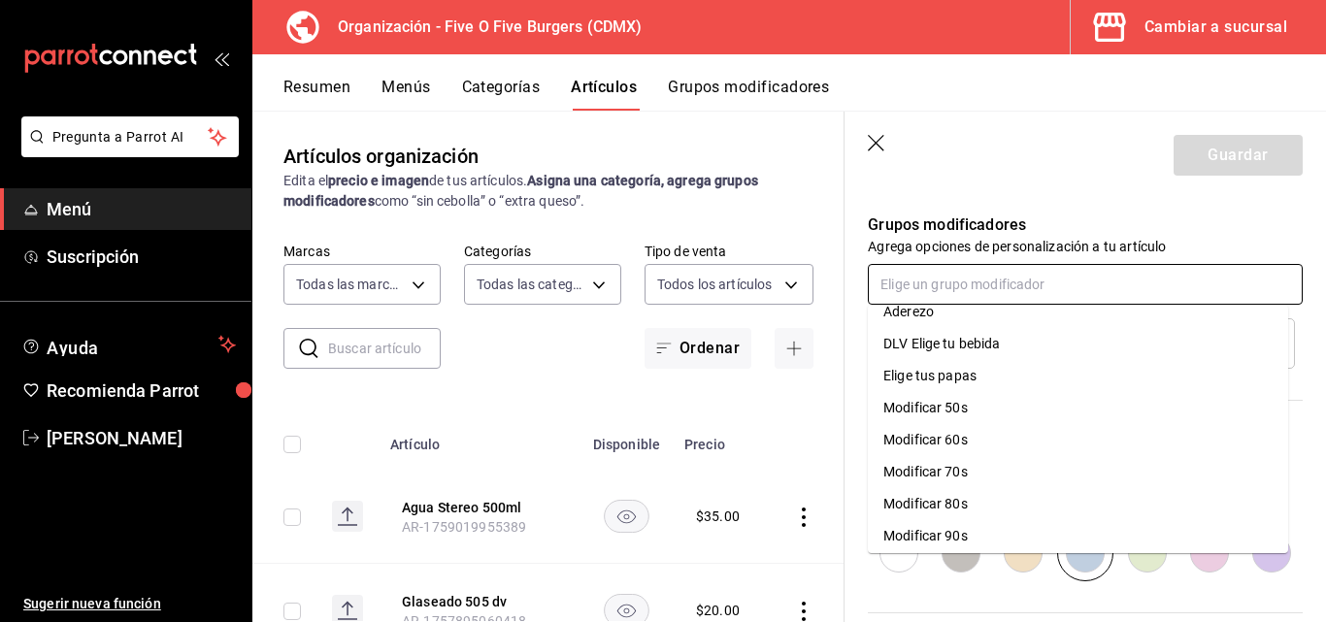
scroll to position [0, 0]
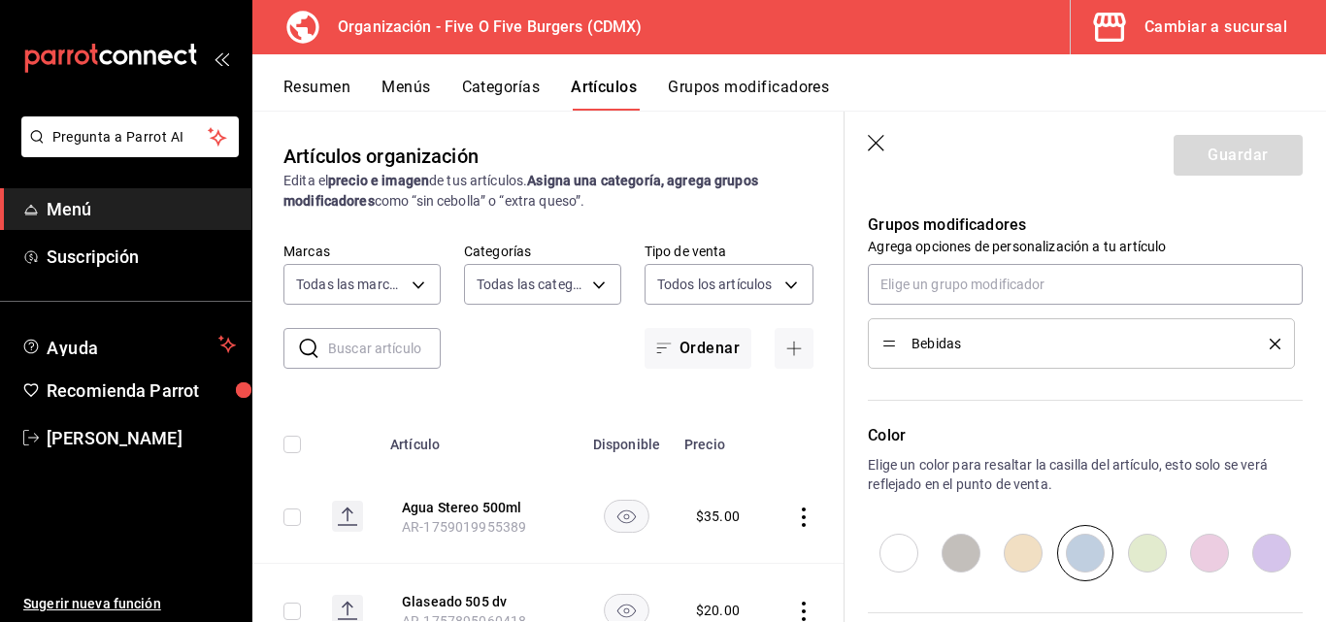
click at [1132, 239] on p "Agrega opciones de personalización a tu artículo" at bounding box center [1085, 246] width 435 height 19
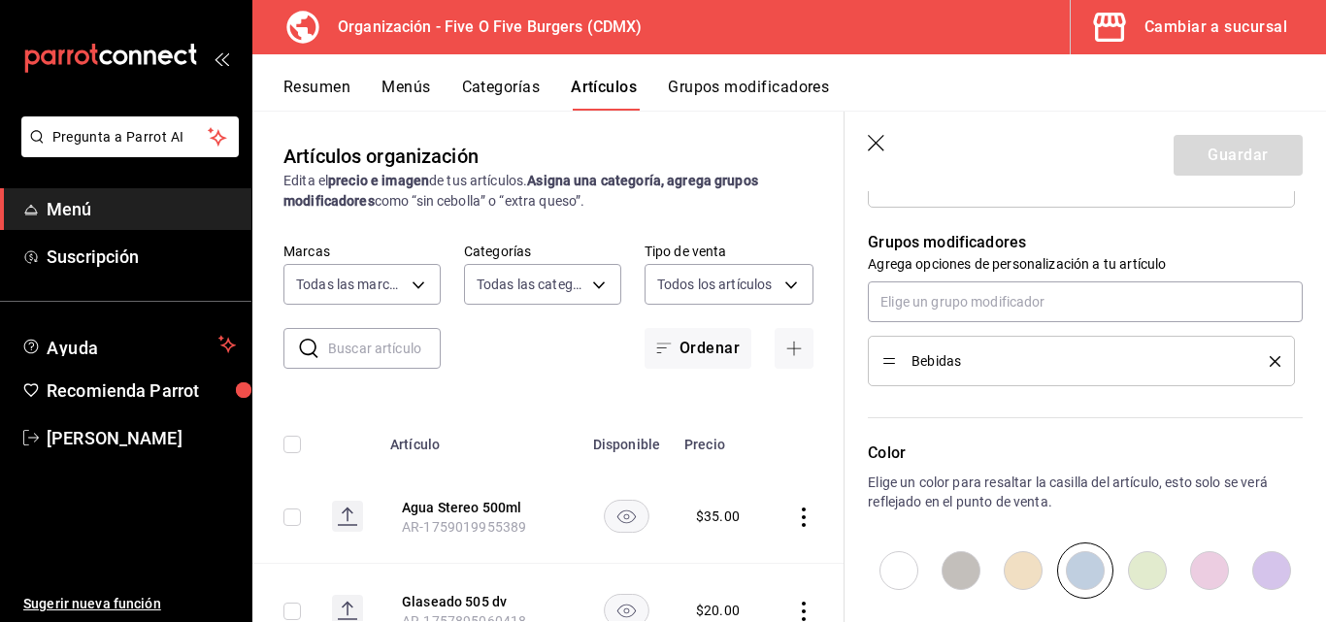
scroll to position [808, 0]
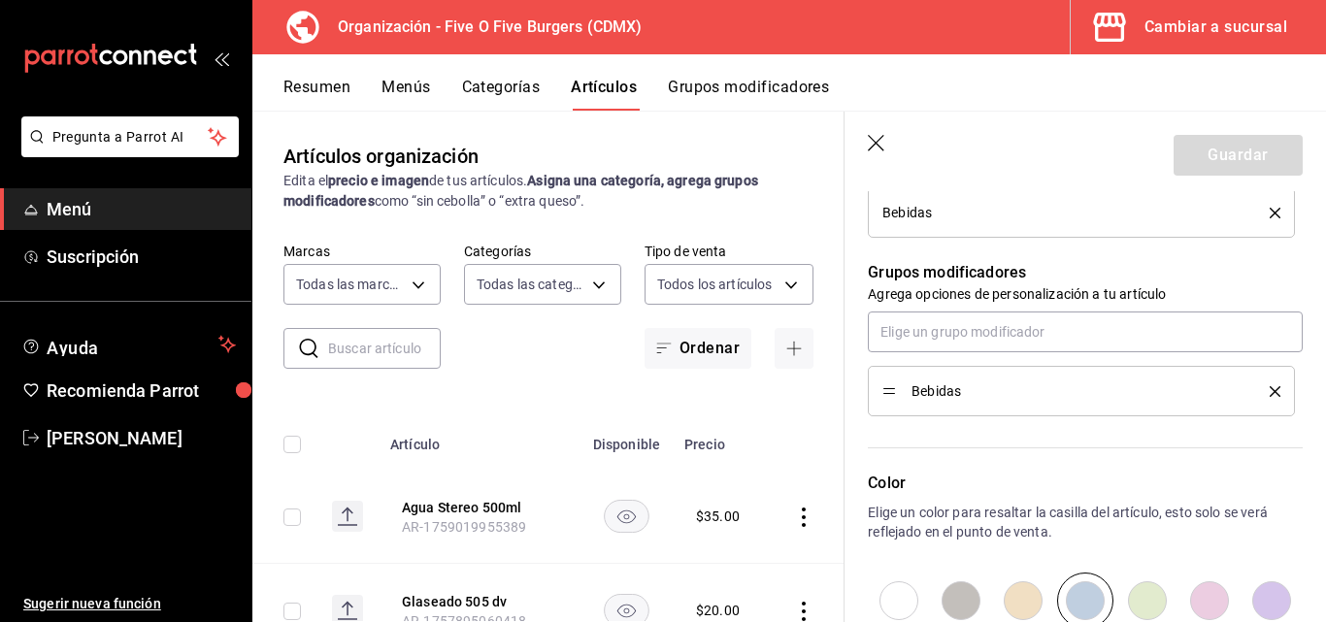
click at [1267, 388] on li "Bebidas" at bounding box center [1081, 391] width 427 height 50
click at [1270, 391] on icon "delete" at bounding box center [1275, 391] width 11 height 11
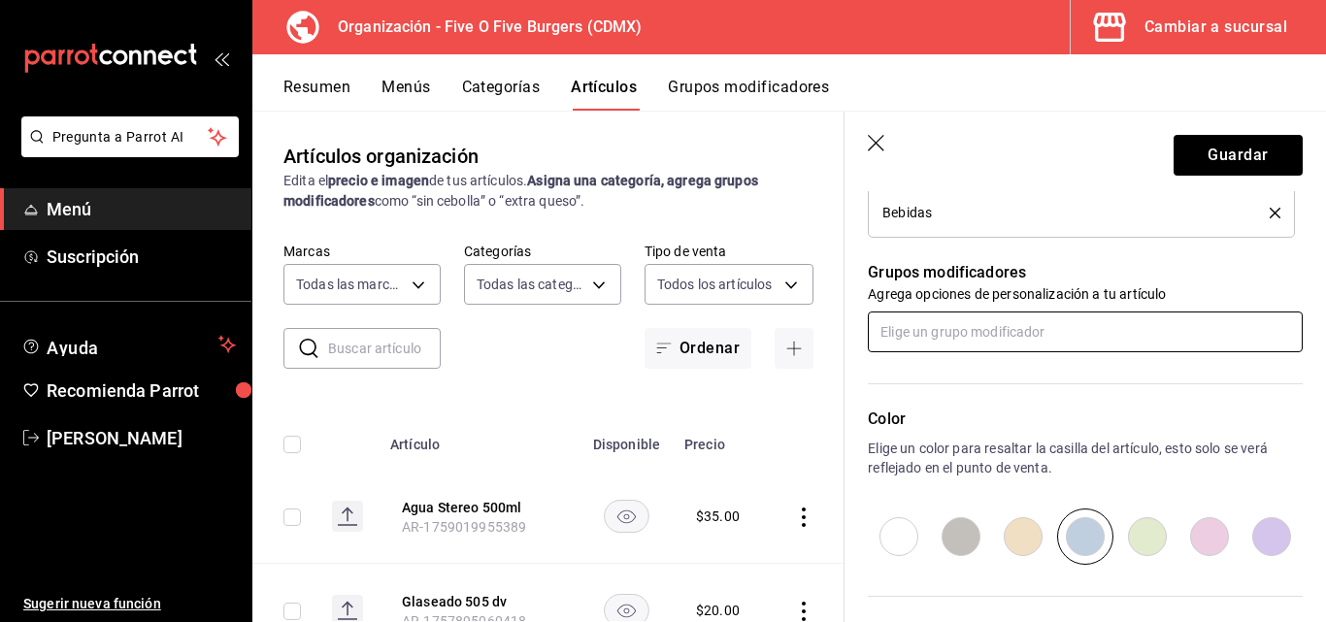
click at [1094, 341] on input "text" at bounding box center [1085, 332] width 435 height 41
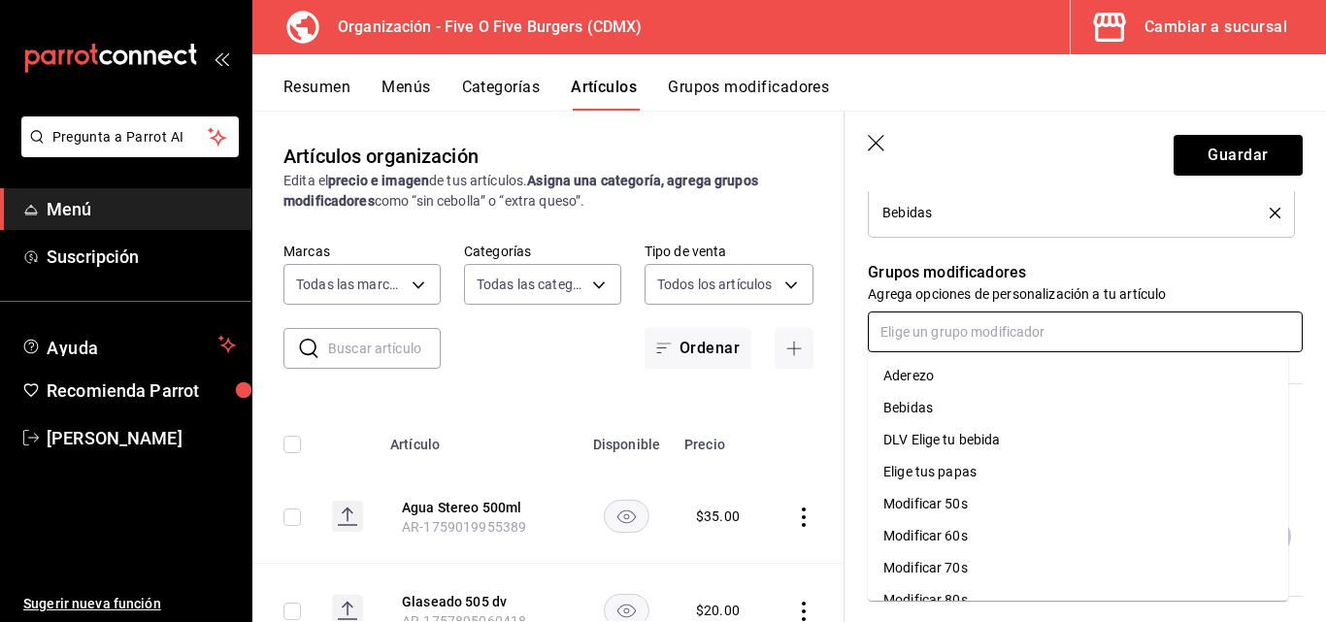
click at [954, 317] on input "text" at bounding box center [1085, 332] width 435 height 41
click at [946, 322] on input "text" at bounding box center [1085, 332] width 435 height 41
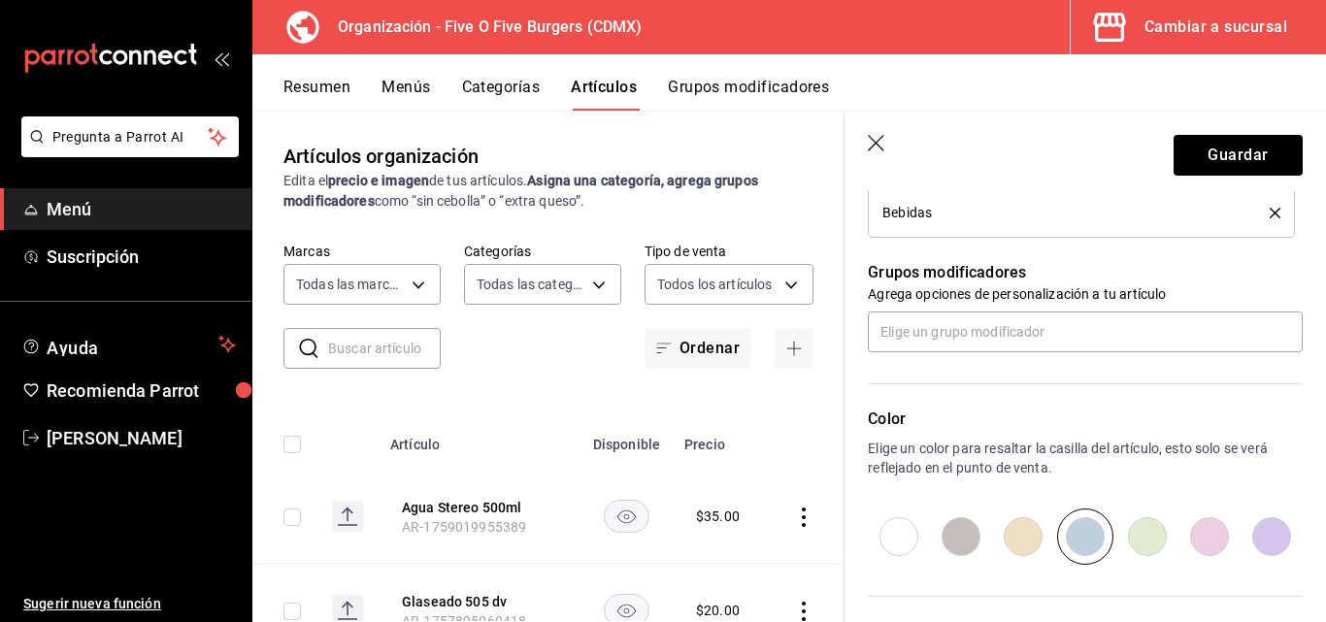
click at [1186, 284] on p "Agrega opciones de personalización a tu artículo" at bounding box center [1085, 293] width 435 height 19
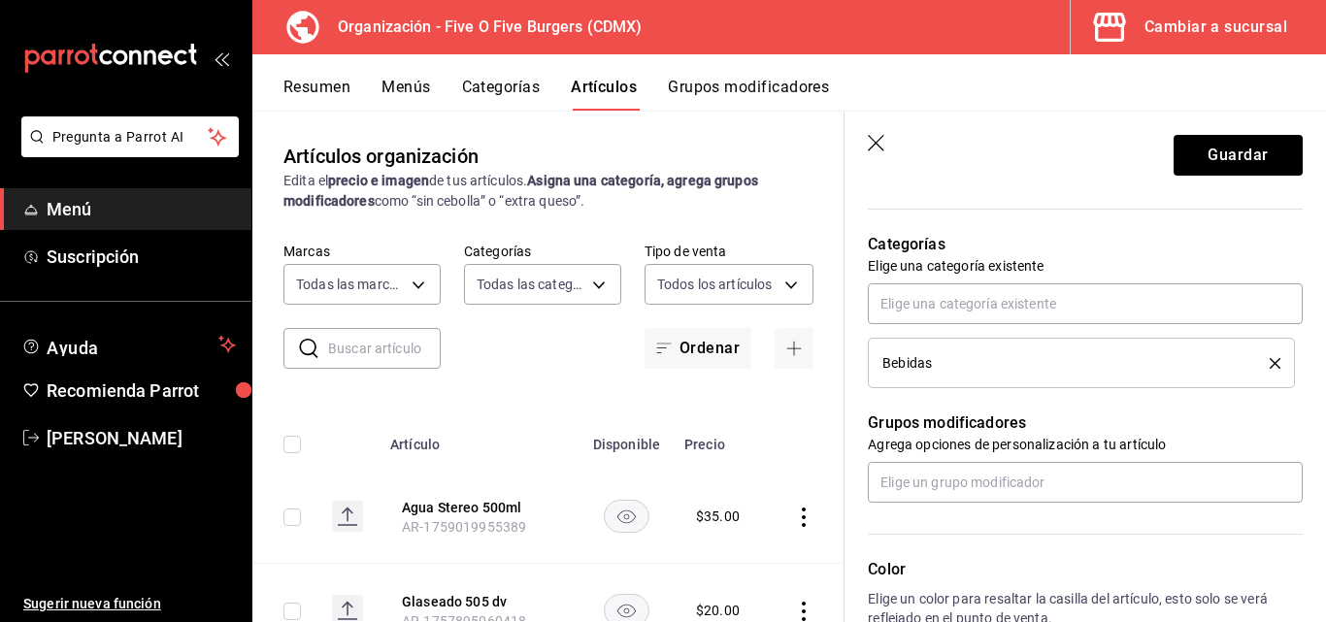
scroll to position [655, 0]
click at [1254, 157] on button "Guardar" at bounding box center [1238, 155] width 129 height 41
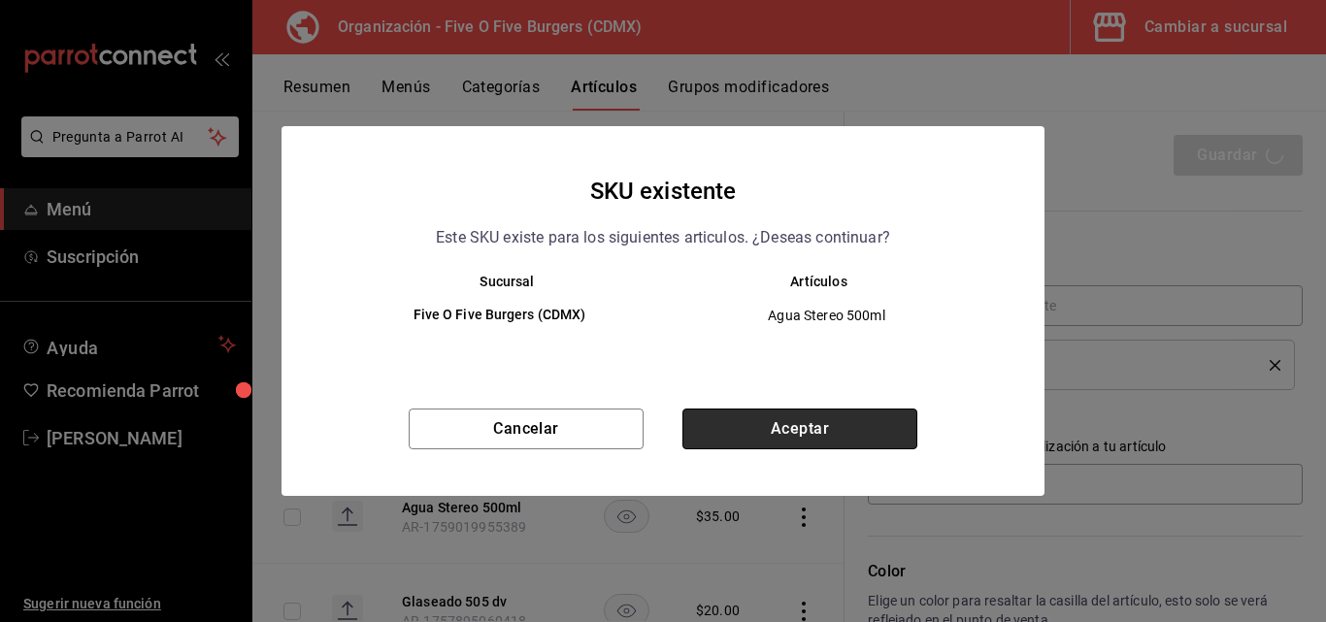
click at [859, 432] on button "Aceptar" at bounding box center [799, 429] width 235 height 41
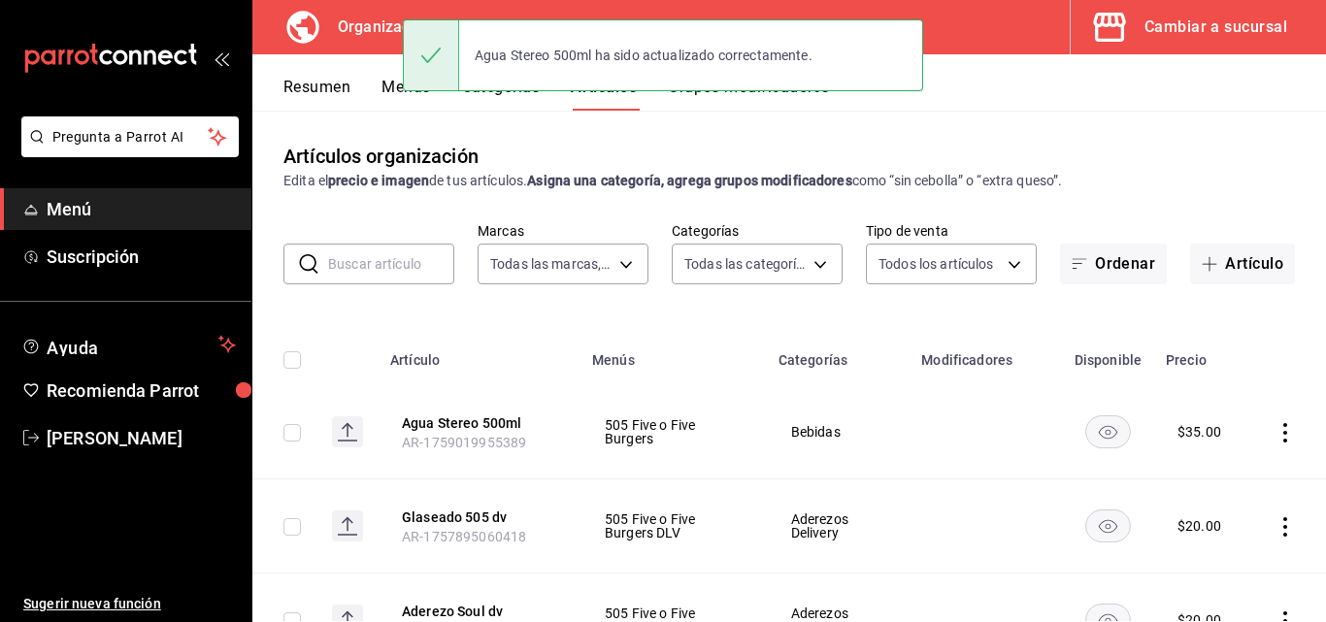
click at [1276, 436] on icon "actions" at bounding box center [1285, 432] width 19 height 19
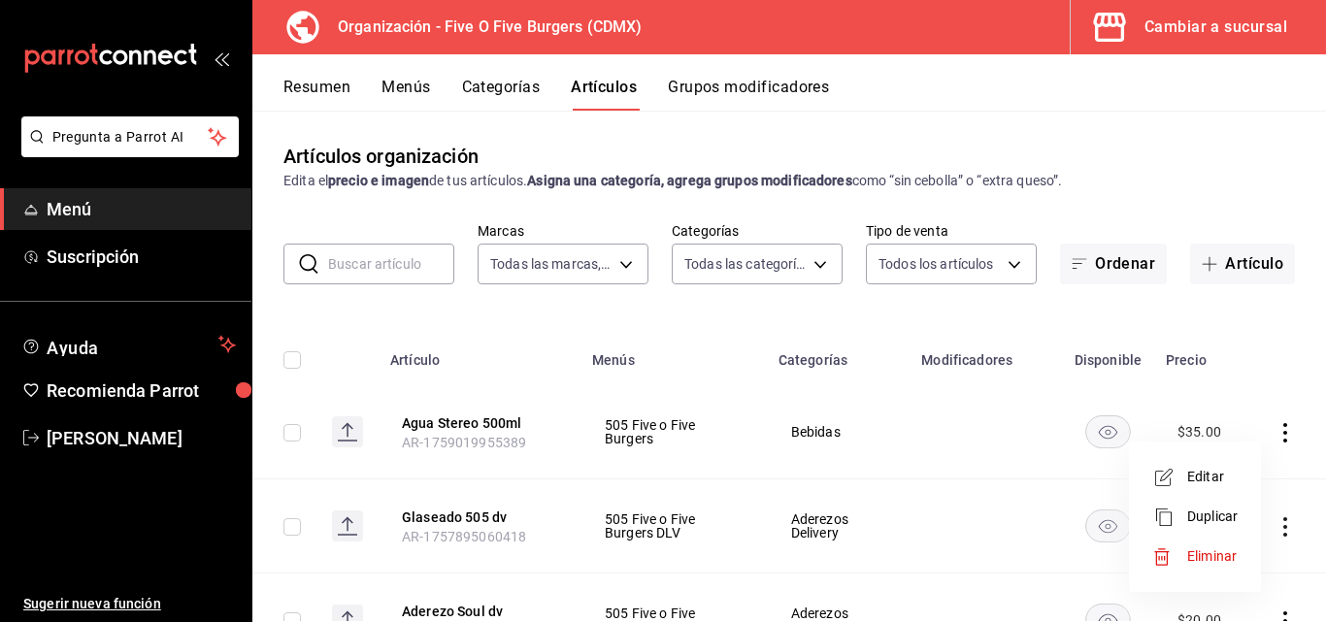
click at [1209, 482] on span "Editar" at bounding box center [1212, 477] width 50 height 20
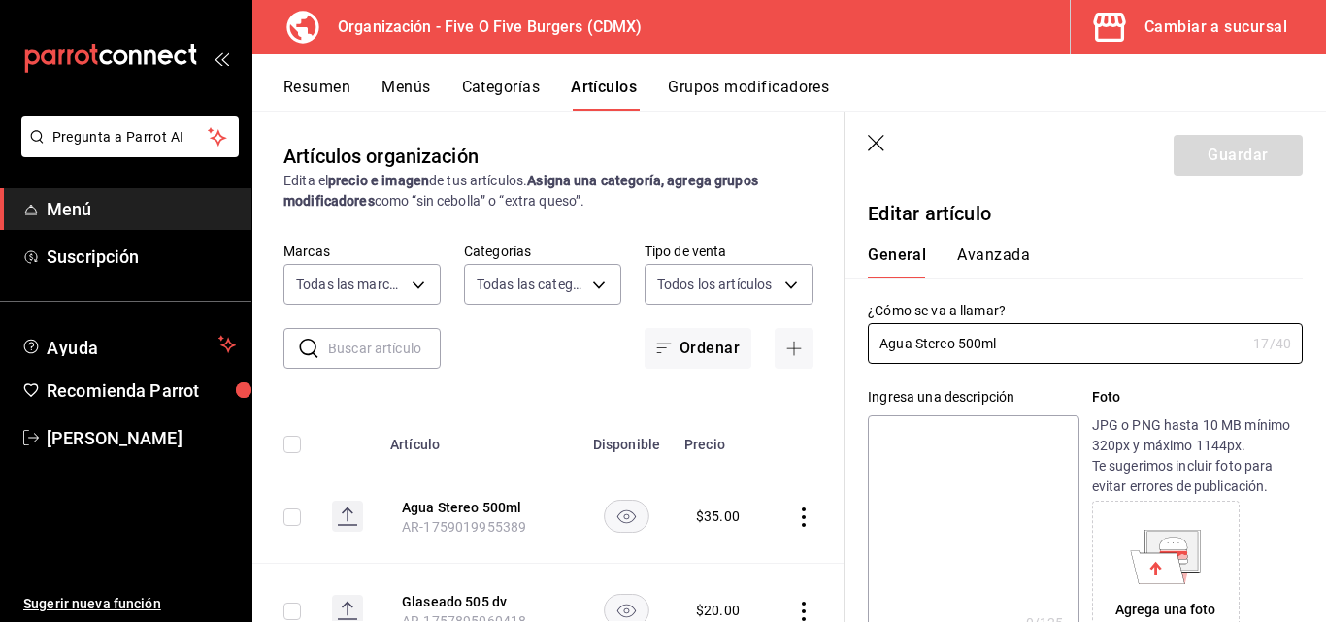
type input "$35.00"
radio input "false"
radio input "true"
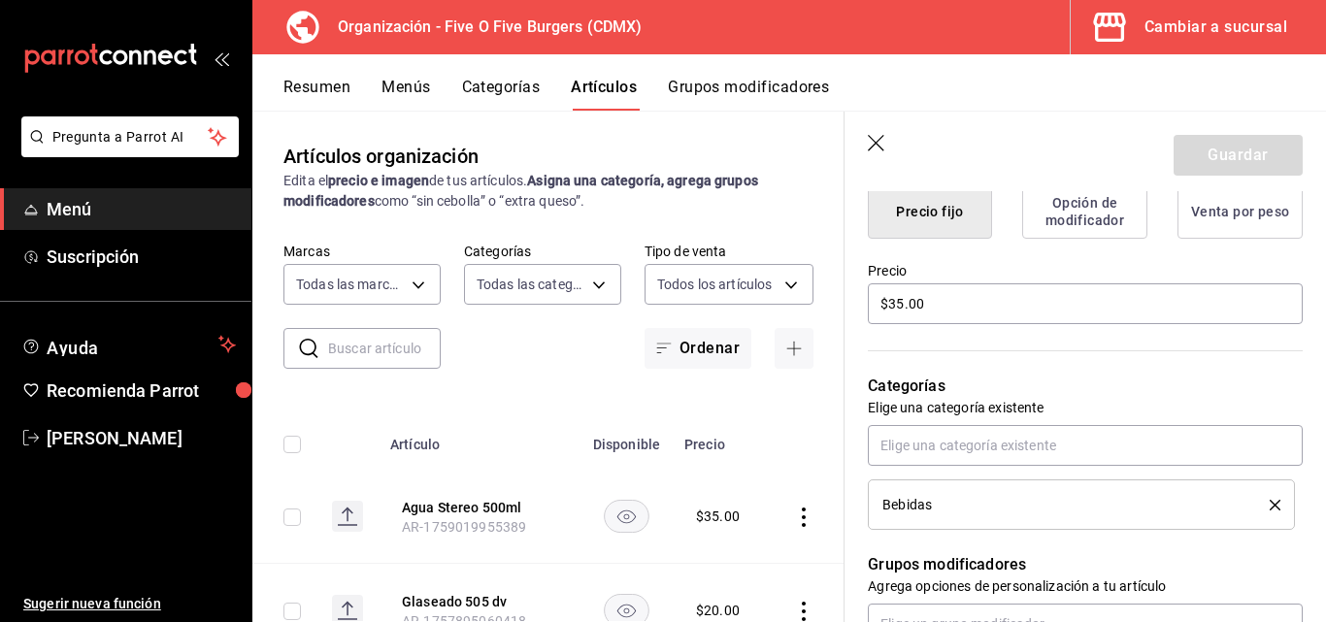
scroll to position [544, 0]
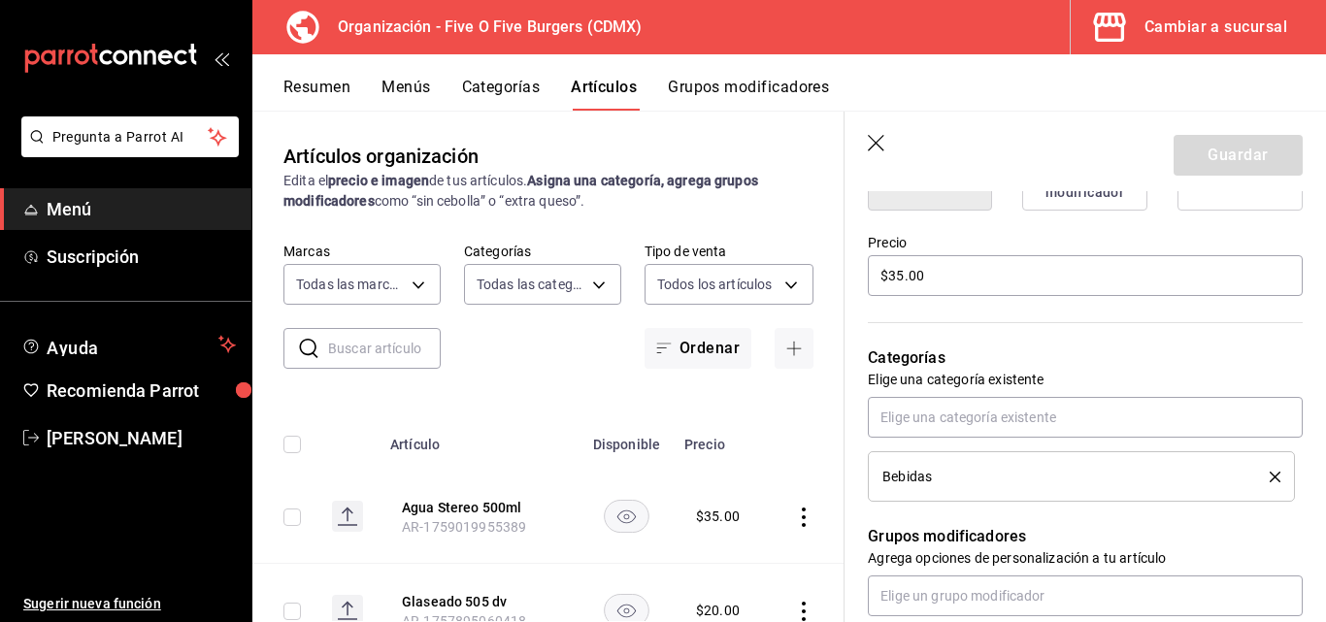
click at [871, 148] on icon "button" at bounding box center [877, 144] width 19 height 19
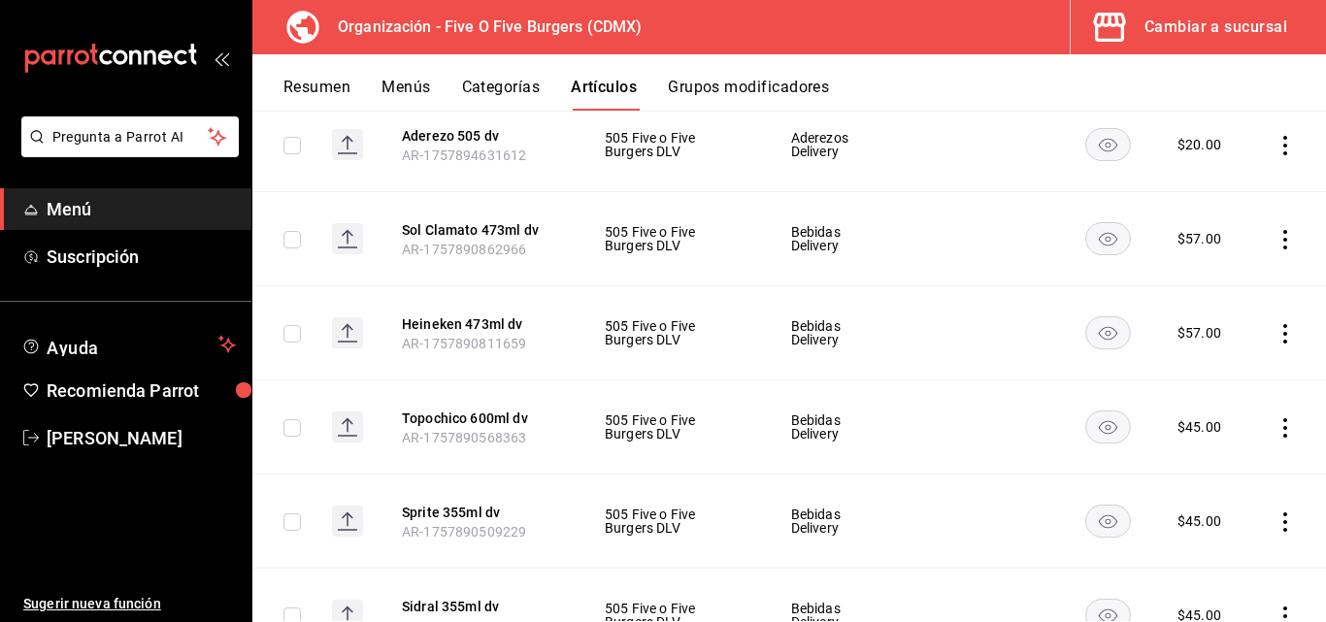
scroll to position [613, 0]
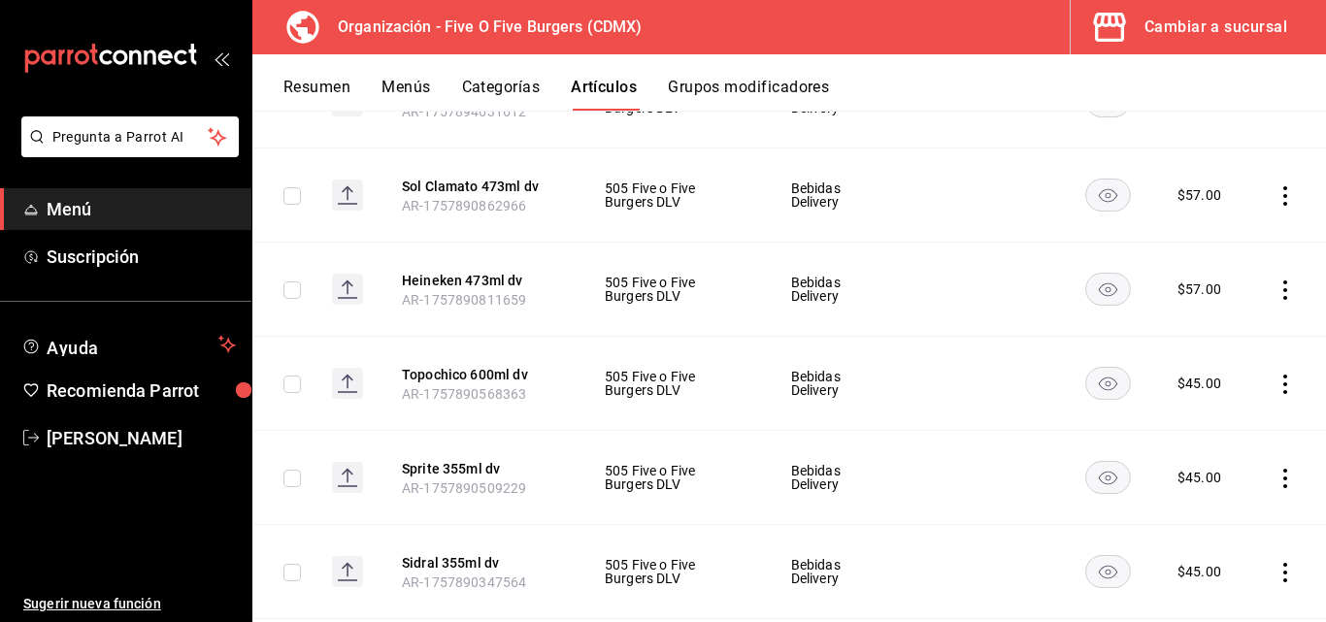
click at [1276, 375] on icon "actions" at bounding box center [1285, 384] width 19 height 19
click at [1208, 422] on span "Editar" at bounding box center [1212, 428] width 50 height 20
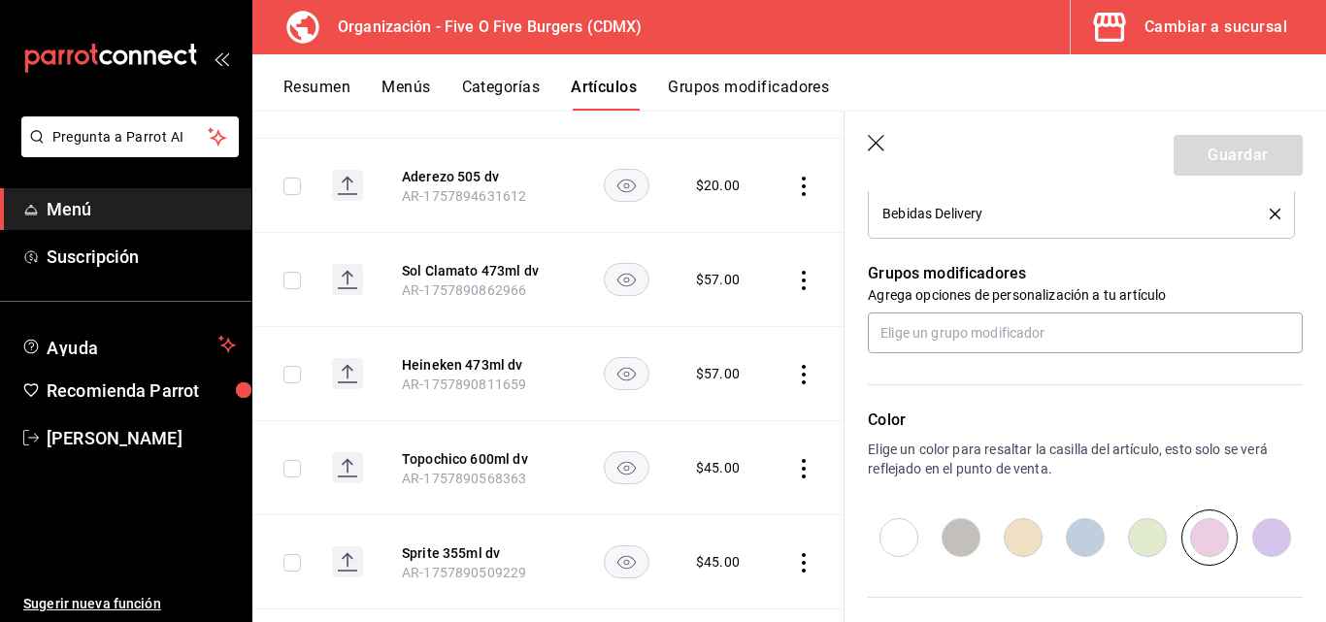
scroll to position [808, 0]
click at [877, 145] on icon "button" at bounding box center [877, 144] width 19 height 19
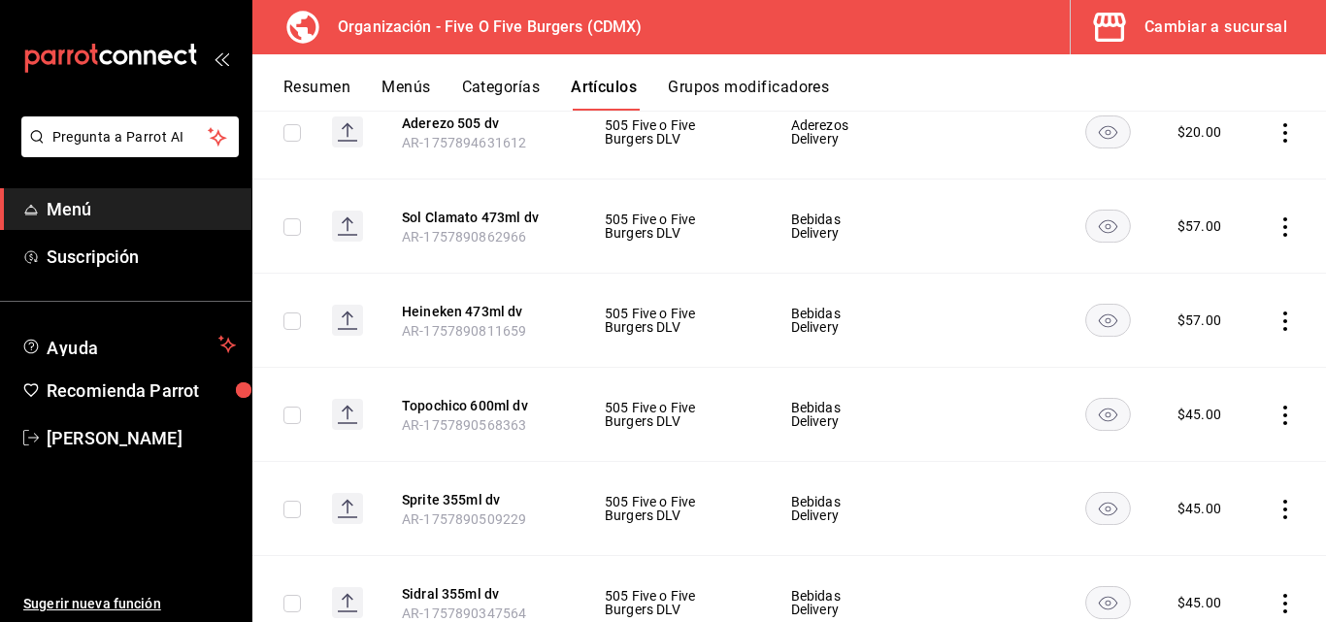
click at [877, 145] on td "Aderezos Delivery" at bounding box center [839, 132] width 144 height 94
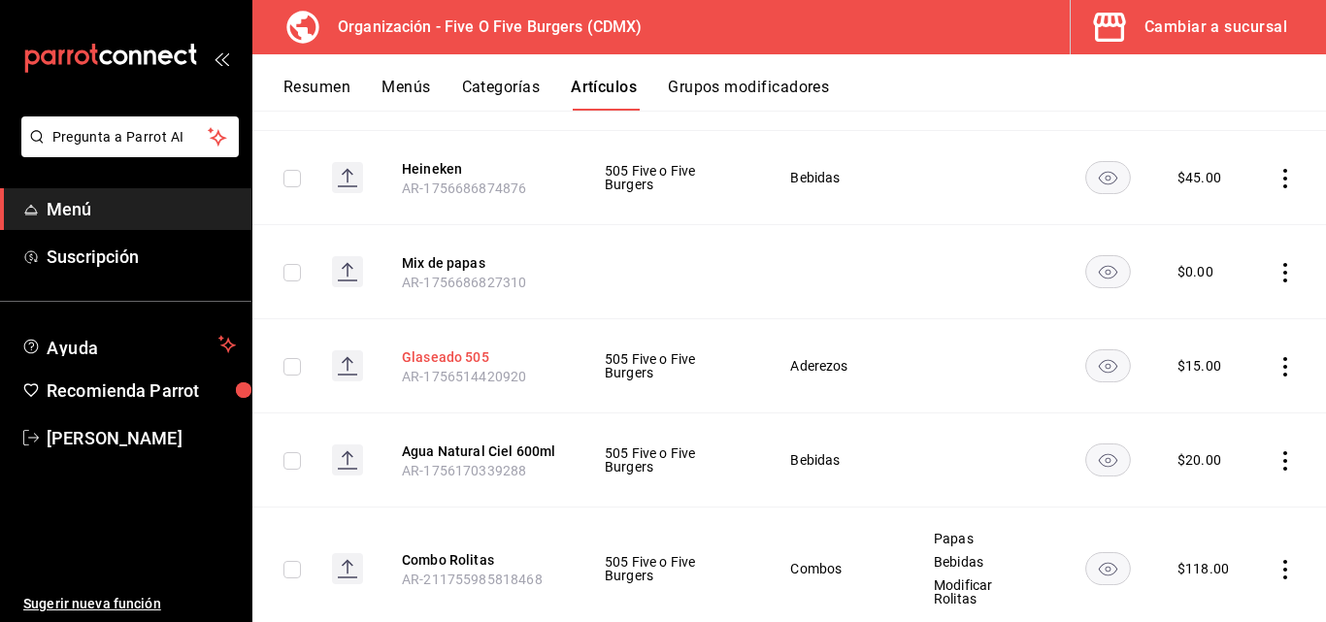
scroll to position [1909, 0]
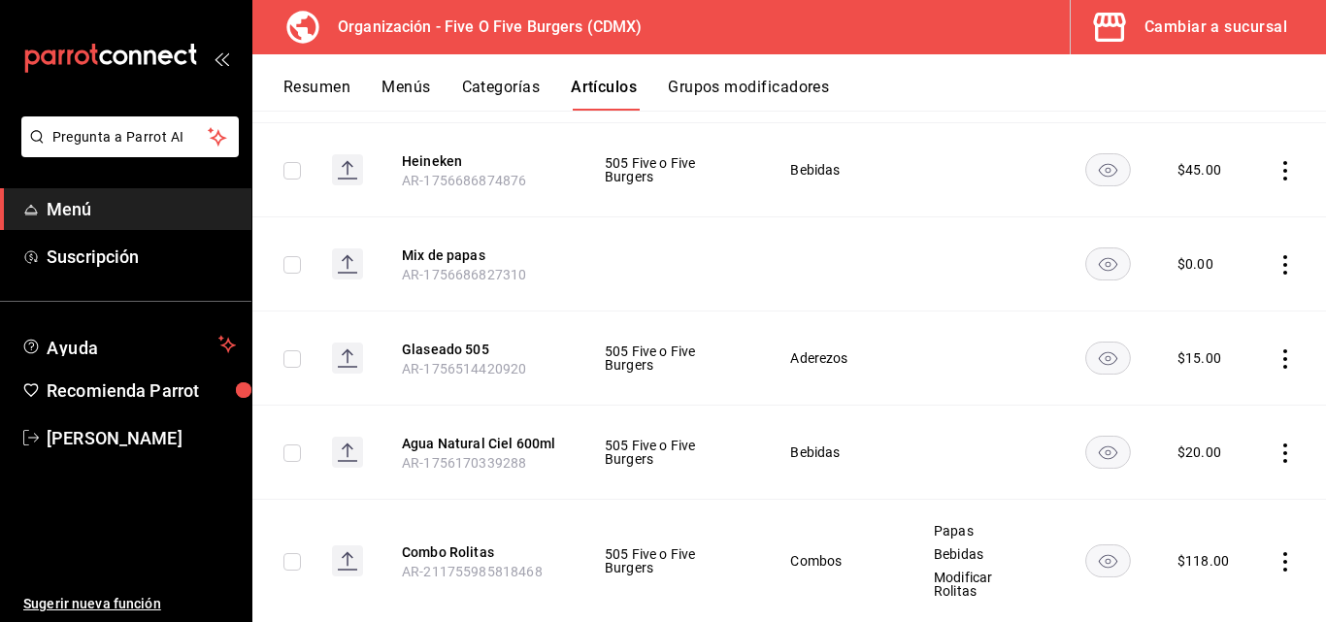
click at [1276, 442] on td at bounding box center [1289, 453] width 74 height 94
click at [1276, 451] on icon "actions" at bounding box center [1285, 453] width 19 height 19
click at [1168, 490] on icon at bounding box center [1163, 491] width 17 height 17
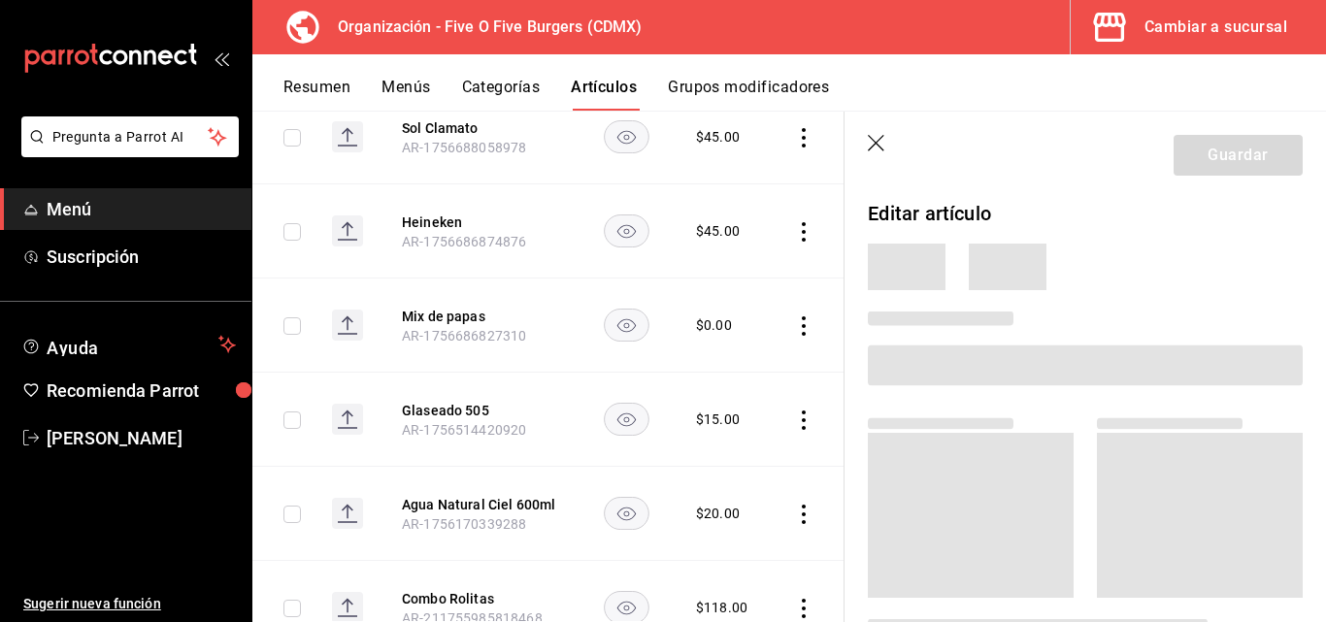
scroll to position [1886, 0]
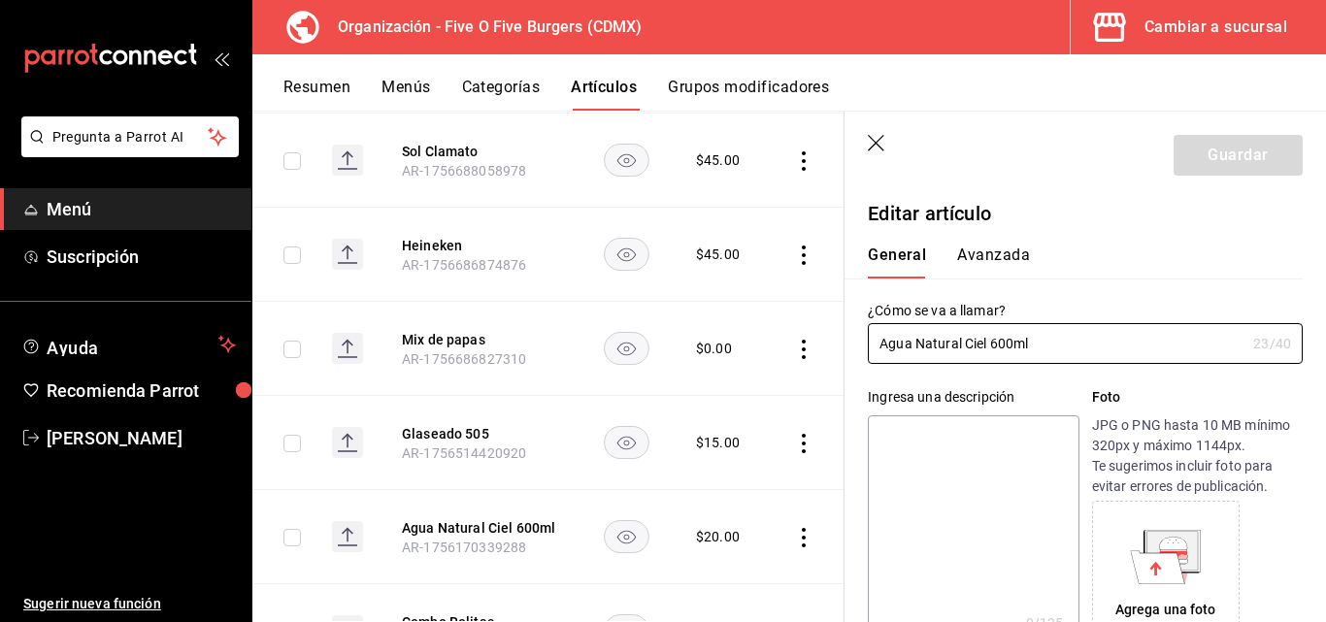
type input "$20.00"
radio input "false"
radio input "true"
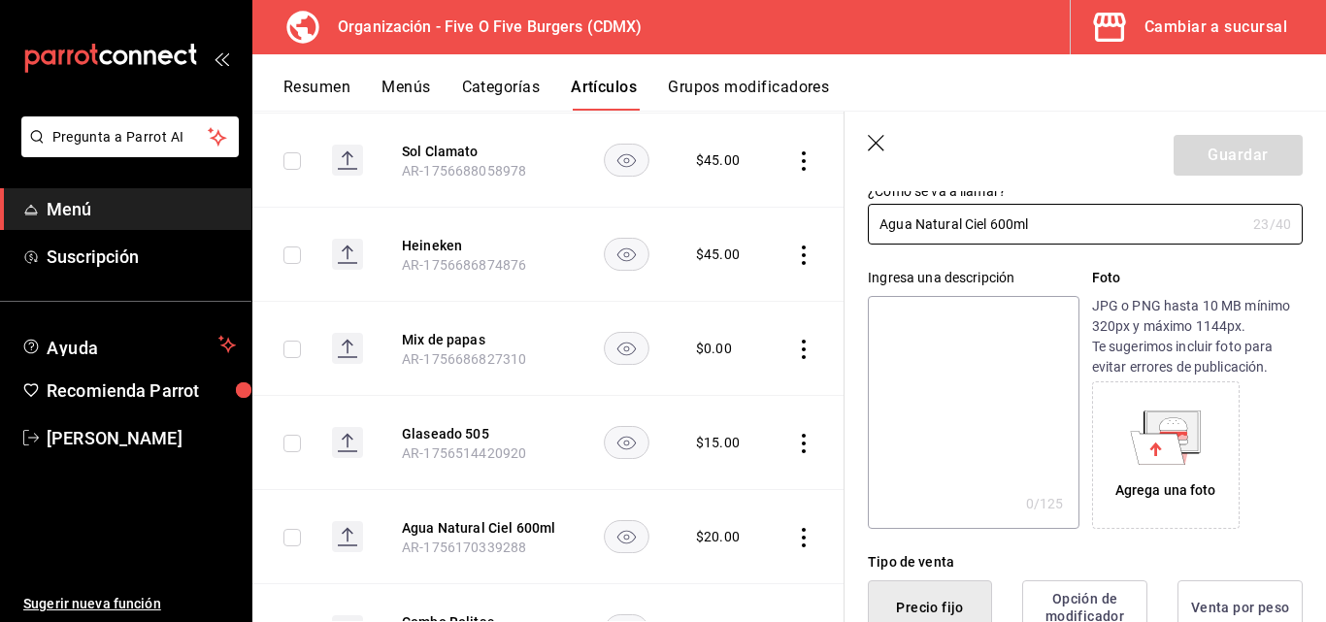
scroll to position [41, 0]
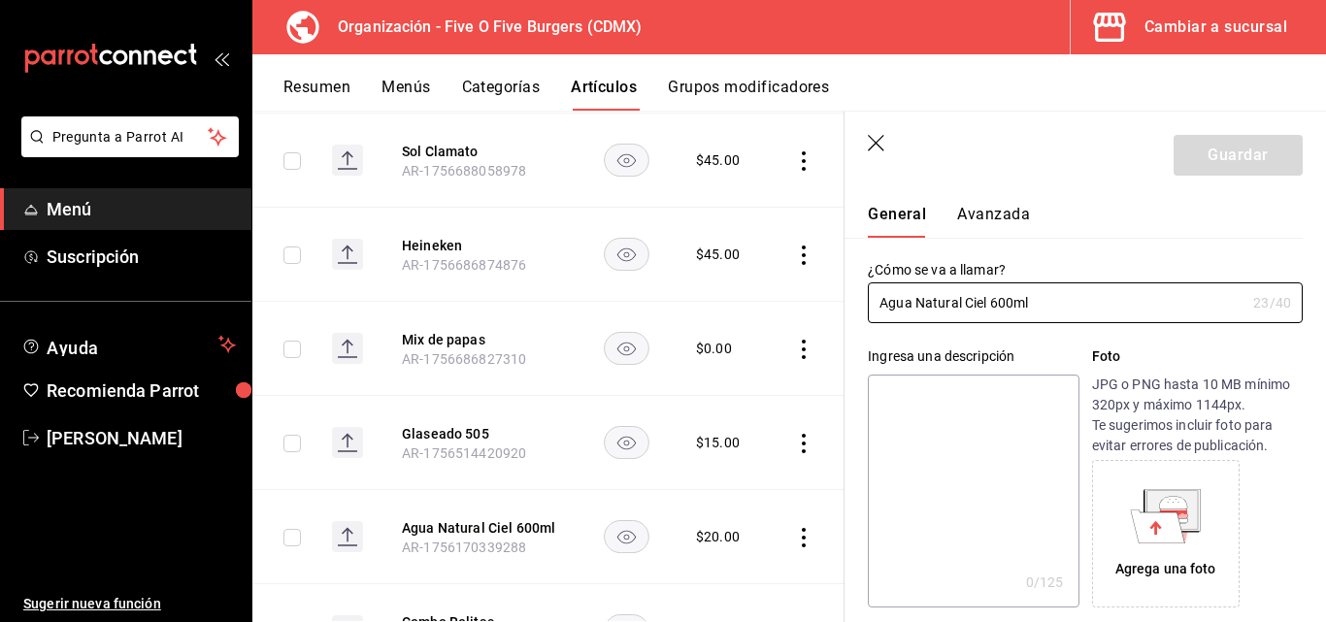
click at [985, 213] on button "Avanzada" at bounding box center [993, 221] width 73 height 33
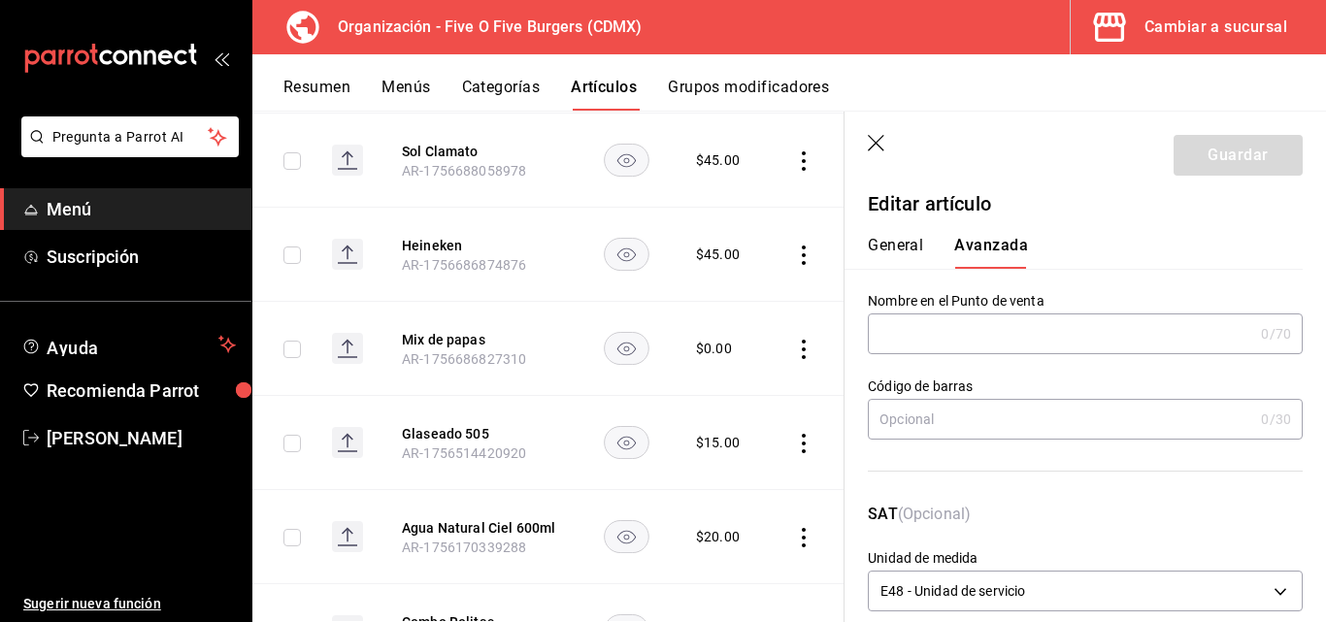
scroll to position [0, 0]
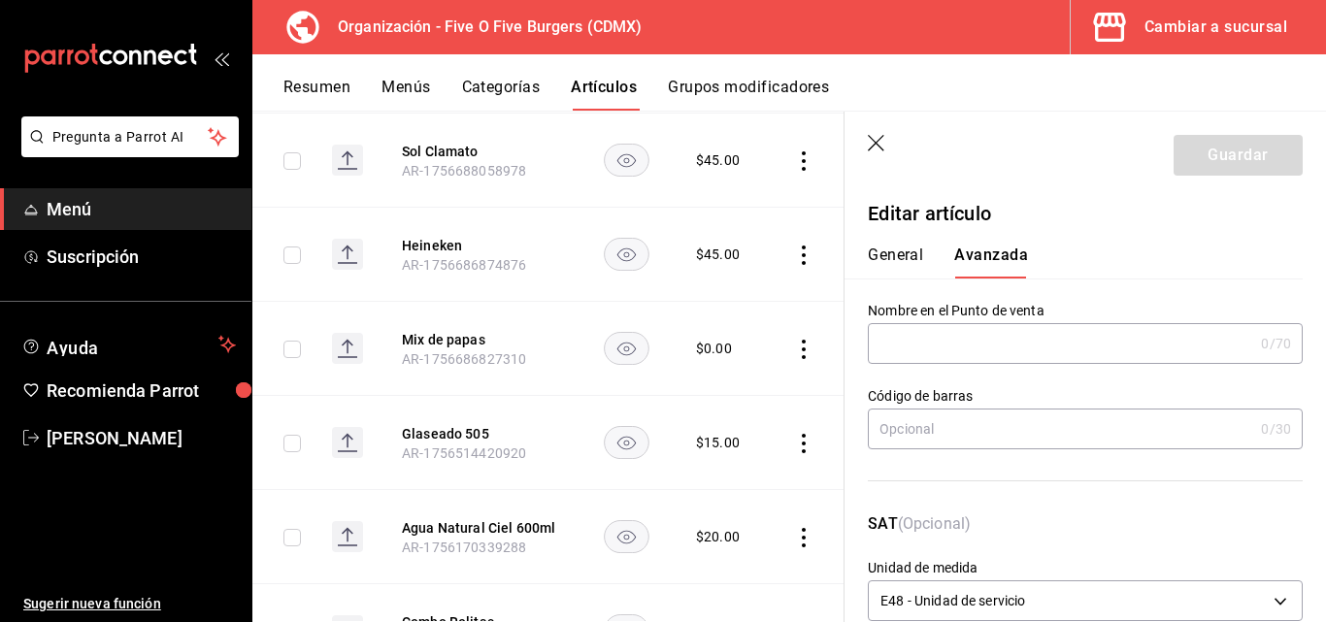
click at [868, 147] on icon "button" at bounding box center [877, 144] width 19 height 19
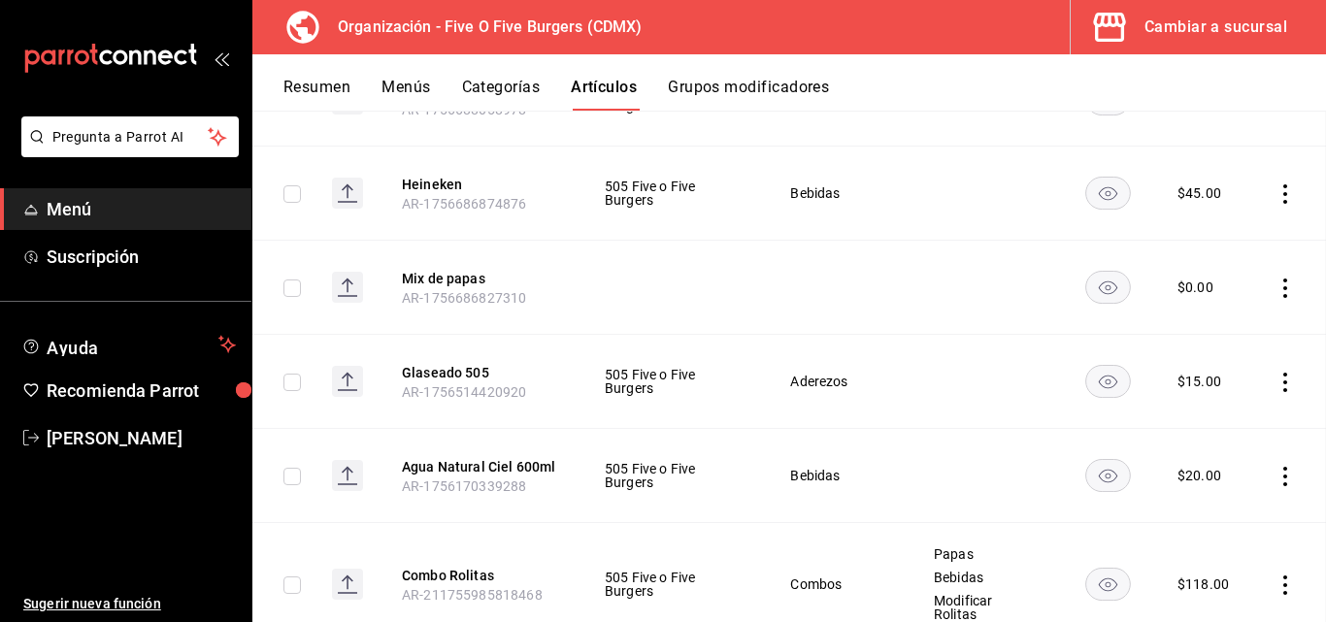
scroll to position [2146, 0]
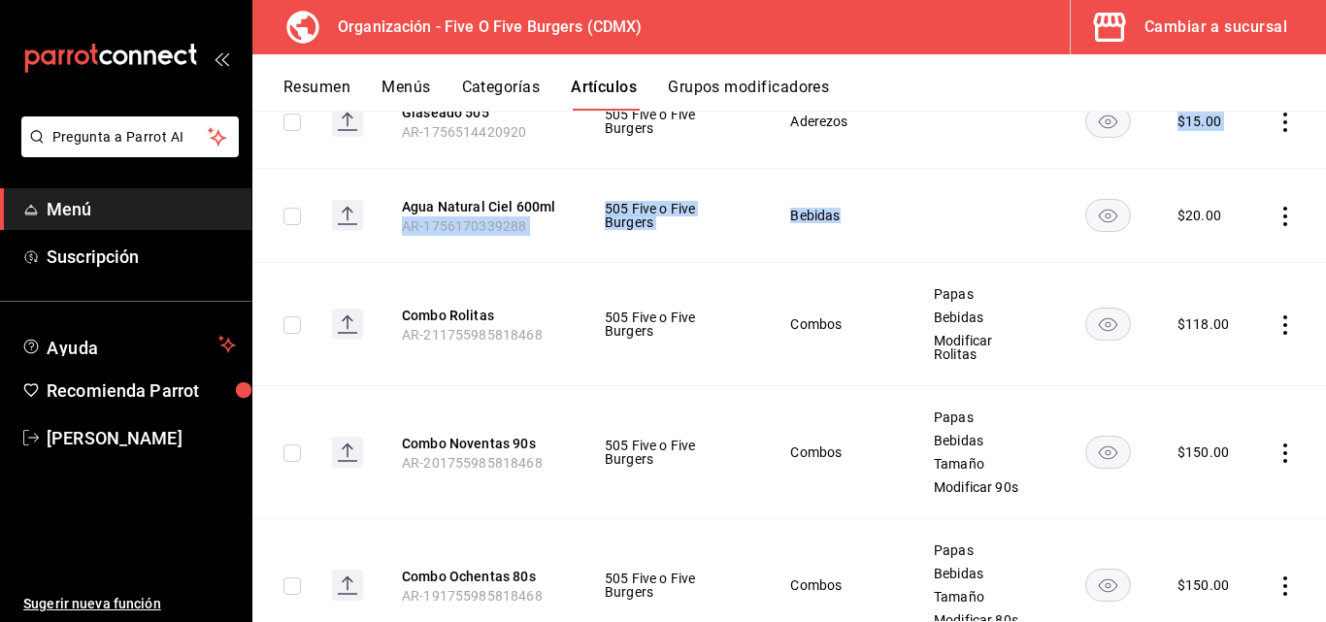
drag, startPoint x: 873, startPoint y: 149, endPoint x: 873, endPoint y: 257, distance: 108.7
click at [873, 257] on tbody "Agua Stereo 500ml AR-1759019955389 505 Five o Five Burgers Bebidas $ 35.00 Glas…" at bounding box center [789, 276] width 1074 height 4074
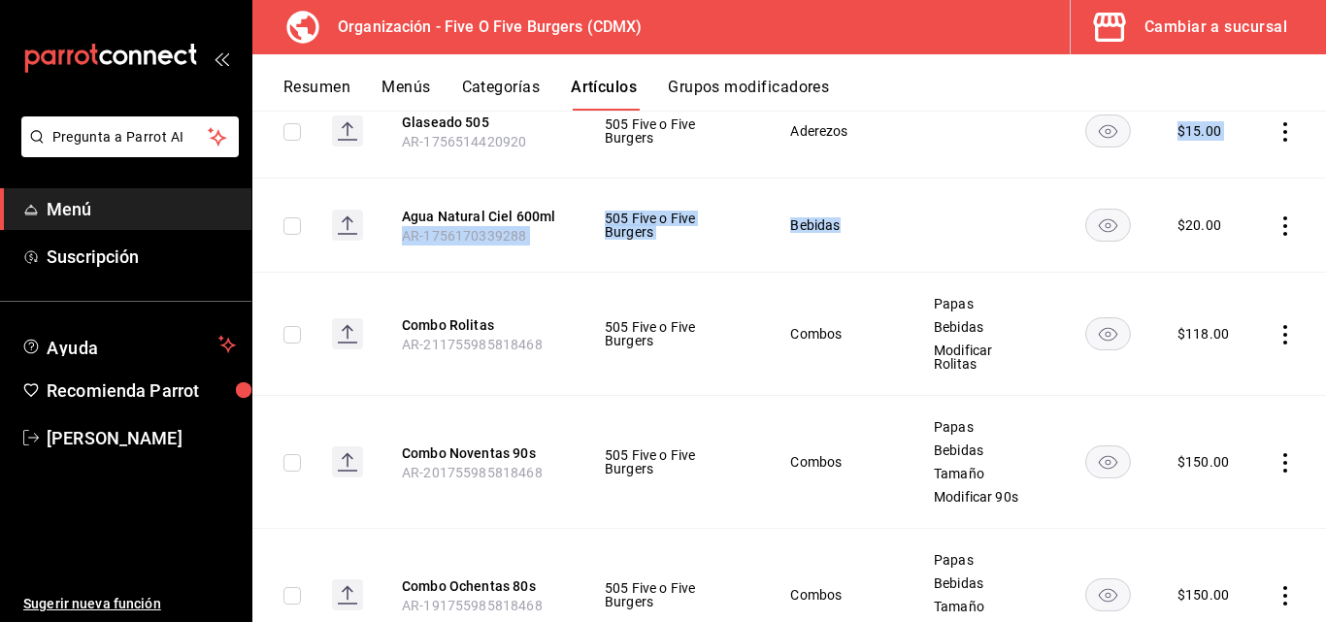
scroll to position [2135, 0]
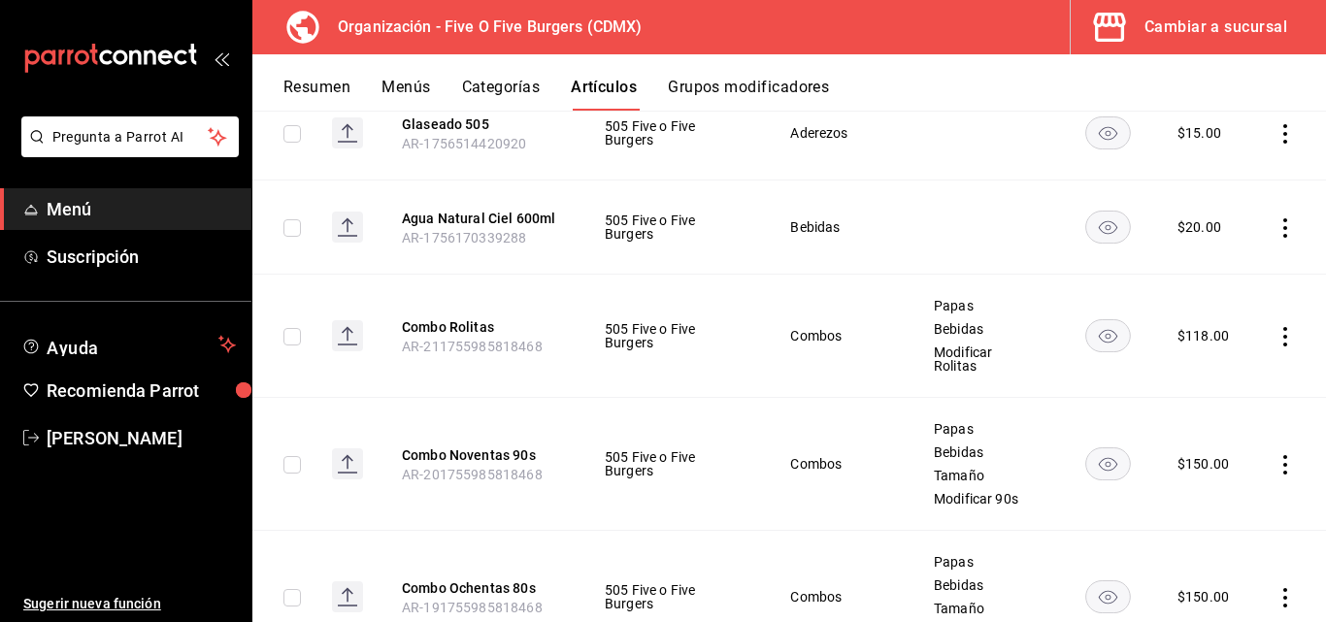
click at [838, 360] on td "Combos" at bounding box center [837, 336] width 143 height 123
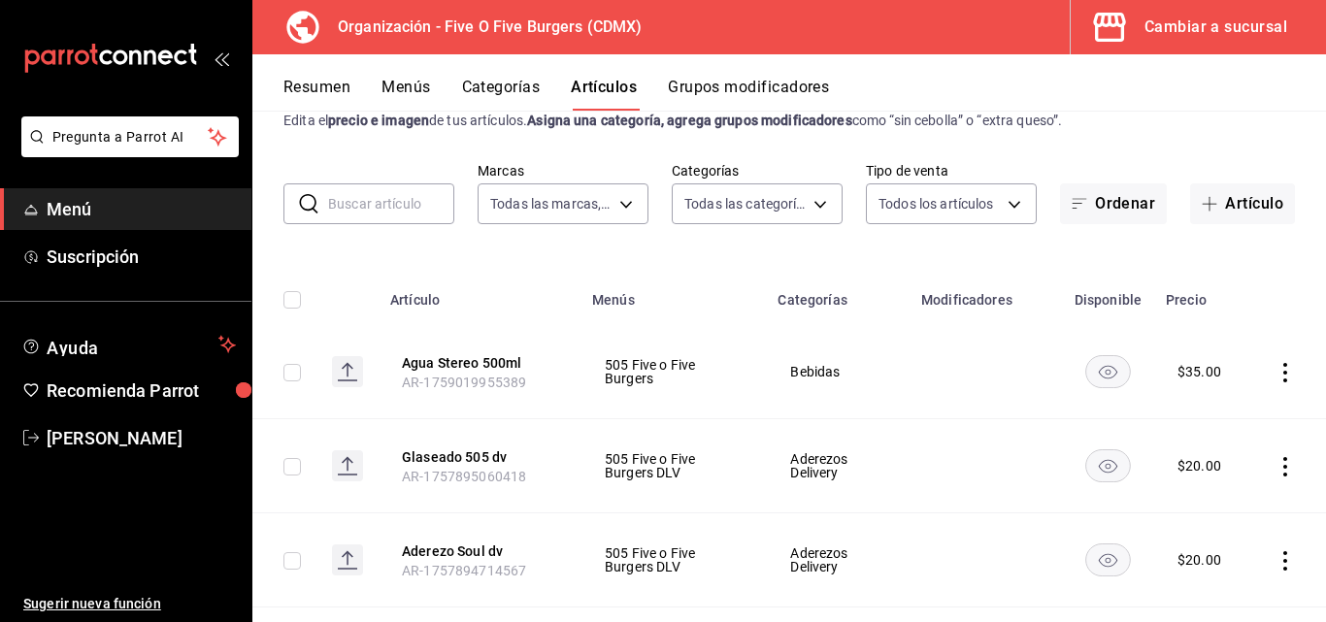
scroll to position [0, 0]
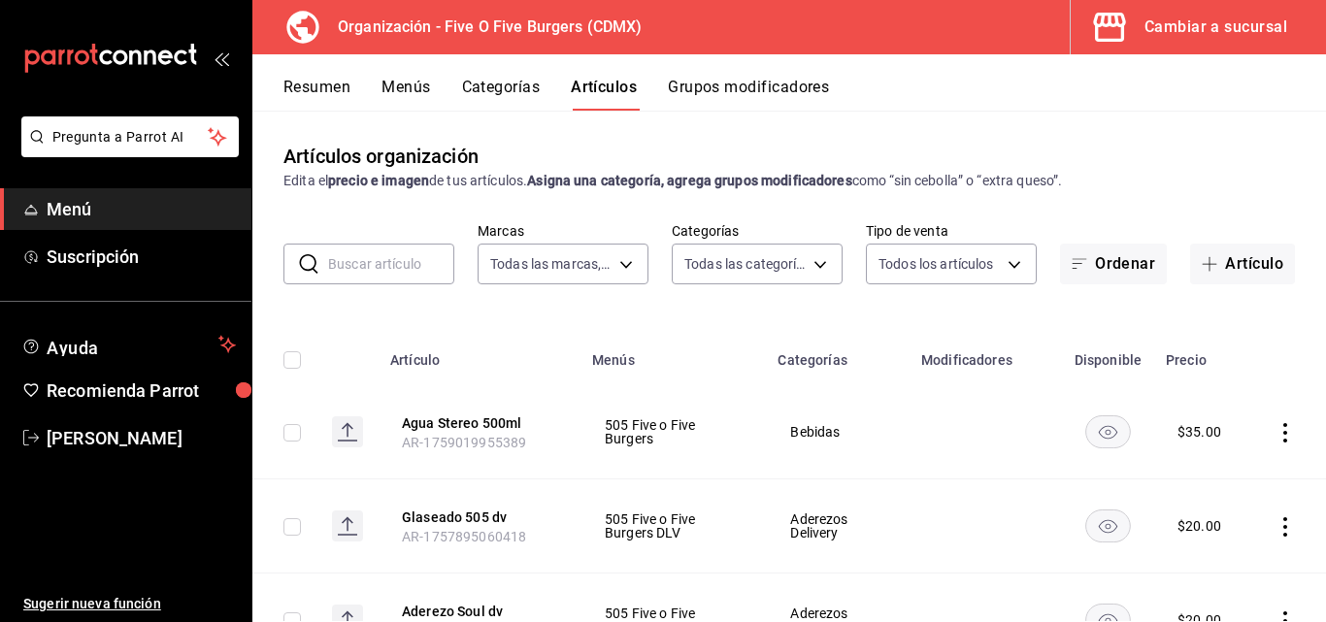
click at [1175, 14] on div "Cambiar a sucursal" at bounding box center [1215, 27] width 143 height 27
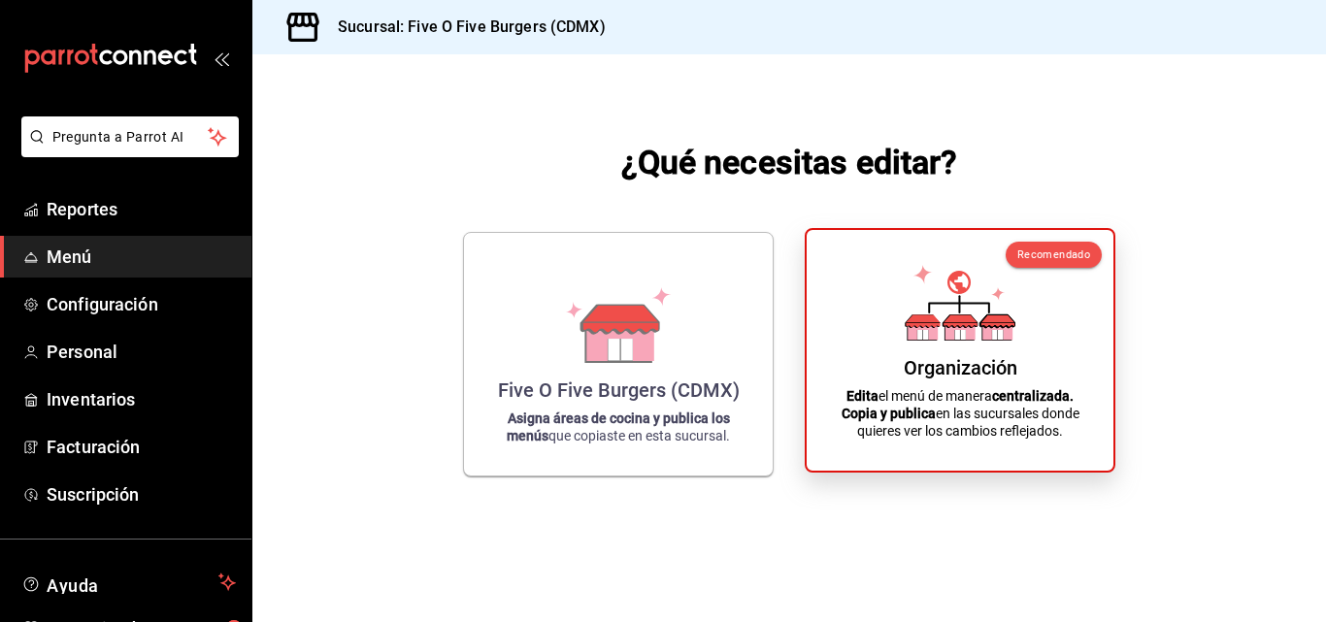
click at [948, 343] on div "Organización Edita el menú de manera centralizada. Copia y publica en las sucur…" at bounding box center [960, 351] width 260 height 210
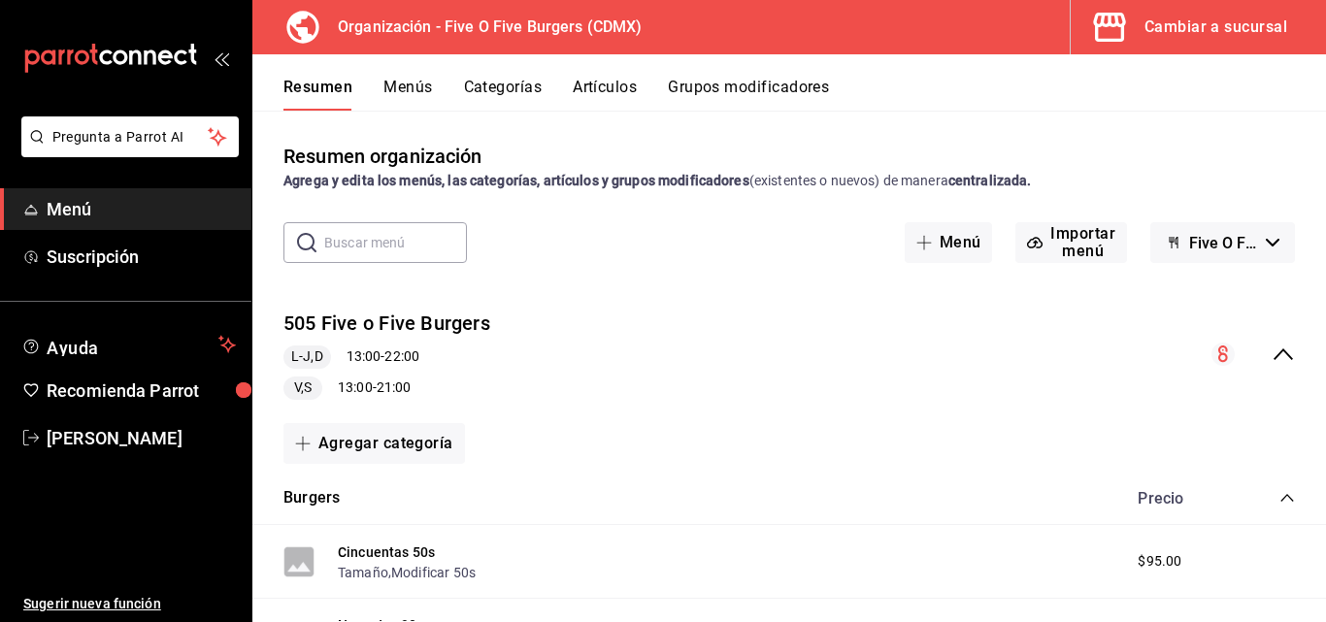
click at [391, 92] on button "Menús" at bounding box center [407, 94] width 49 height 33
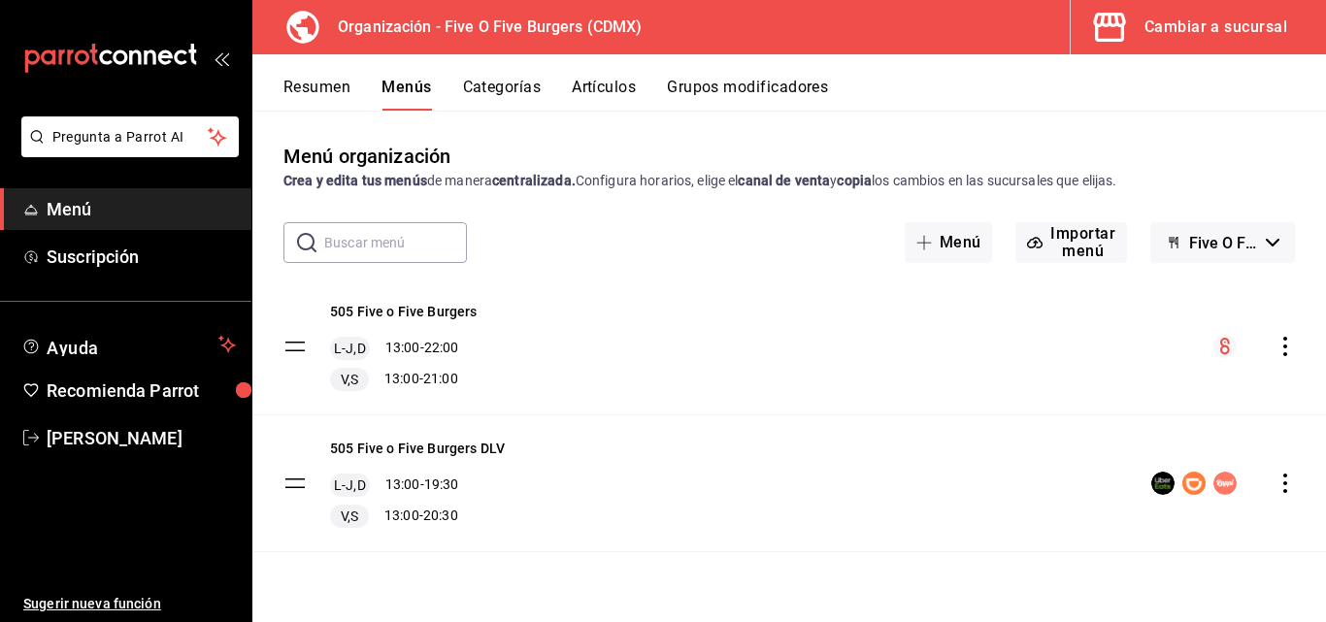
click at [1282, 348] on icon "actions" at bounding box center [1285, 346] width 19 height 19
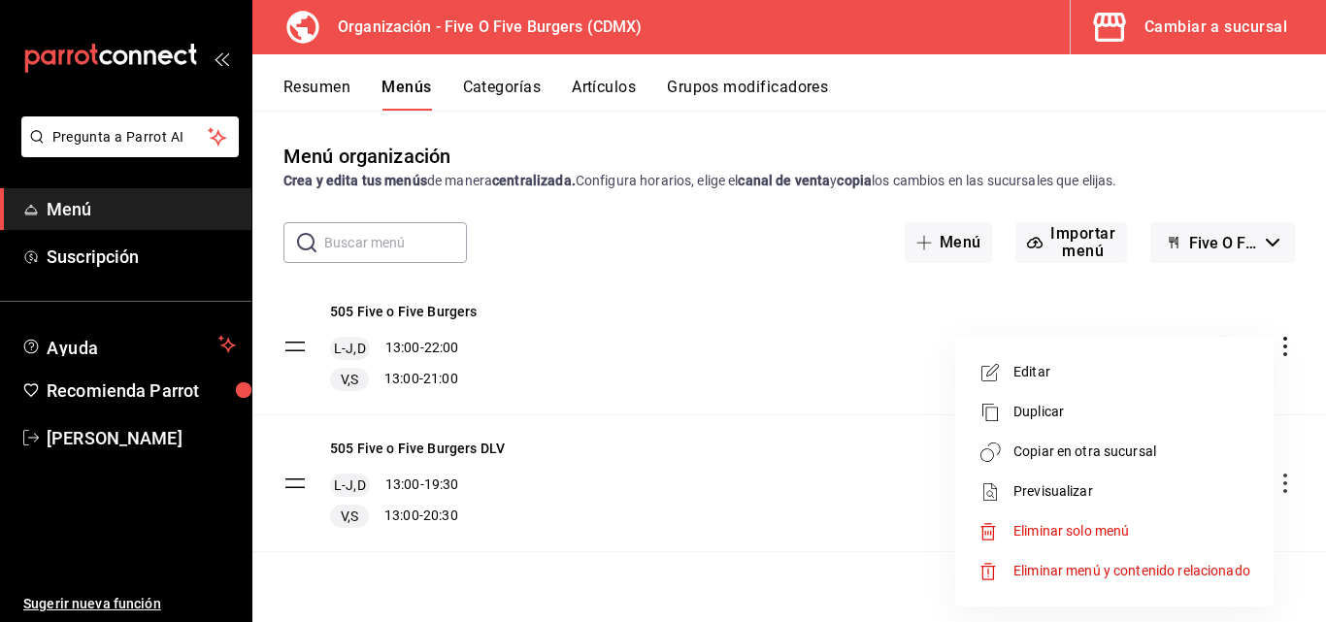
click at [1047, 459] on span "Copiar en otra sucursal" at bounding box center [1131, 452] width 237 height 20
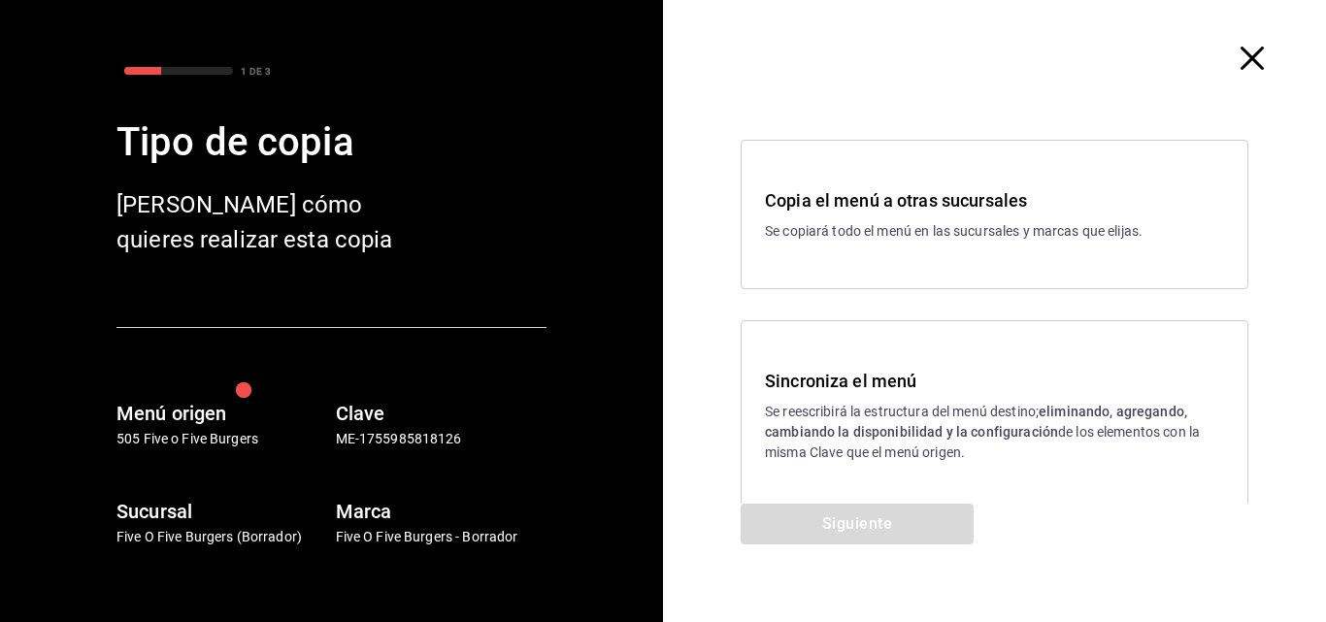
click at [889, 408] on p "Se reescribirá la estructura del menú destino; eliminando, agregando, cambiando…" at bounding box center [994, 432] width 459 height 61
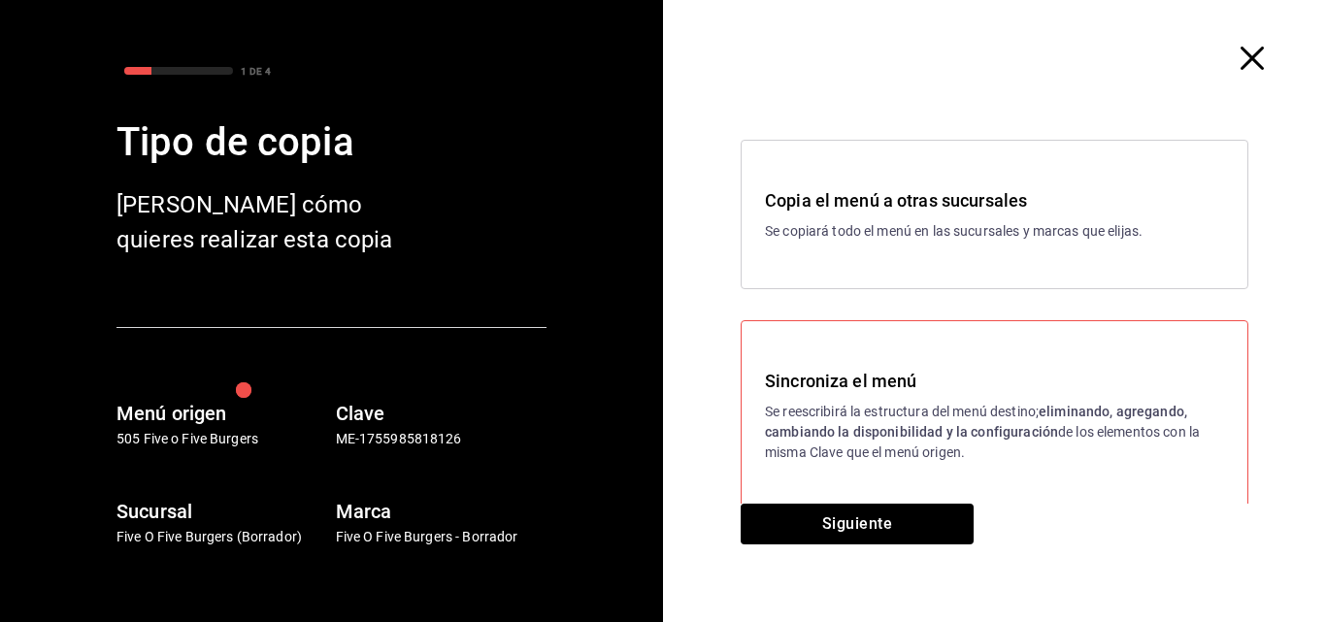
click at [928, 149] on div "Copia el menú a otras sucursales Se copiará todo el menú en las sucursales y ma…" at bounding box center [995, 214] width 508 height 149
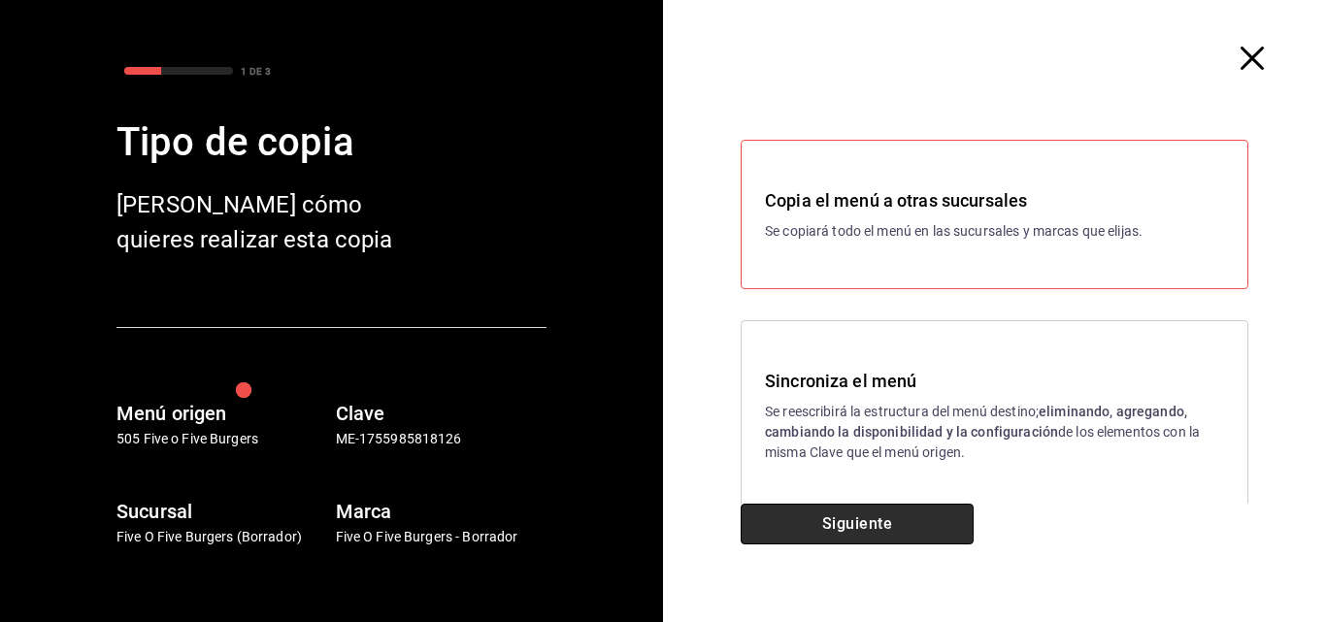
click at [819, 523] on button "Siguiente" at bounding box center [857, 524] width 233 height 41
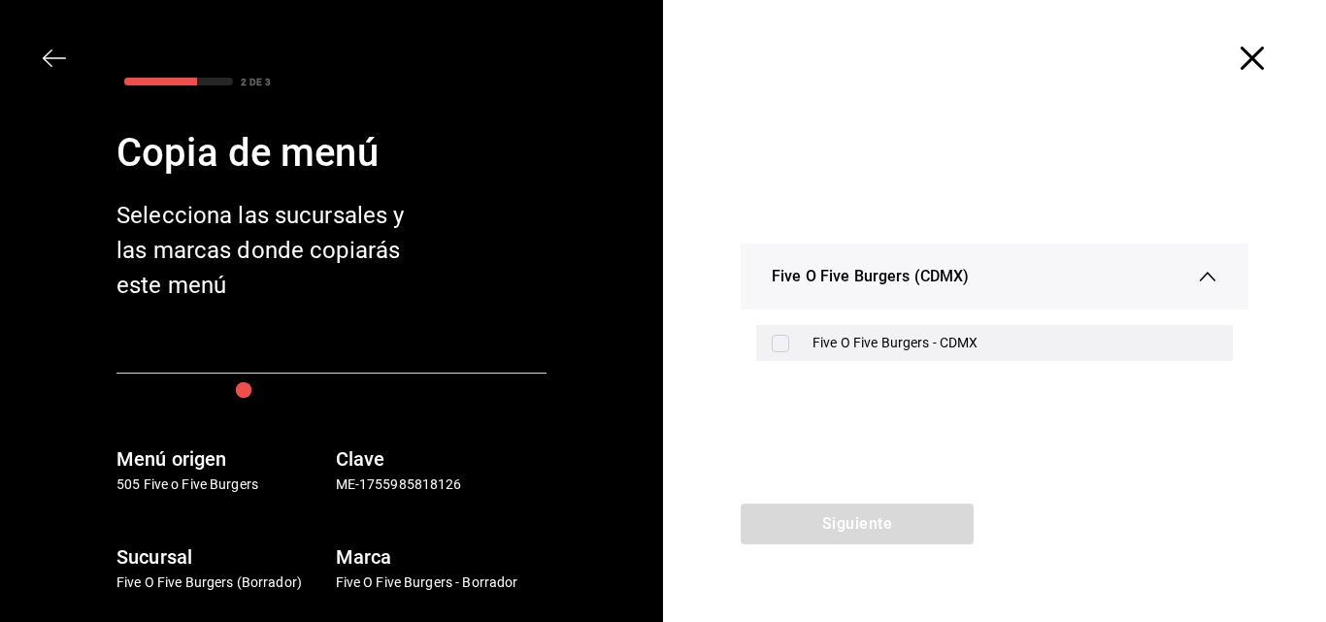
click at [785, 350] on input "checkbox" at bounding box center [780, 343] width 17 height 17
checkbox input "true"
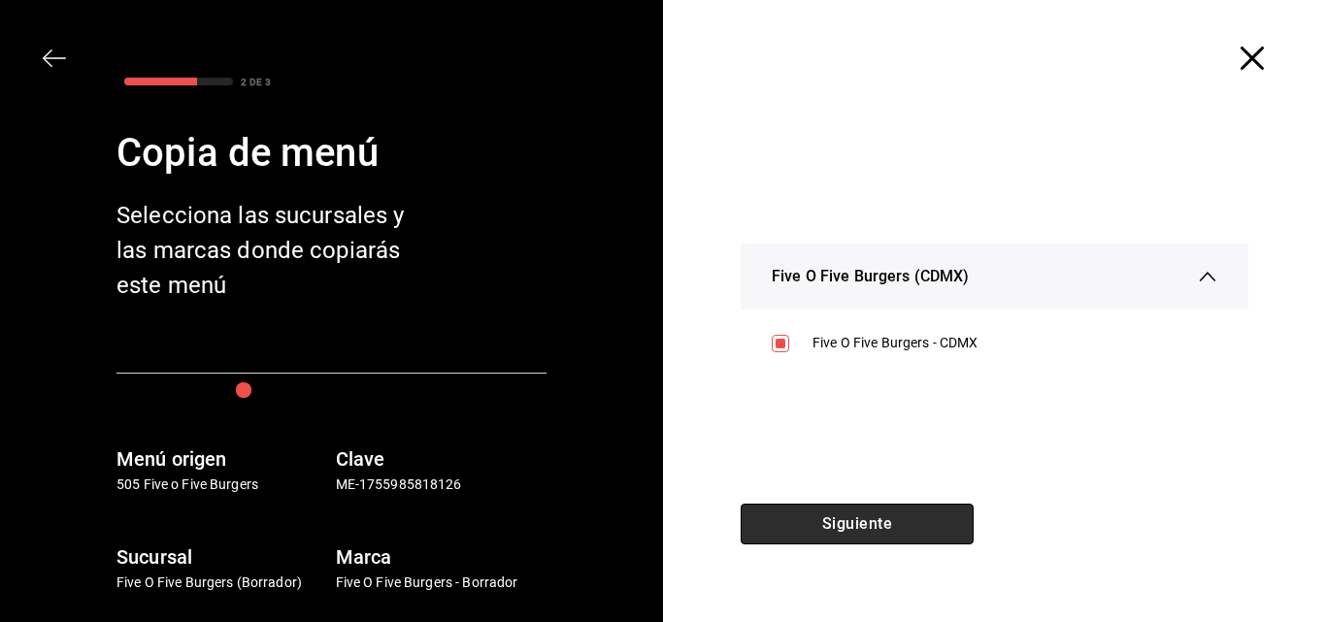
click at [820, 530] on button "Siguiente" at bounding box center [857, 524] width 233 height 41
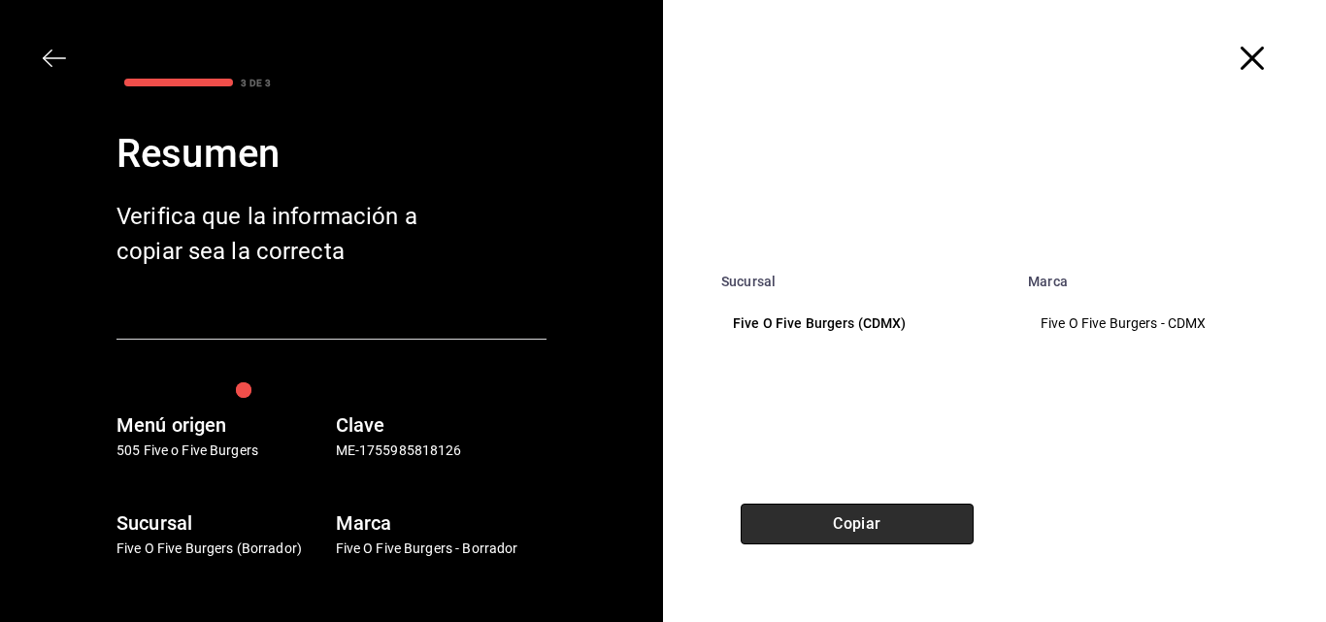
click at [820, 530] on button "Copiar" at bounding box center [857, 524] width 233 height 41
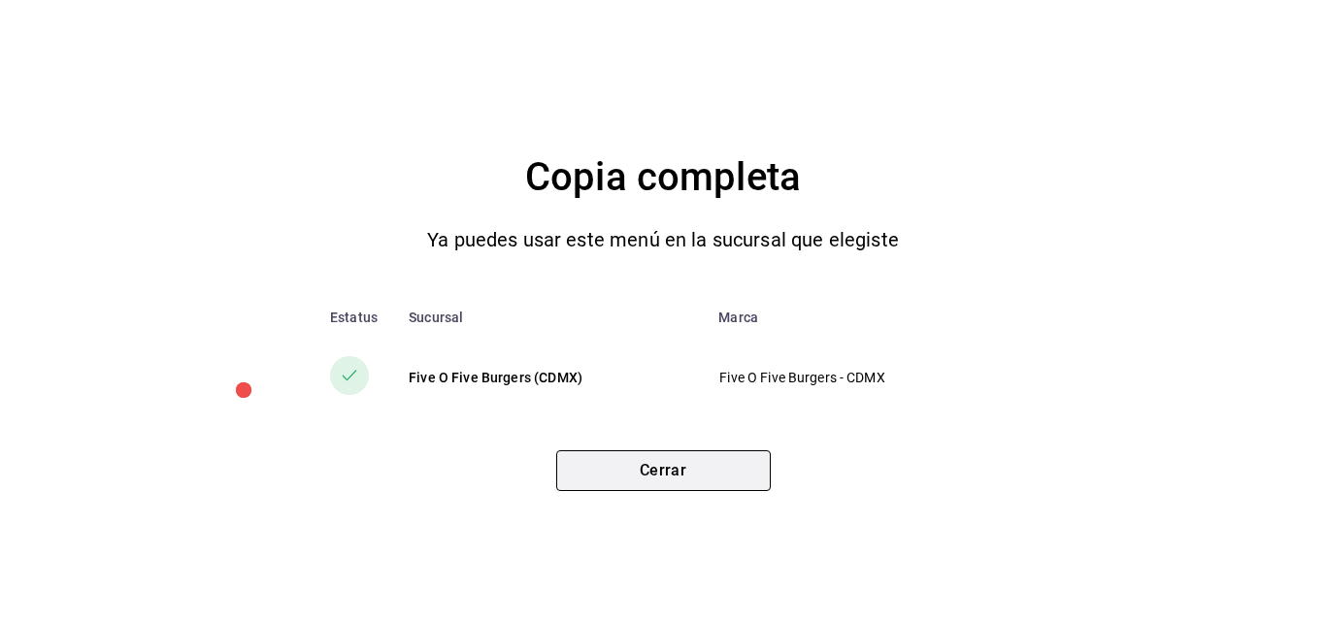
click at [718, 464] on button "Cerrar" at bounding box center [663, 470] width 215 height 41
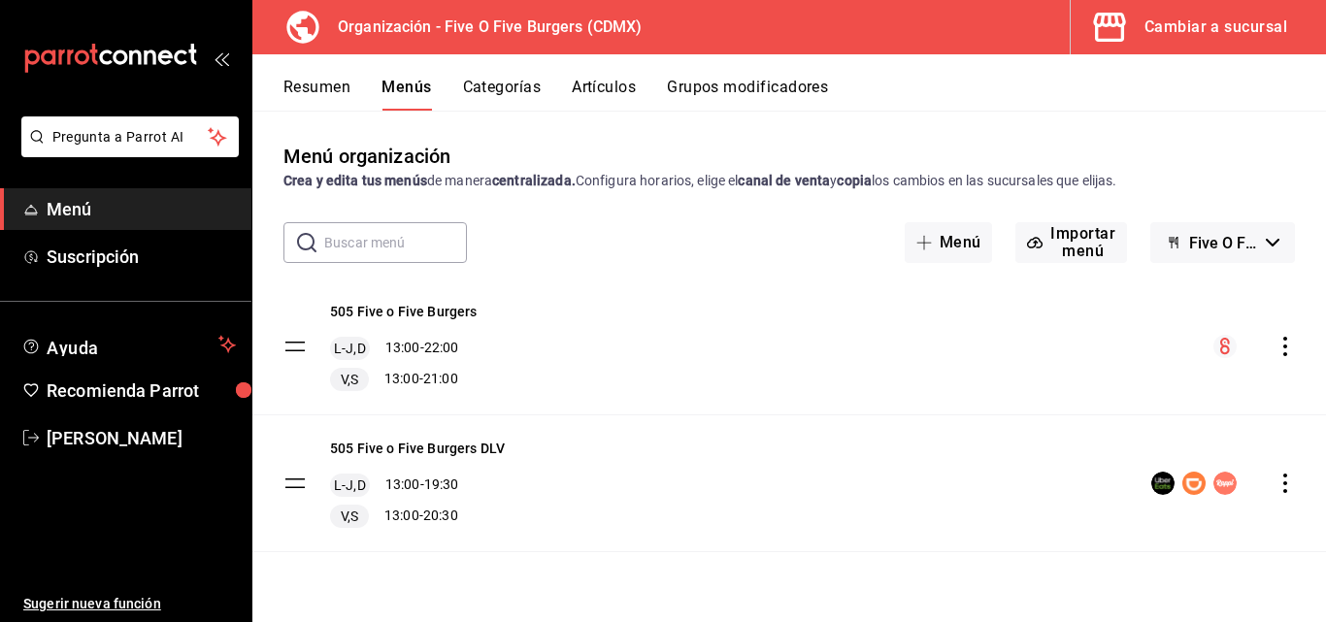
click at [1279, 355] on icon "actions" at bounding box center [1285, 346] width 19 height 19
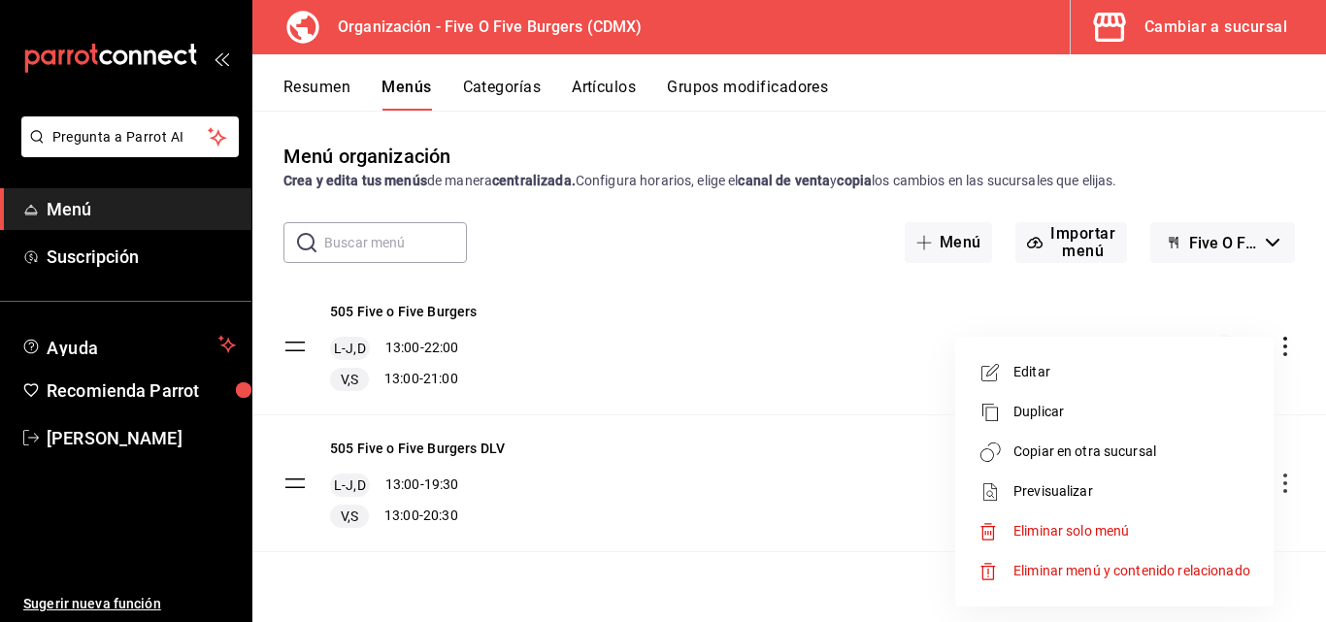
click at [1065, 449] on span "Copiar en otra sucursal" at bounding box center [1131, 452] width 237 height 20
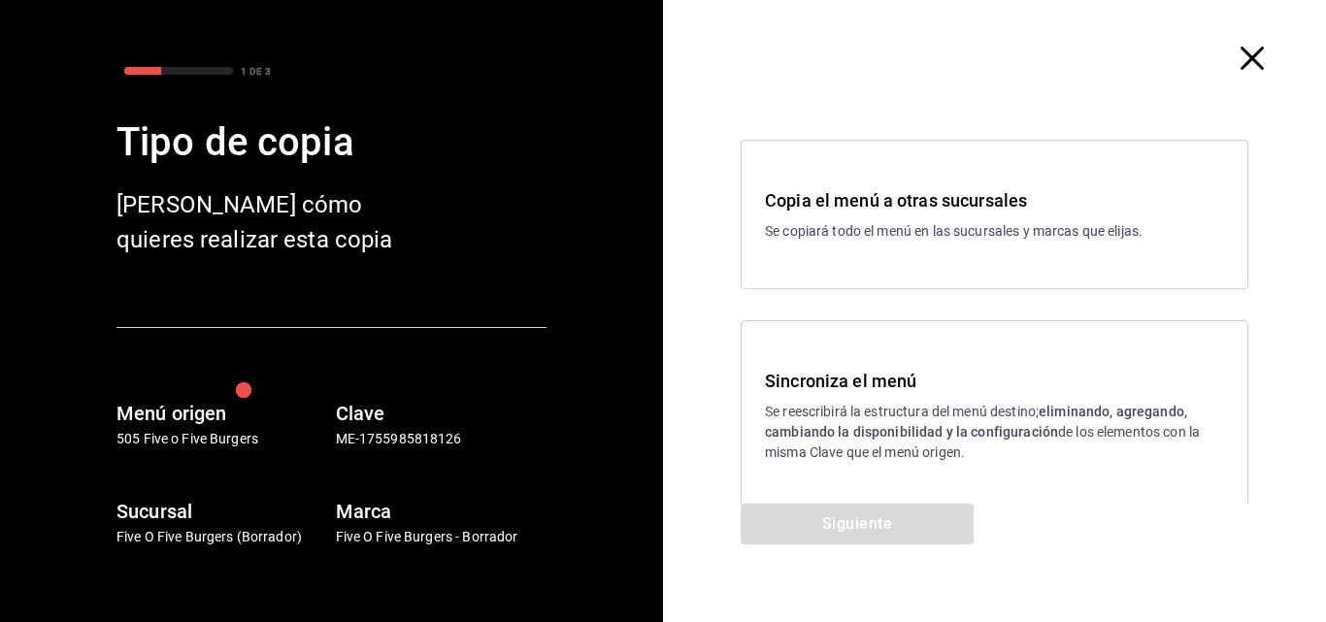
click at [971, 409] on p "Se reescribirá la estructura del menú destino; eliminando, agregando, cambiando…" at bounding box center [994, 432] width 459 height 61
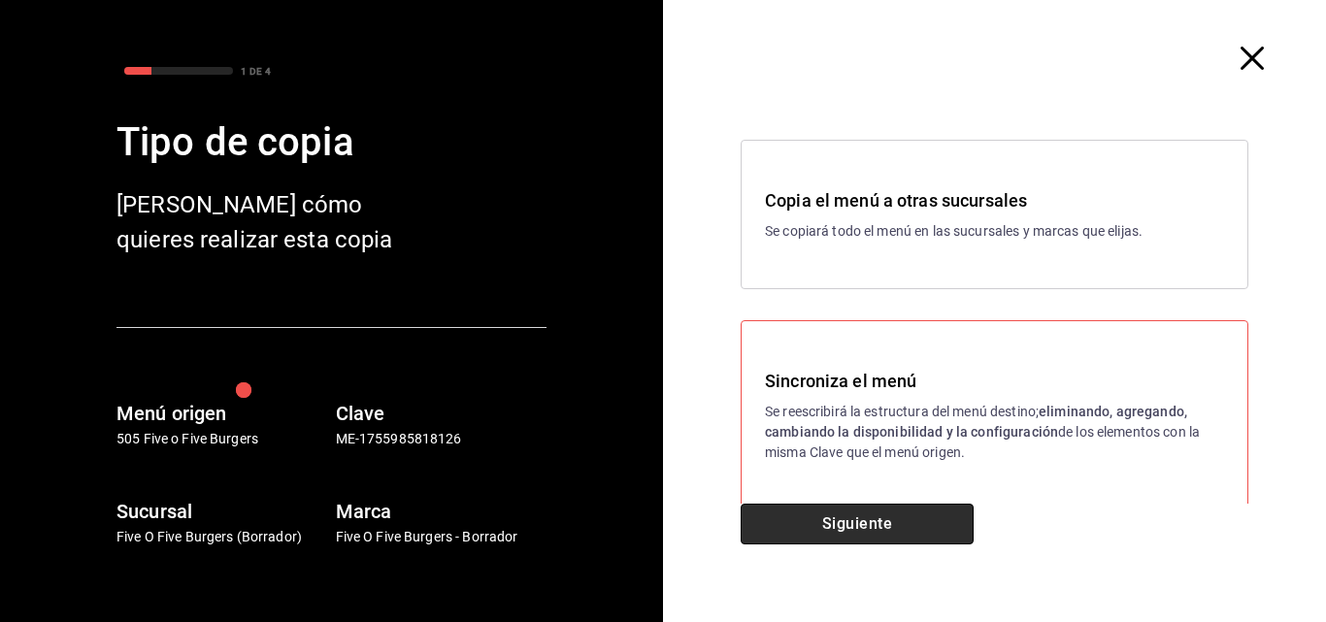
click at [882, 532] on button "Siguiente" at bounding box center [857, 524] width 233 height 41
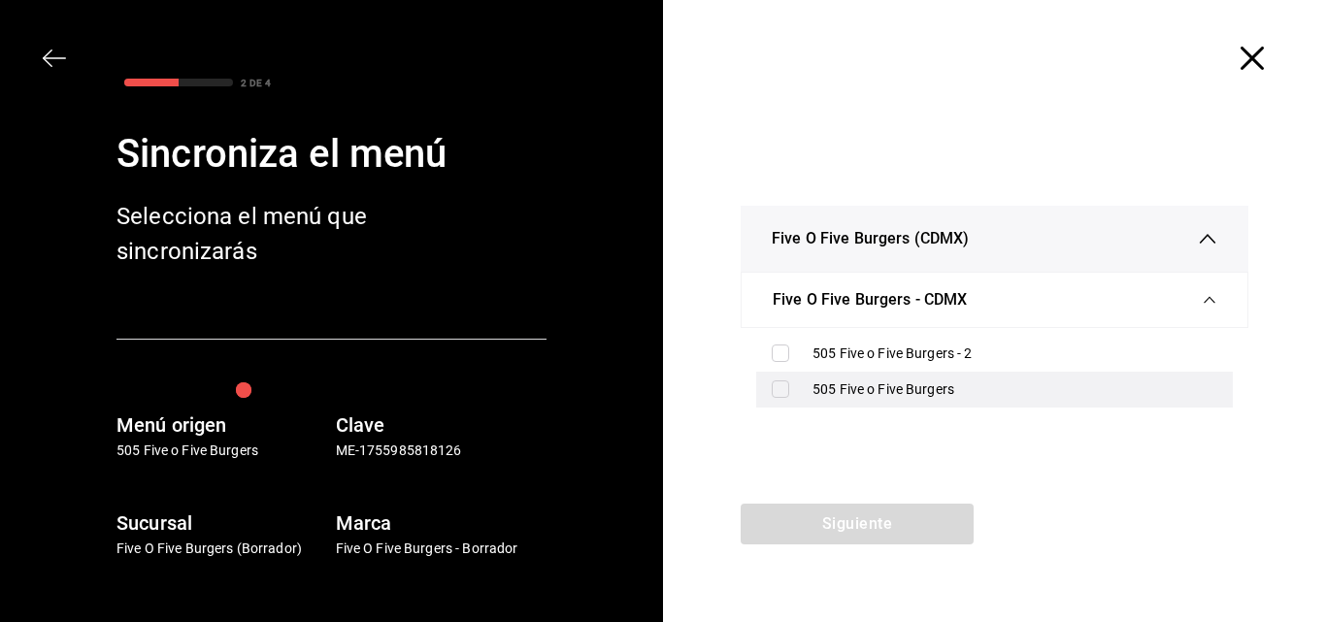
click at [783, 392] on input "checkbox" at bounding box center [780, 389] width 17 height 17
checkbox input "true"
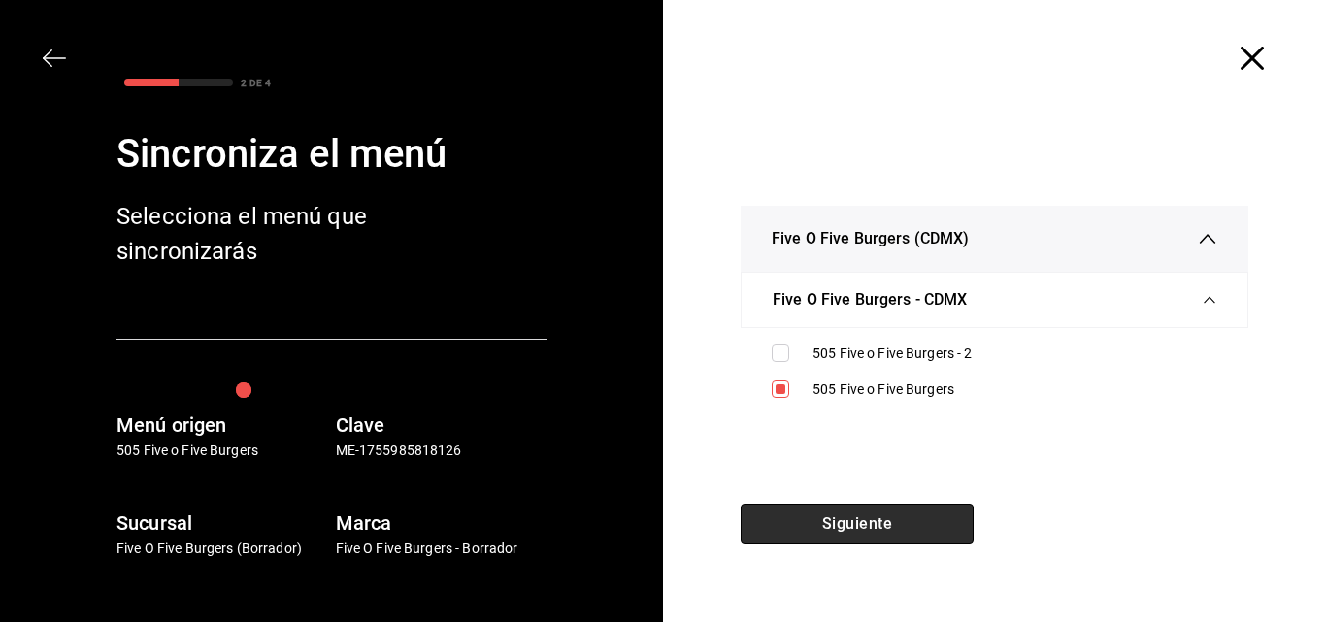
click at [805, 516] on button "Siguiente" at bounding box center [857, 524] width 233 height 41
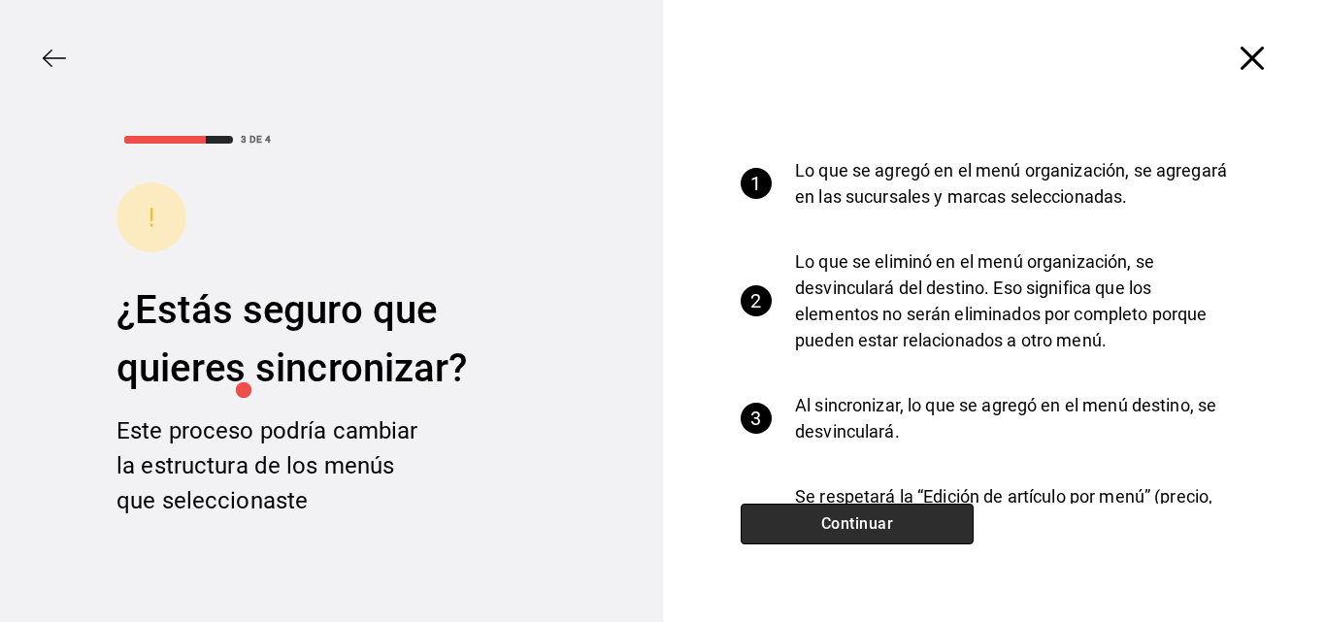
click at [805, 516] on button "Continuar" at bounding box center [857, 524] width 233 height 41
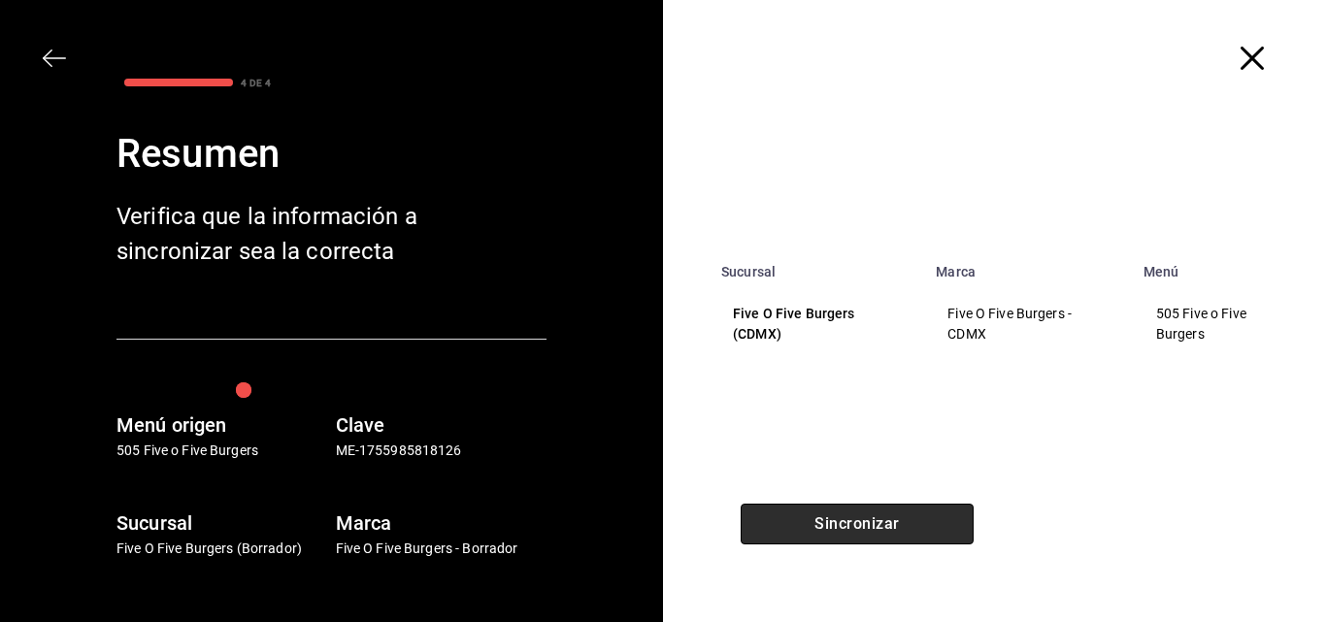
click at [805, 516] on button "Sincronizar" at bounding box center [857, 524] width 233 height 41
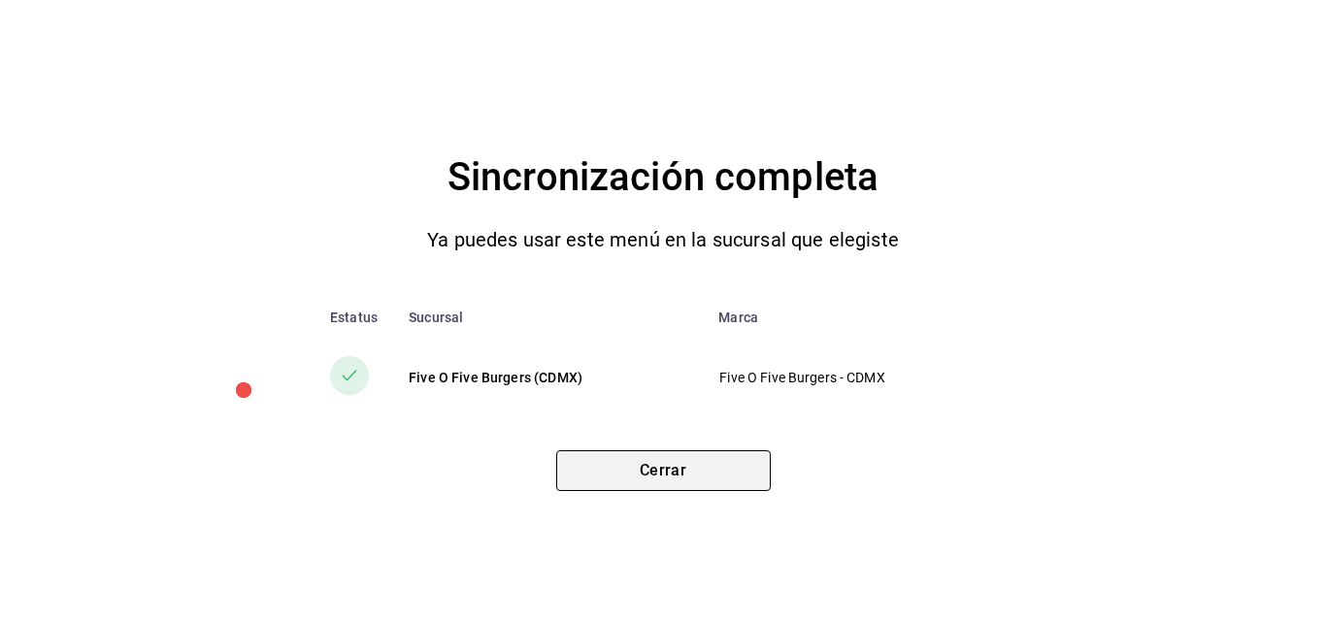
click at [649, 472] on button "Cerrar" at bounding box center [663, 470] width 215 height 41
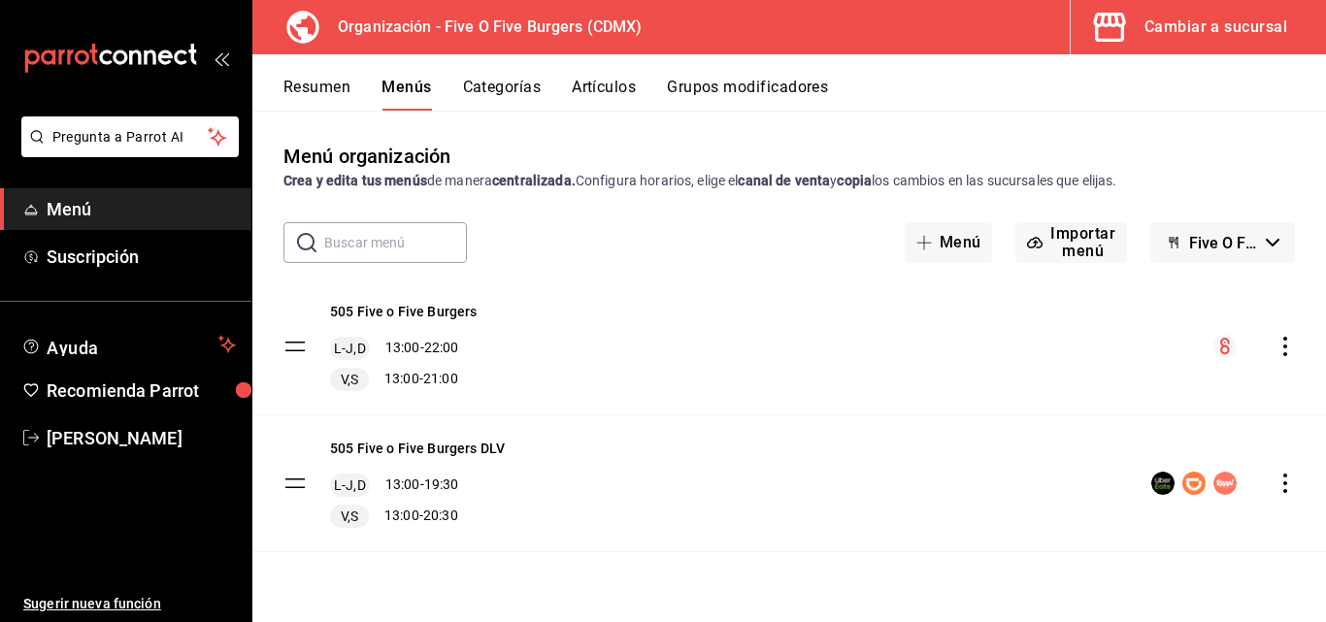
click at [735, 99] on button "Grupos modificadores" at bounding box center [747, 94] width 161 height 33
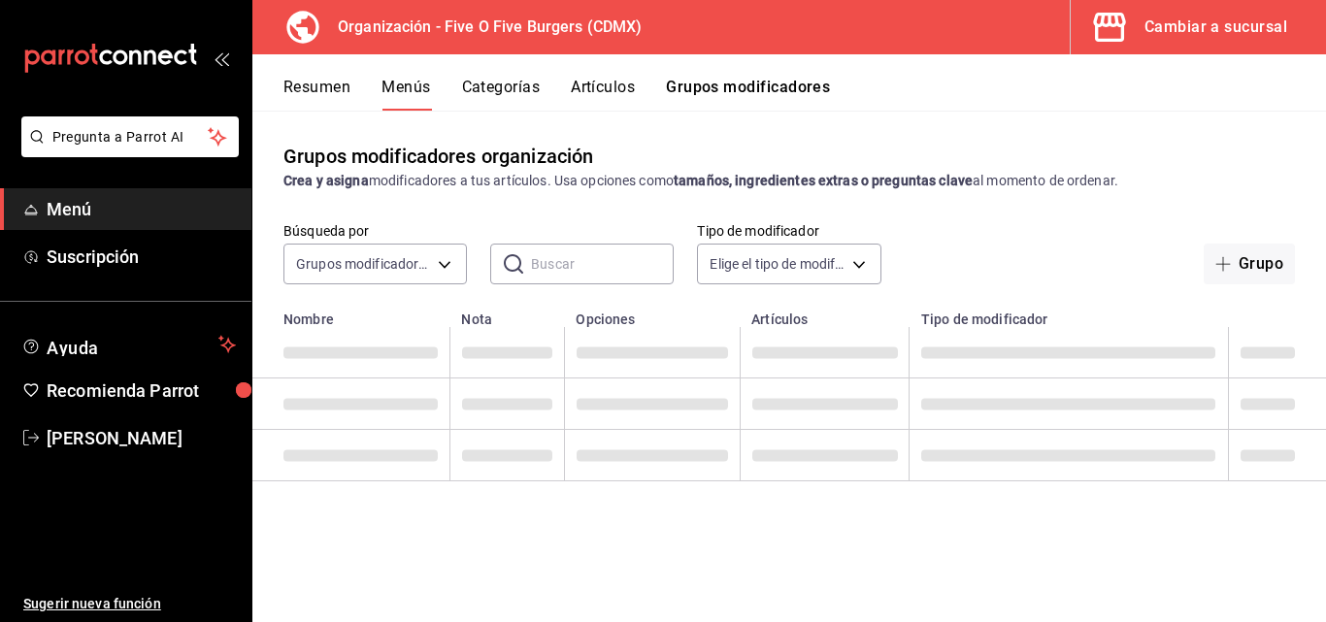
click at [735, 99] on button "Grupos modificadores" at bounding box center [748, 94] width 164 height 33
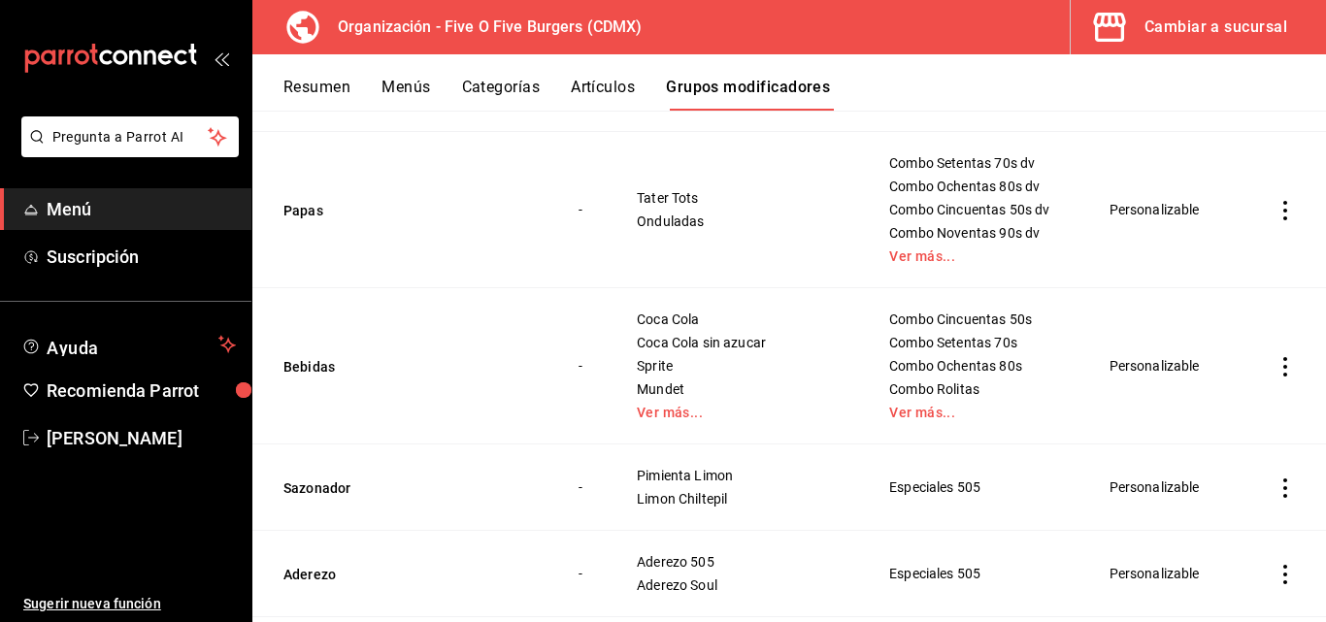
scroll to position [1246, 0]
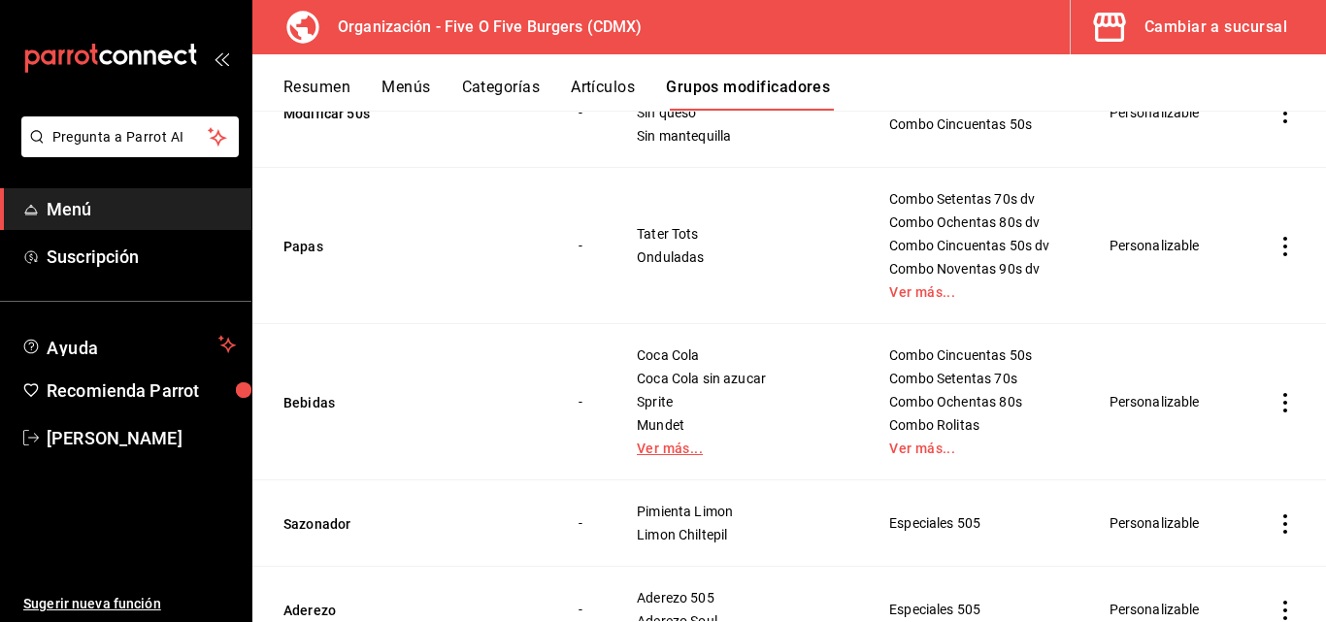
click at [656, 447] on link "Ver más..." at bounding box center [739, 449] width 204 height 14
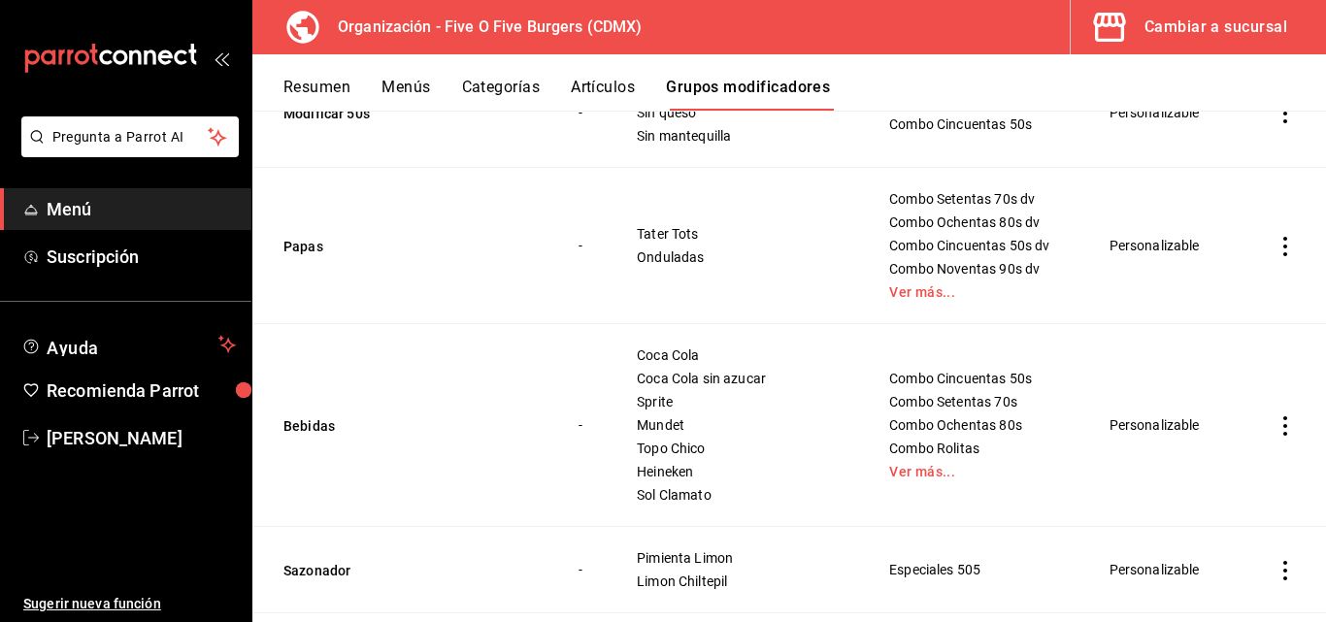
click at [1276, 421] on icon "actions" at bounding box center [1285, 425] width 19 height 19
click at [1209, 478] on span "Editar" at bounding box center [1212, 471] width 50 height 20
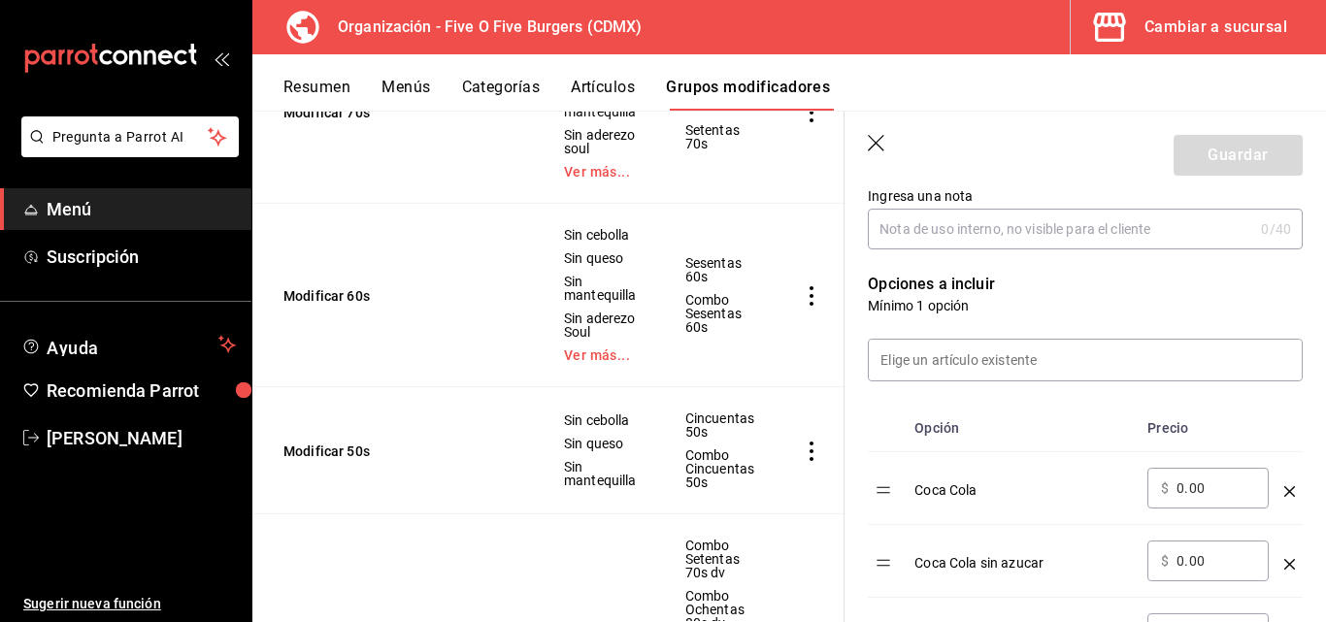
scroll to position [405, 0]
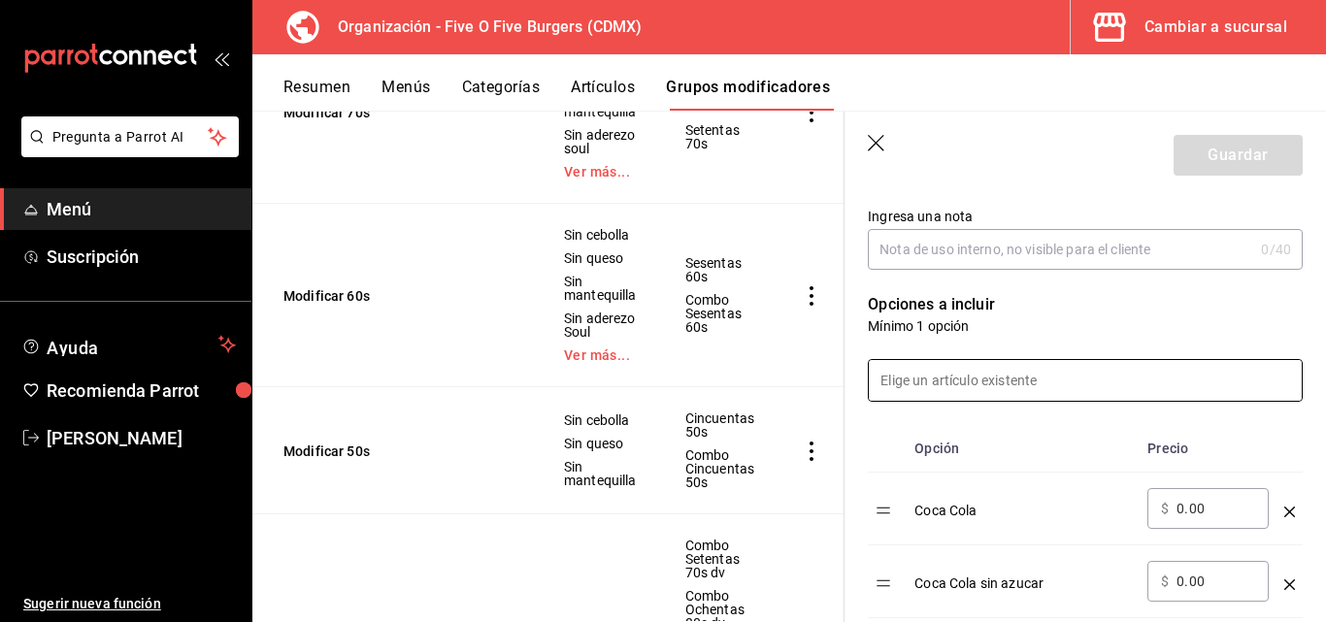
click at [980, 381] on input at bounding box center [1085, 380] width 433 height 41
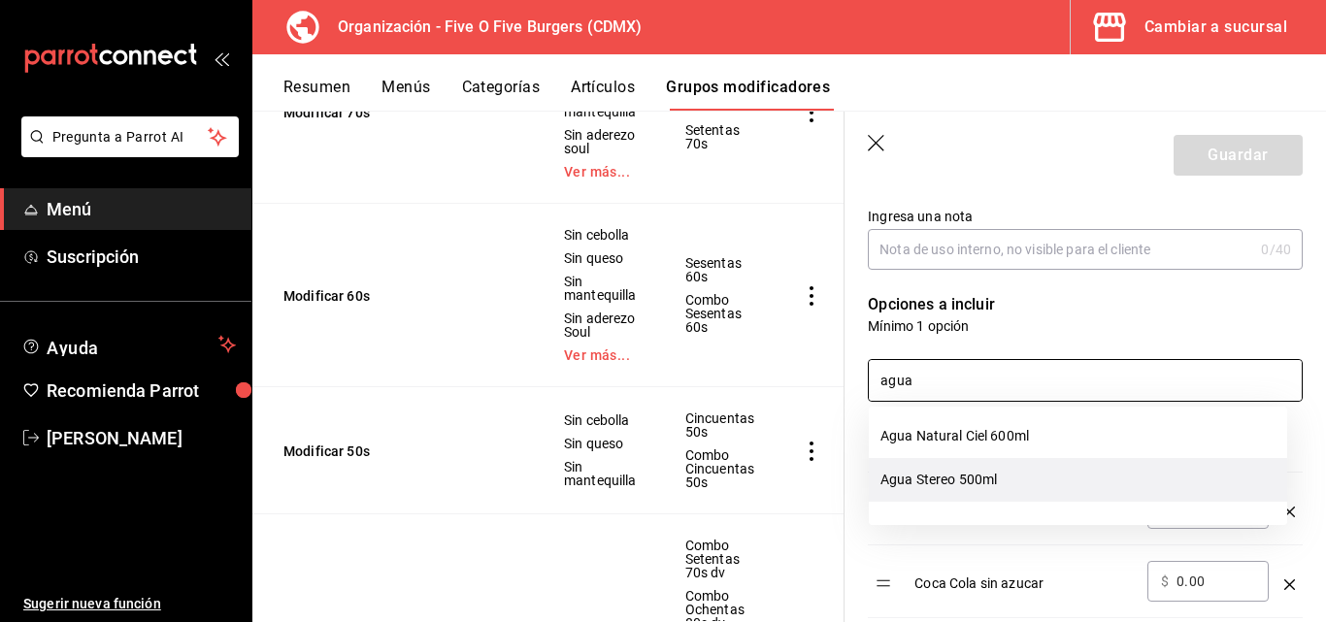
click at [952, 481] on li "Agua Stereo 500ml" at bounding box center [1078, 480] width 418 height 44
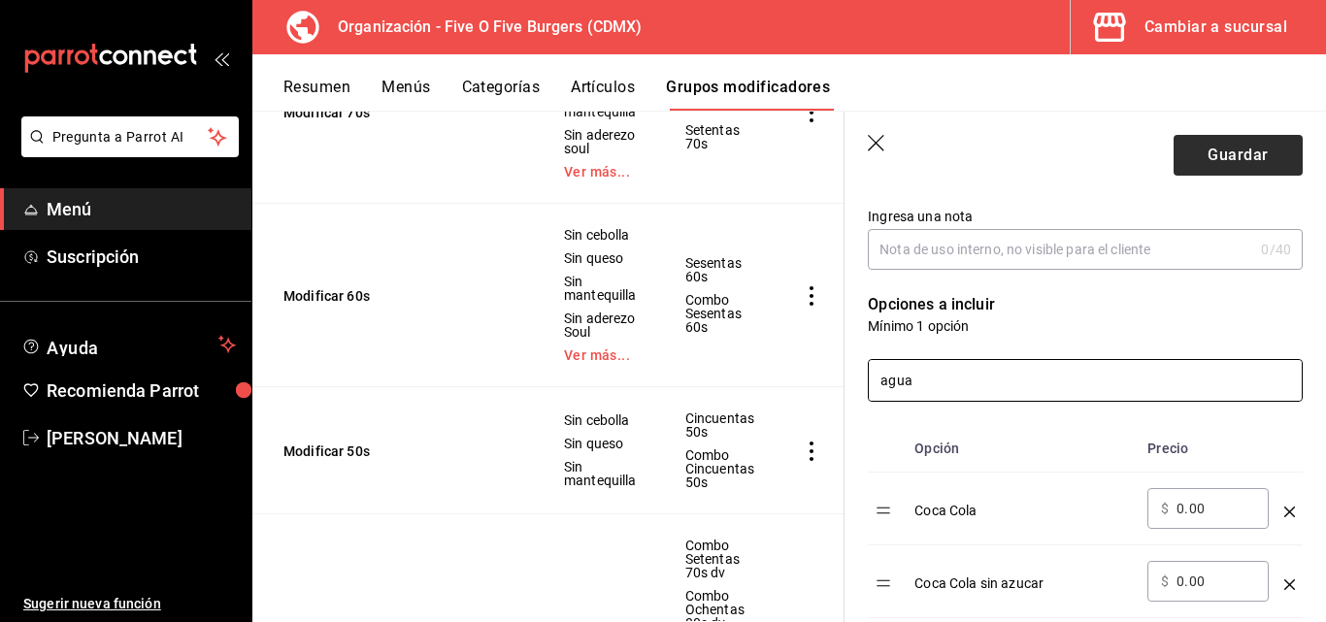
type input "agua"
click at [1218, 155] on button "Guardar" at bounding box center [1238, 155] width 129 height 41
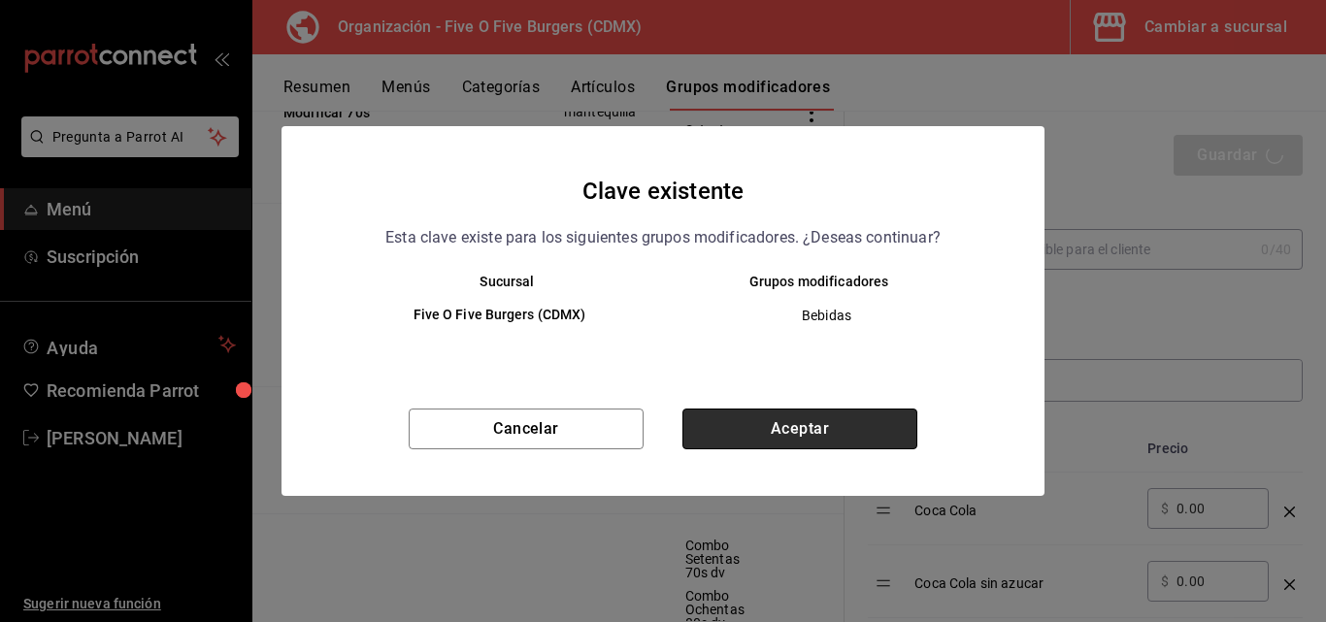
click at [818, 412] on button "Aceptar" at bounding box center [799, 429] width 235 height 41
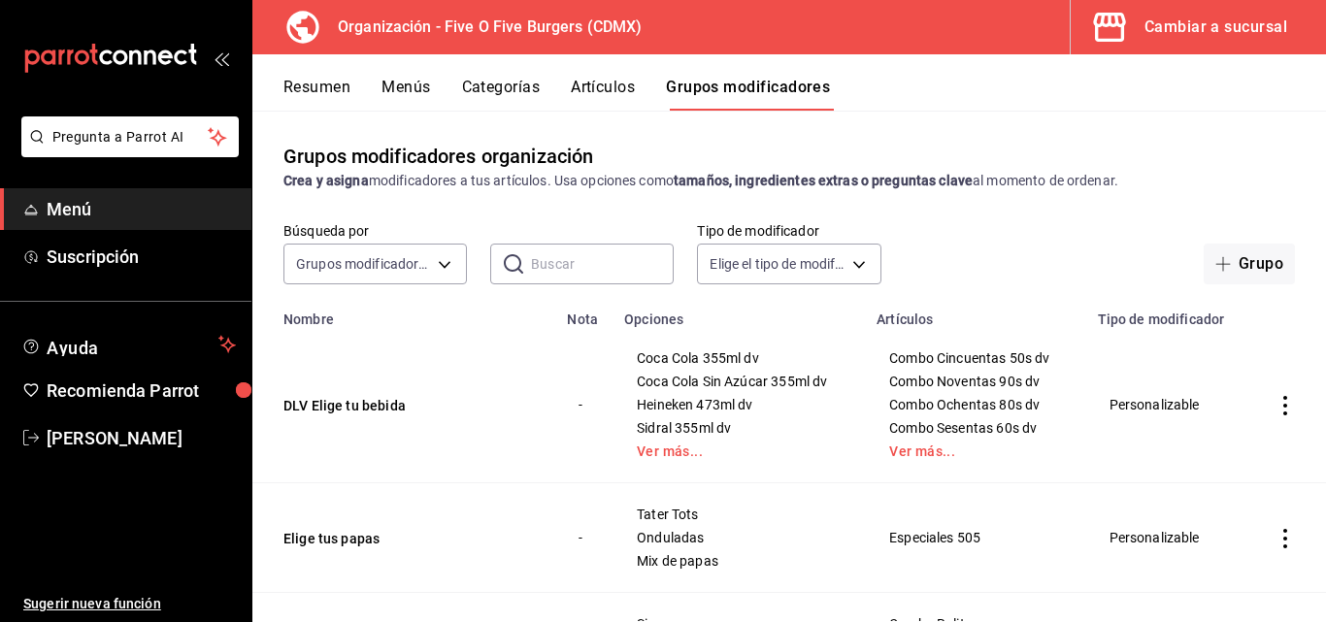
click at [398, 80] on button "Menús" at bounding box center [405, 94] width 49 height 33
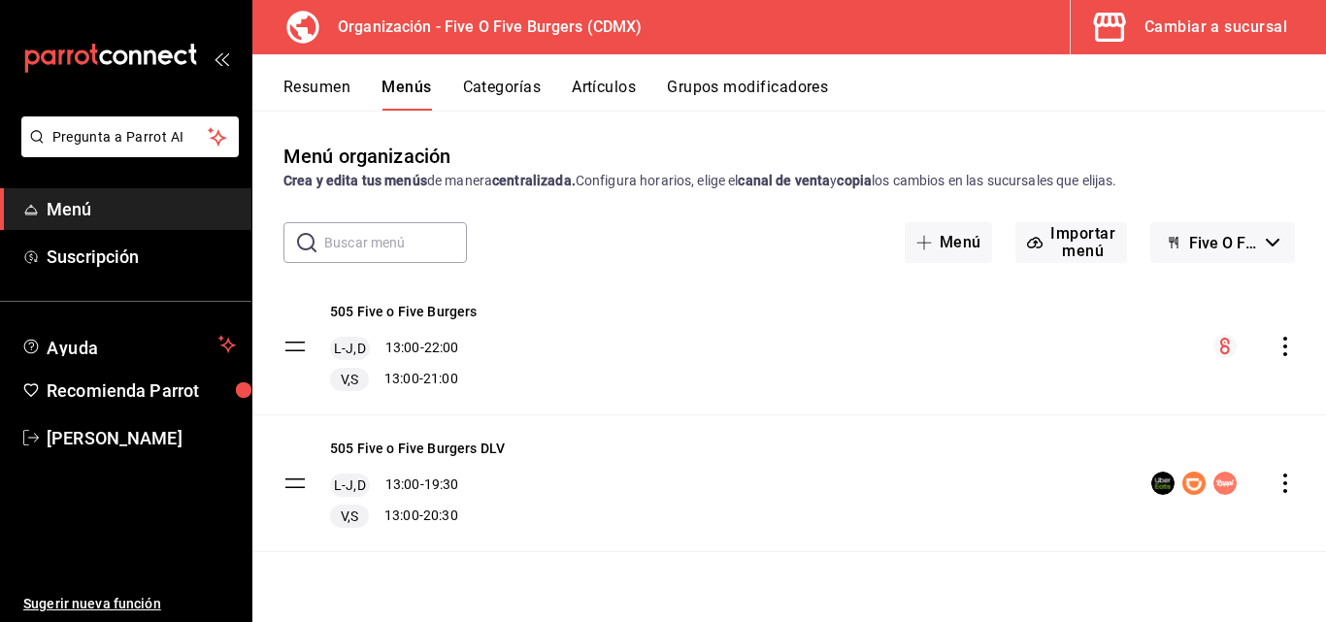
click at [1283, 339] on icon "actions" at bounding box center [1285, 346] width 4 height 19
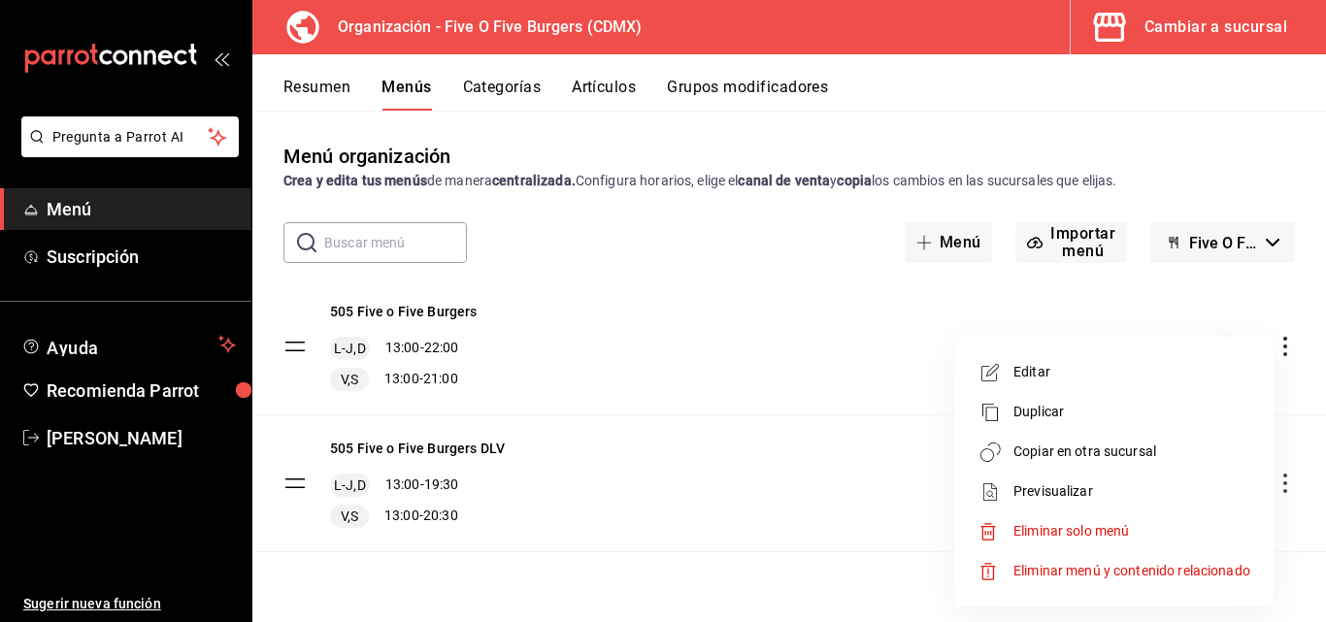
click at [1047, 459] on span "Copiar en otra sucursal" at bounding box center [1131, 452] width 237 height 20
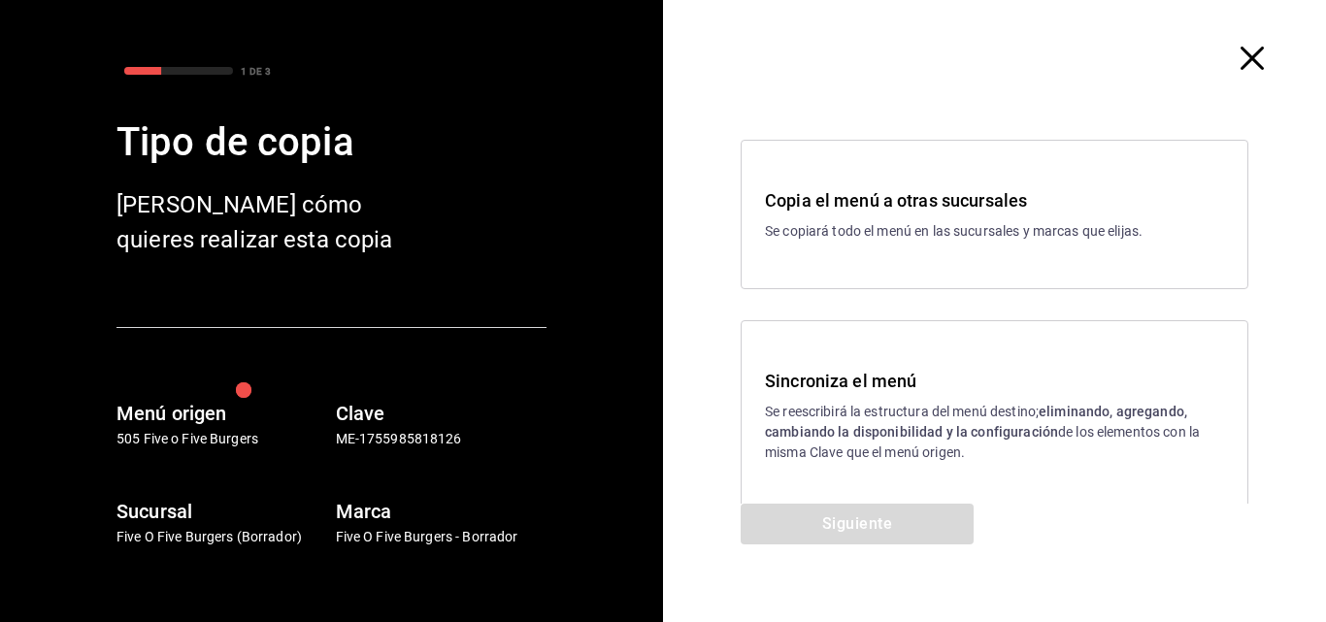
click at [931, 443] on p "Se reescribirá la estructura del menú destino; eliminando, agregando, cambiando…" at bounding box center [994, 432] width 459 height 61
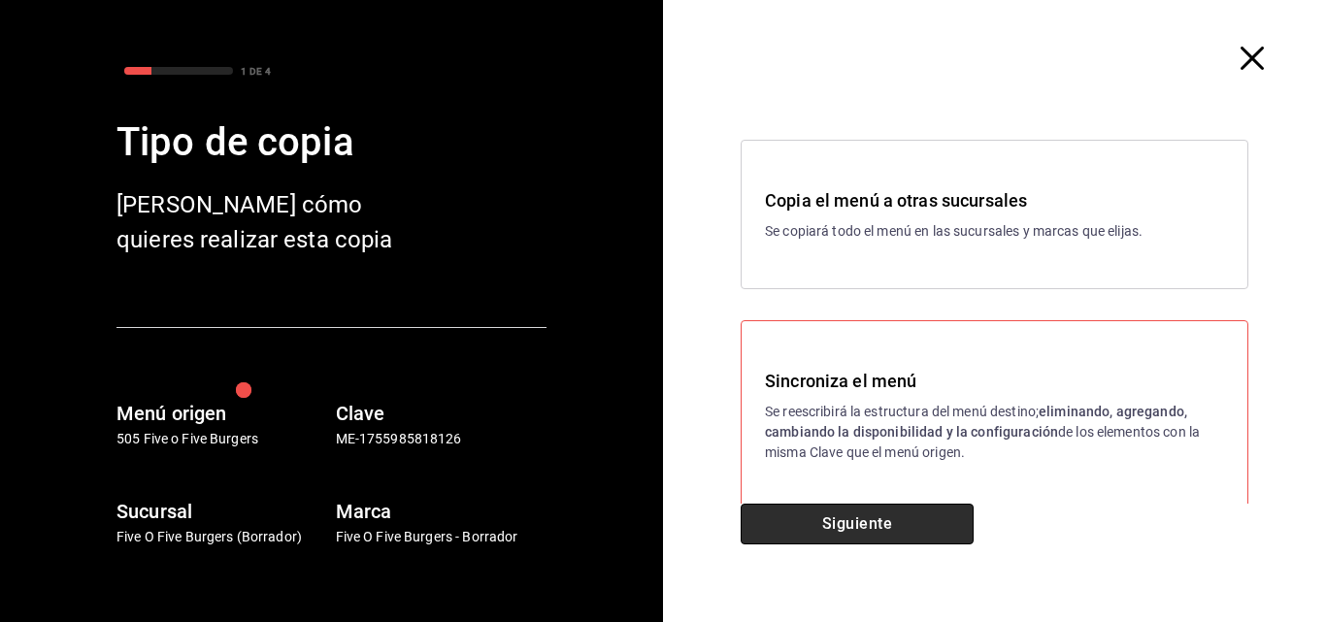
click at [835, 516] on button "Siguiente" at bounding box center [857, 524] width 233 height 41
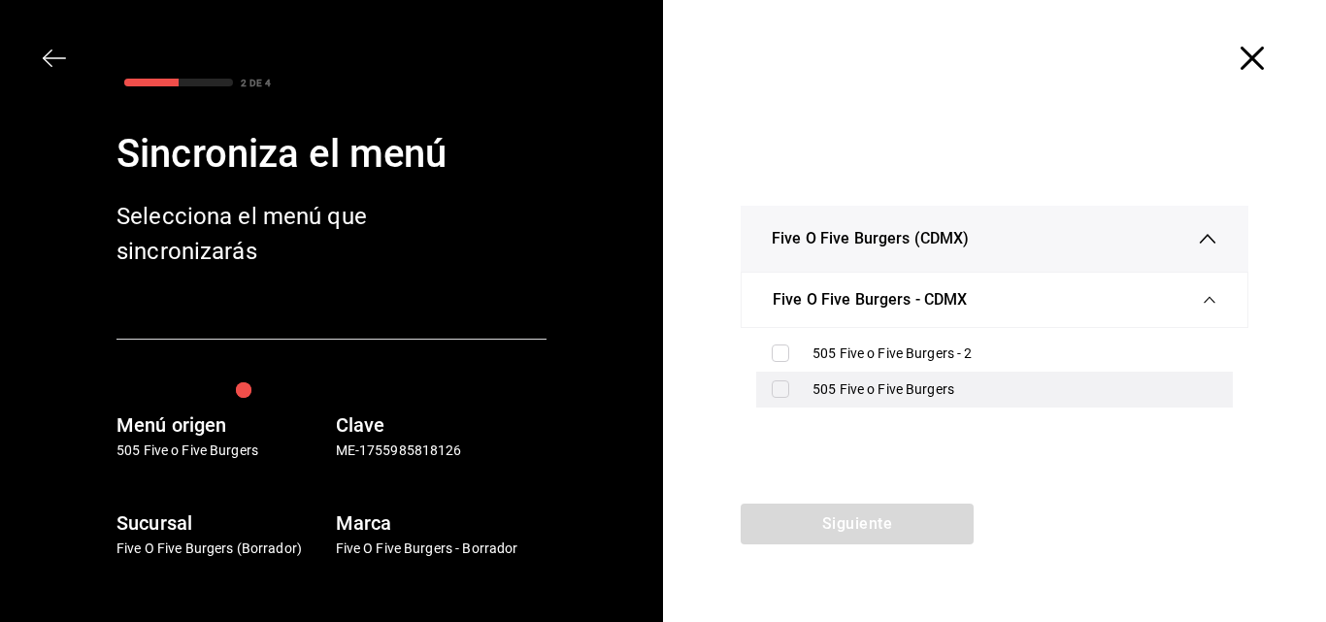
click at [784, 389] on input "checkbox" at bounding box center [780, 389] width 17 height 17
checkbox input "true"
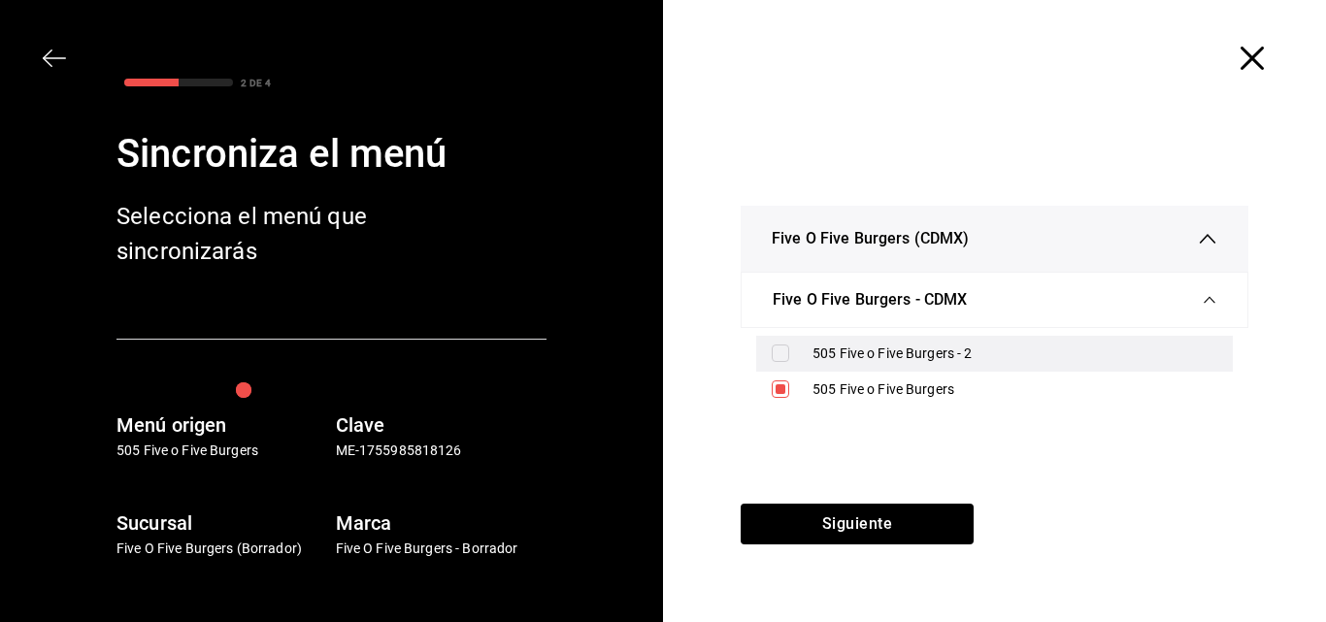
click at [781, 357] on input "checkbox" at bounding box center [780, 353] width 17 height 17
checkbox input "true"
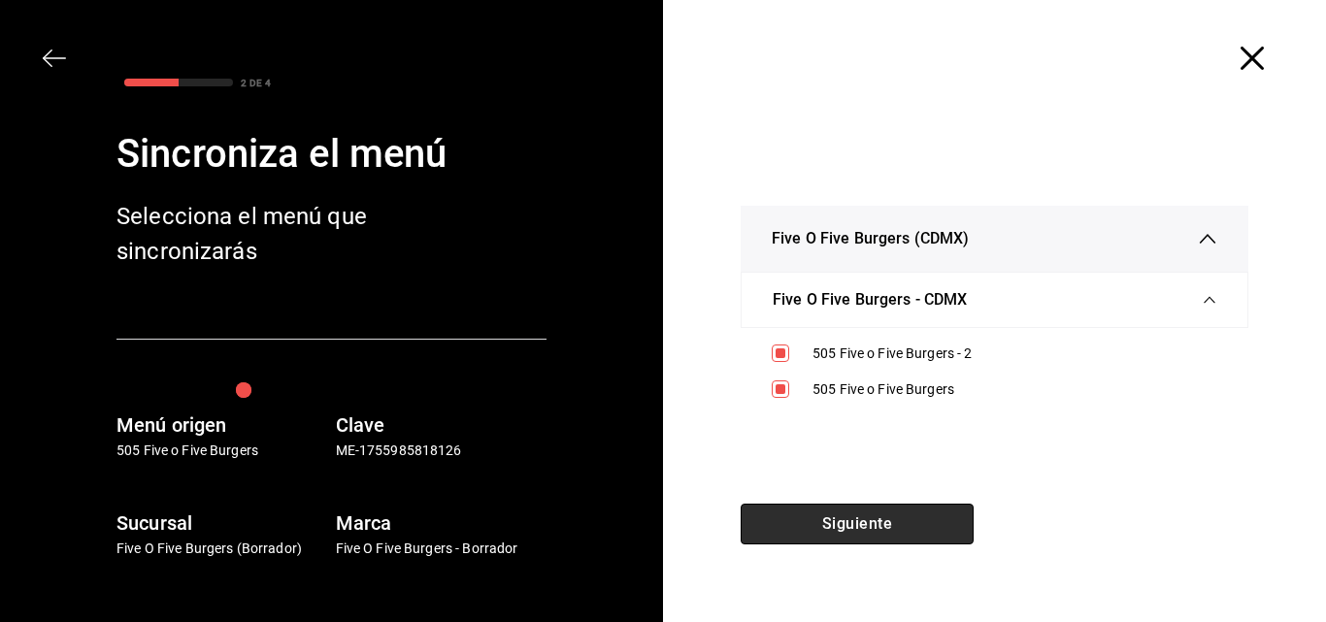
click at [847, 523] on button "Siguiente" at bounding box center [857, 524] width 233 height 41
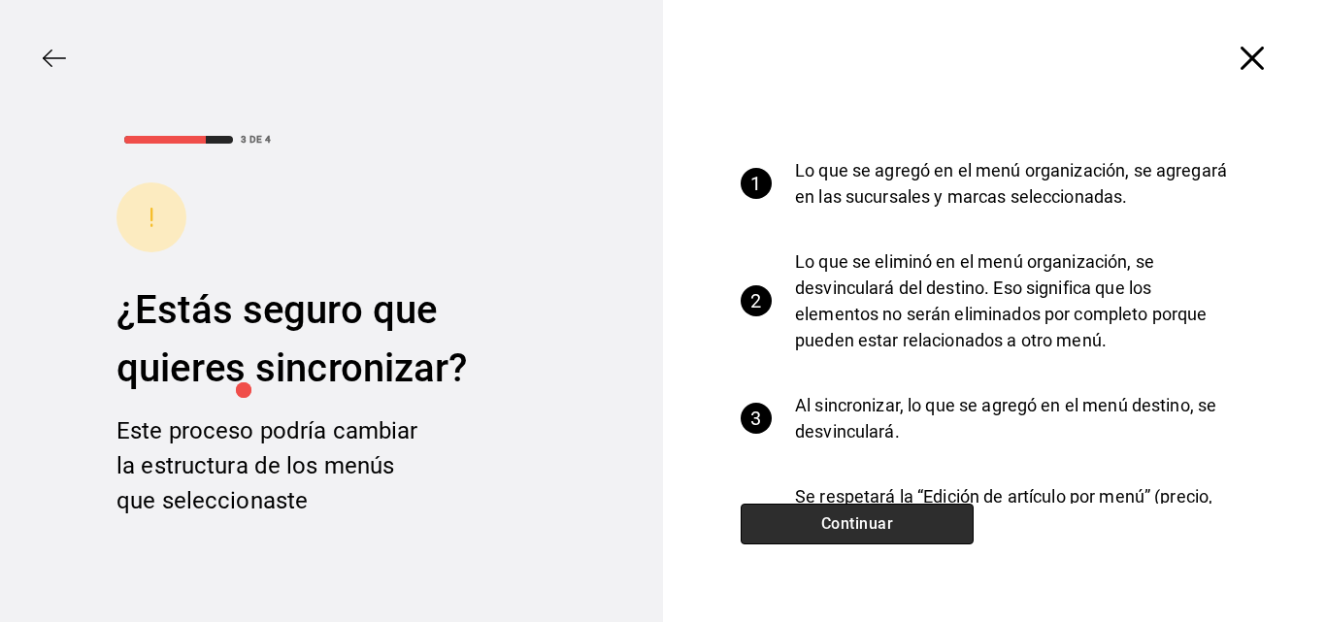
click at [847, 523] on button "Continuar" at bounding box center [857, 524] width 233 height 41
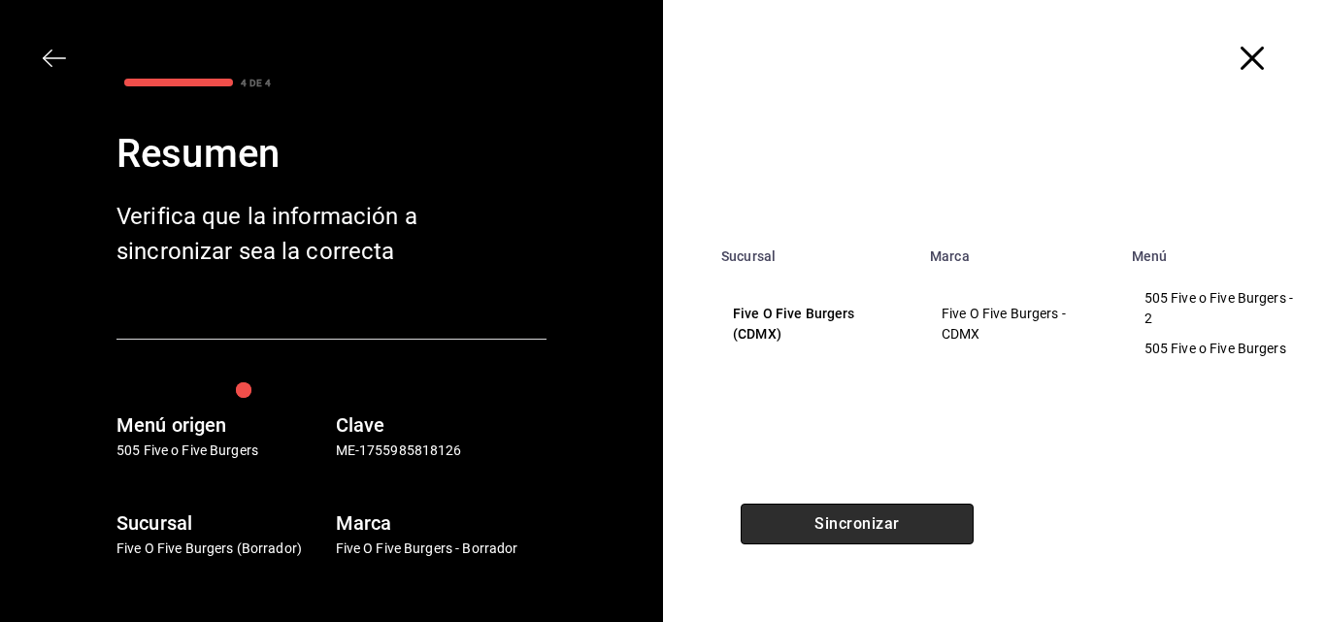
click at [847, 523] on button "Sincronizar" at bounding box center [857, 524] width 233 height 41
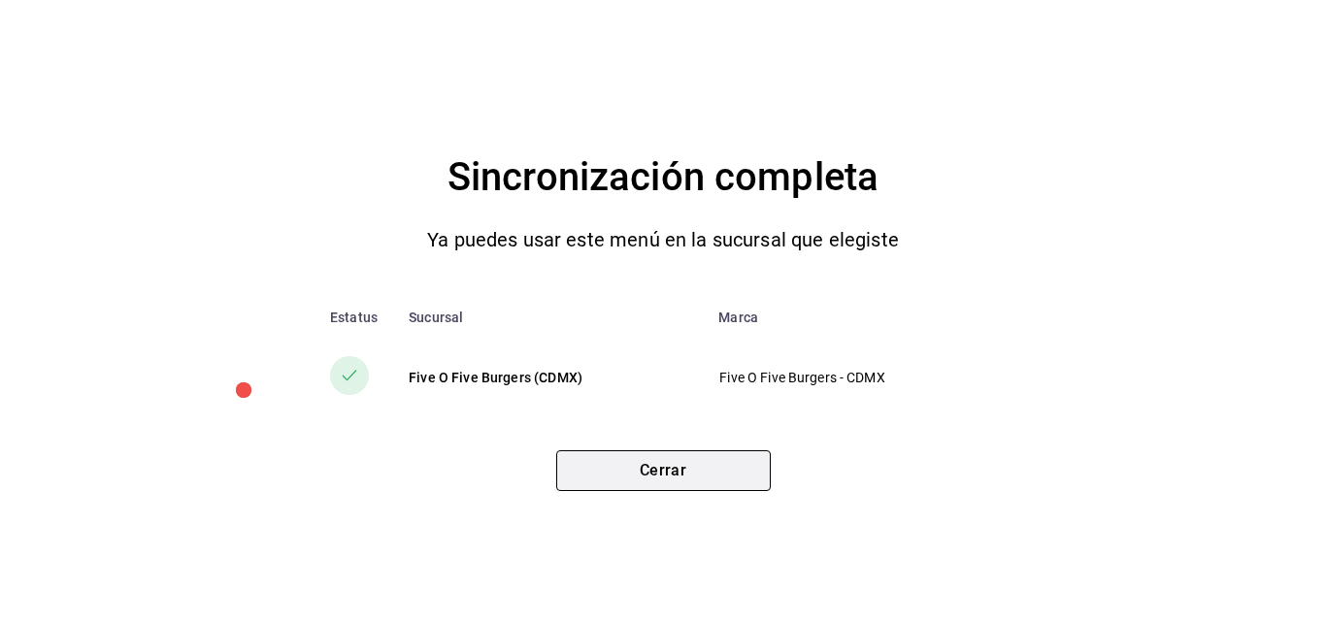
click at [662, 468] on button "Cerrar" at bounding box center [663, 470] width 215 height 41
